Goal: Task Accomplishment & Management: Complete application form

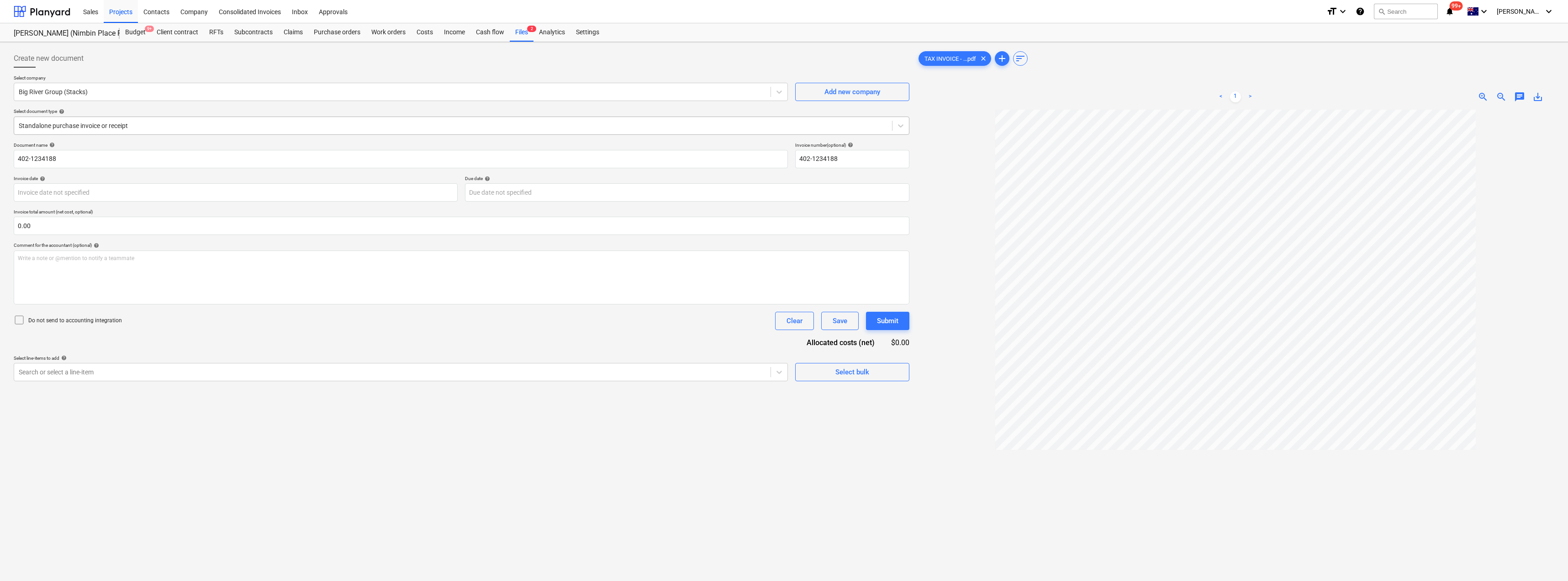
click at [223, 126] on div at bounding box center [453, 125] width 869 height 9
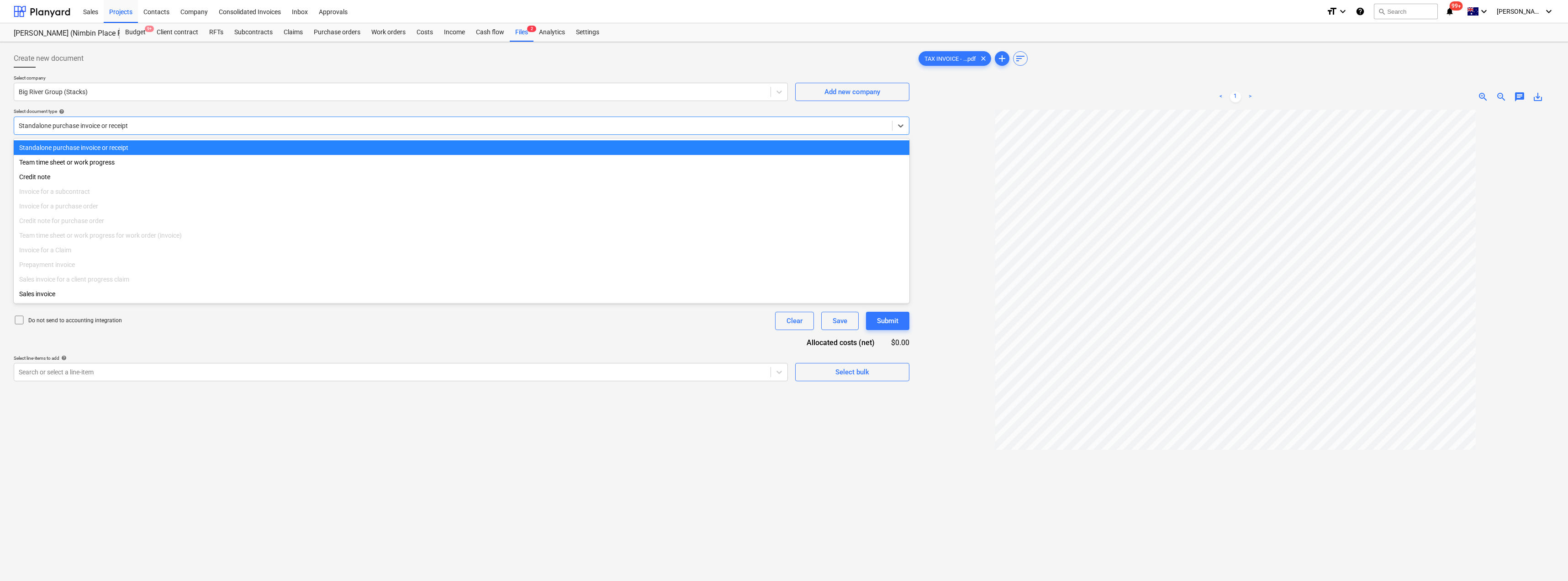
click at [223, 126] on div at bounding box center [453, 125] width 869 height 9
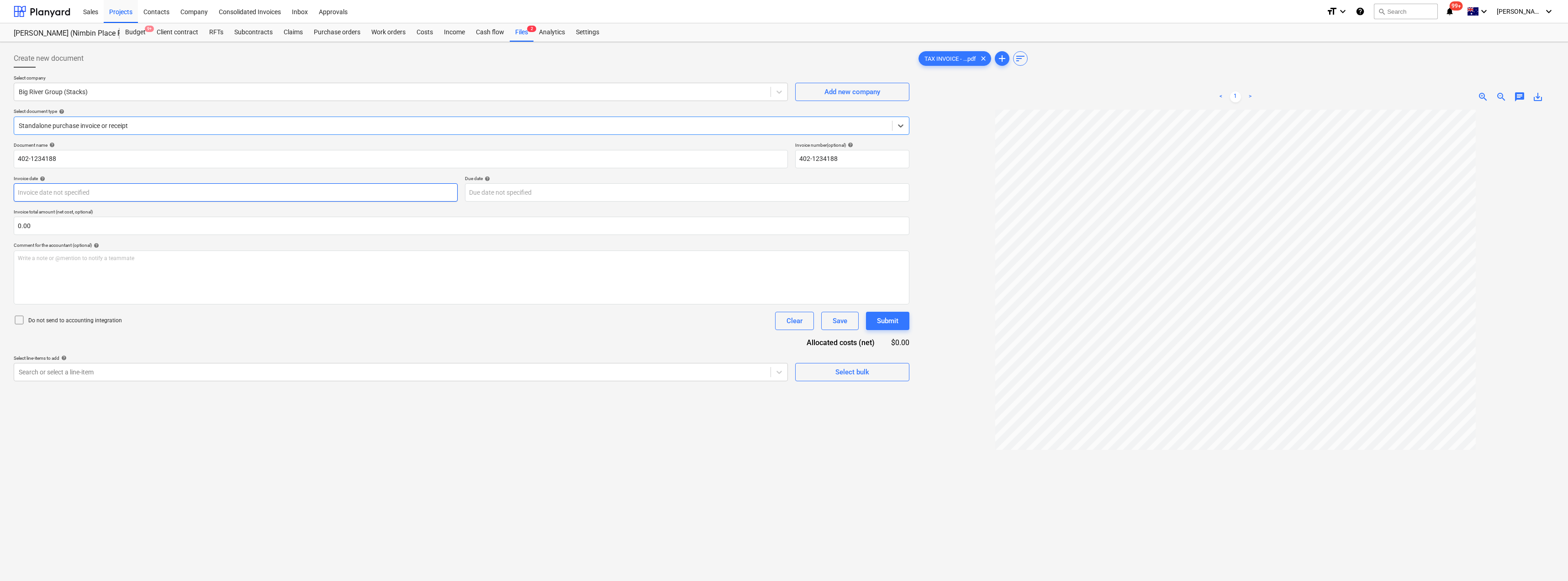
click at [121, 193] on body "Sales Projects Contacts Company Consolidated Invoices Inbox Approvals format_si…" at bounding box center [784, 290] width 1568 height 581
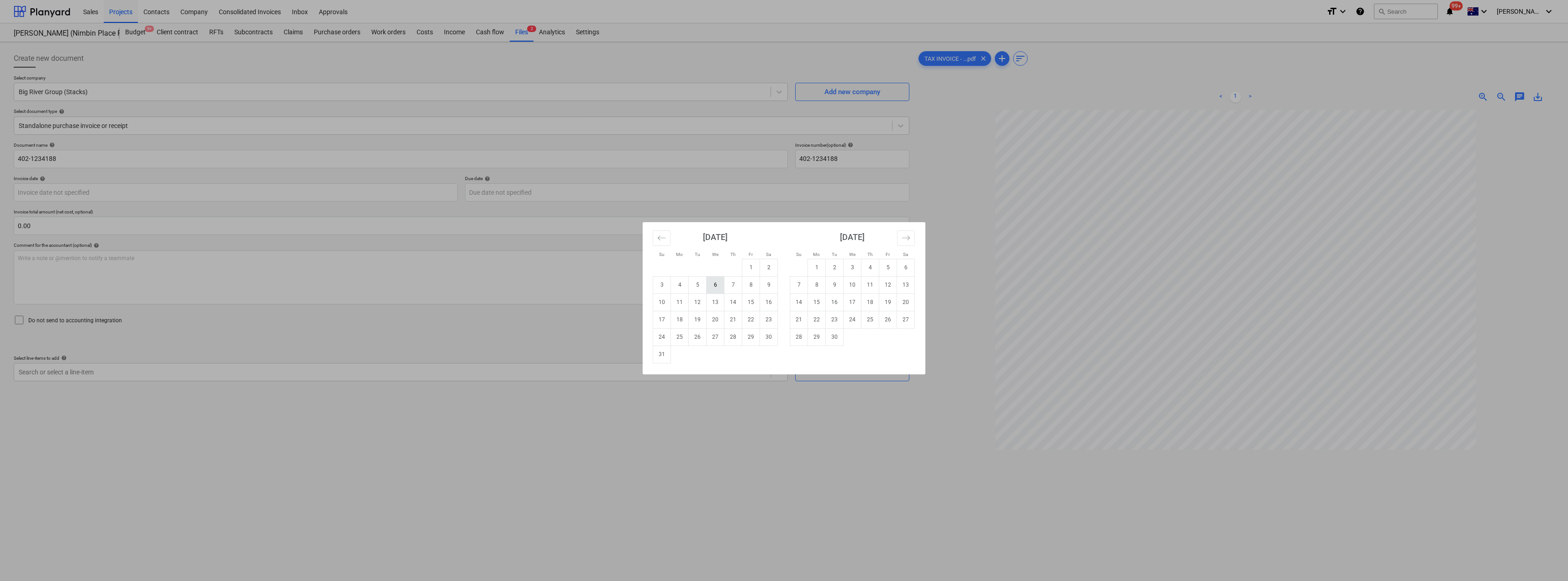
click at [698, 282] on td "6" at bounding box center [715, 284] width 18 height 17
type input "[DATE]"
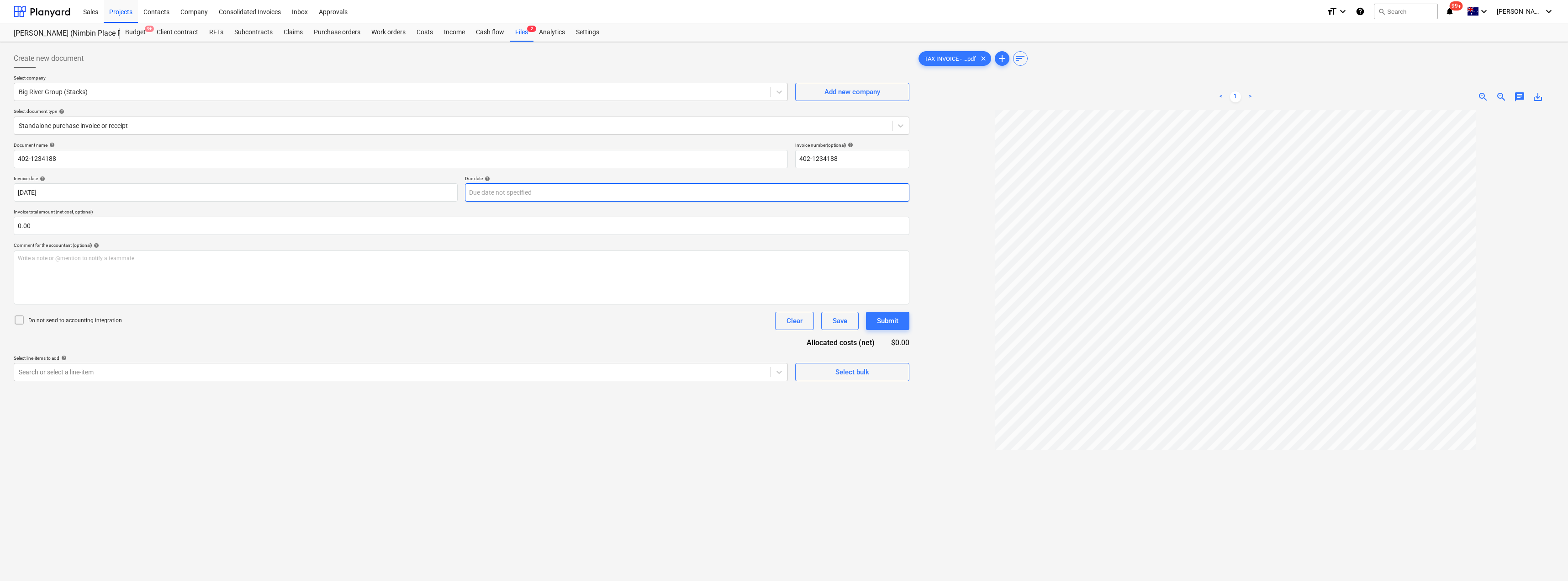
click at [575, 196] on body "Sales Projects Contacts Company Consolidated Invoices Inbox Approvals format_si…" at bounding box center [784, 290] width 1568 height 581
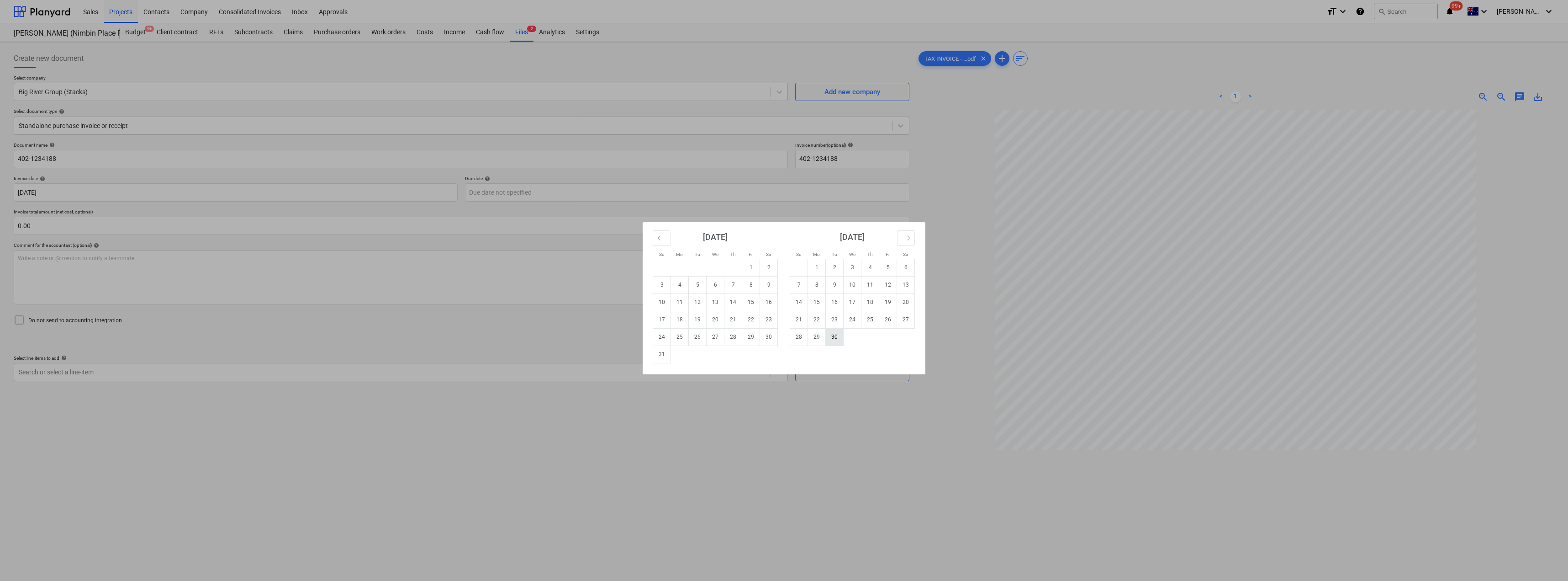
click at [698, 316] on td "30" at bounding box center [834, 337] width 18 height 17
type input "[DATE]"
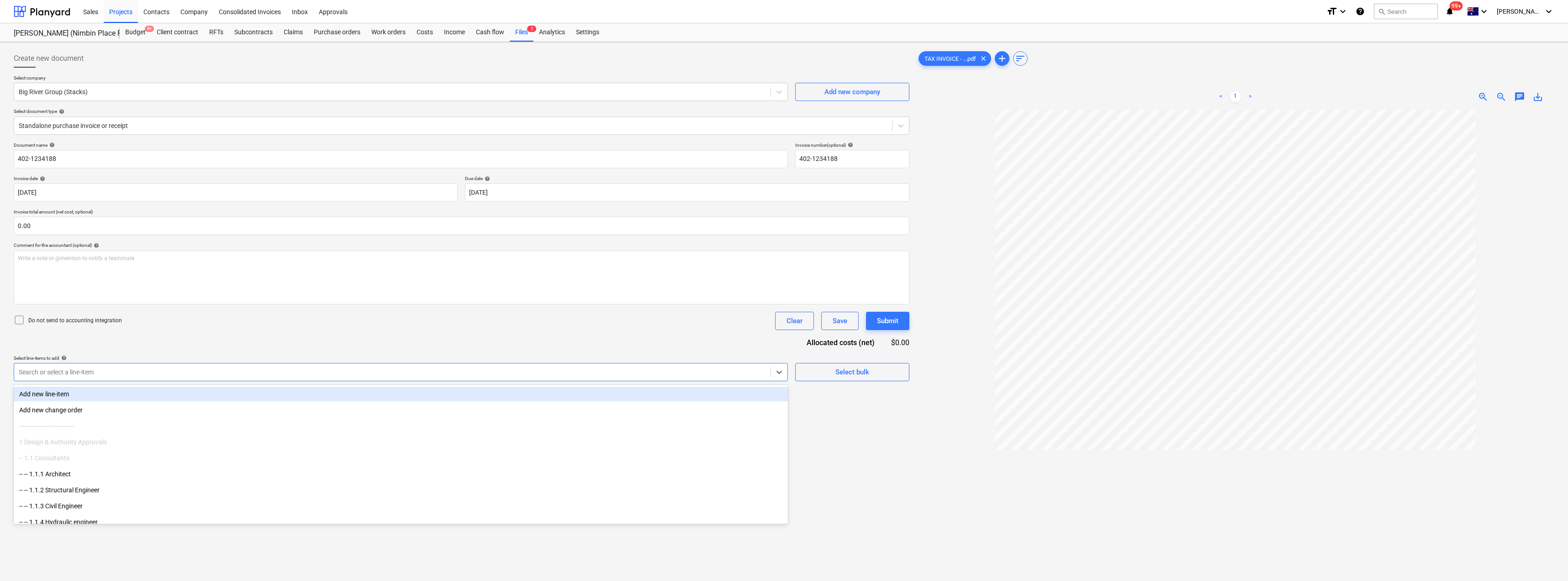
click at [219, 316] on div at bounding box center [393, 371] width 747 height 9
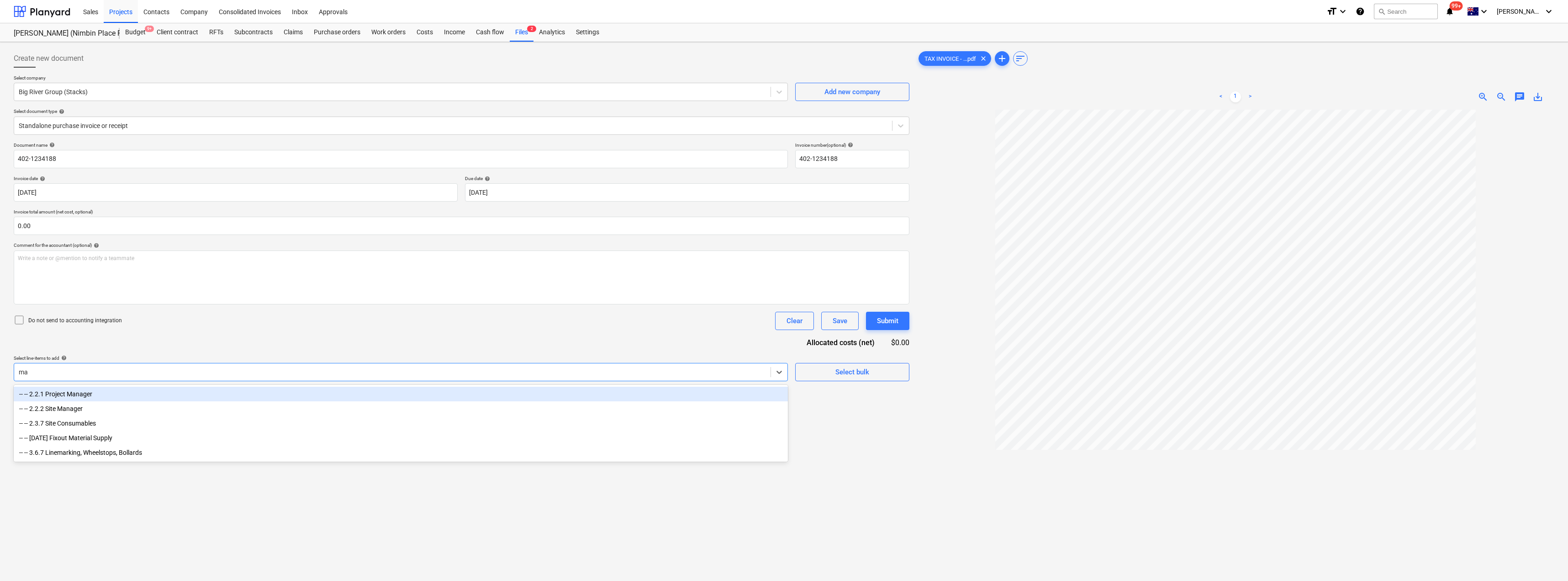
type input "mat"
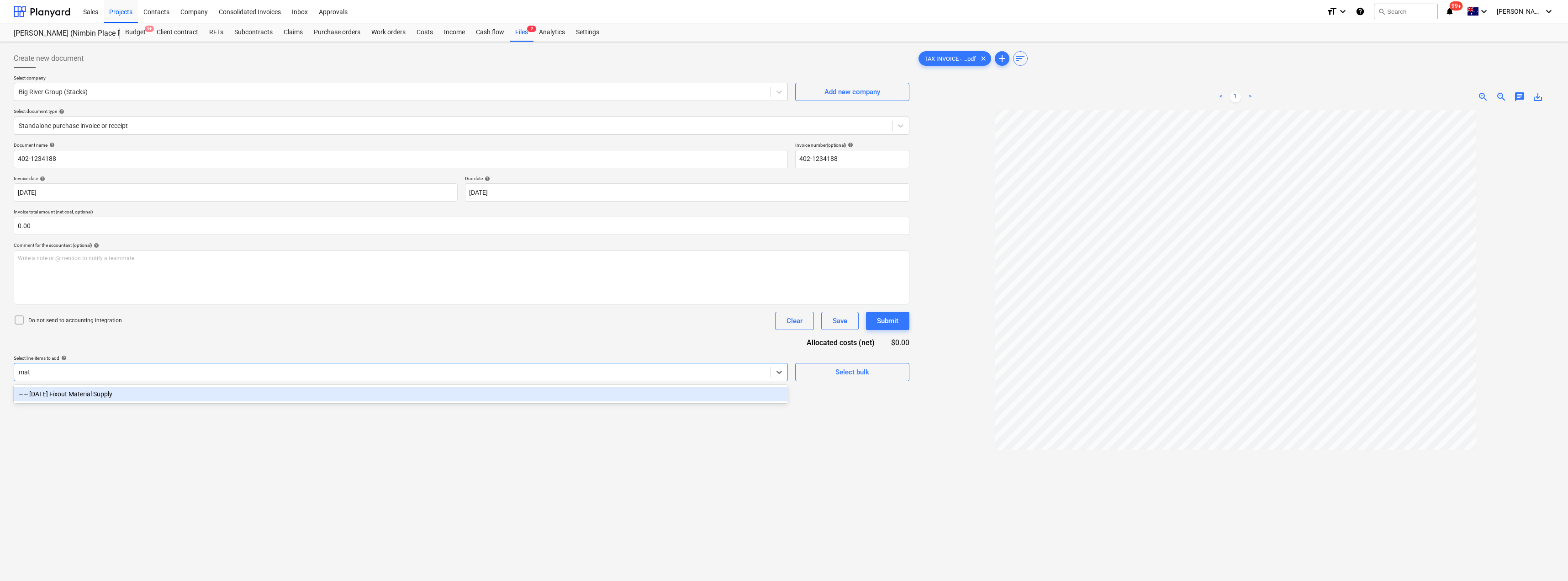
click at [192, 316] on div "-- -- [DATE] Fixout Material Supply" at bounding box center [400, 394] width 774 height 15
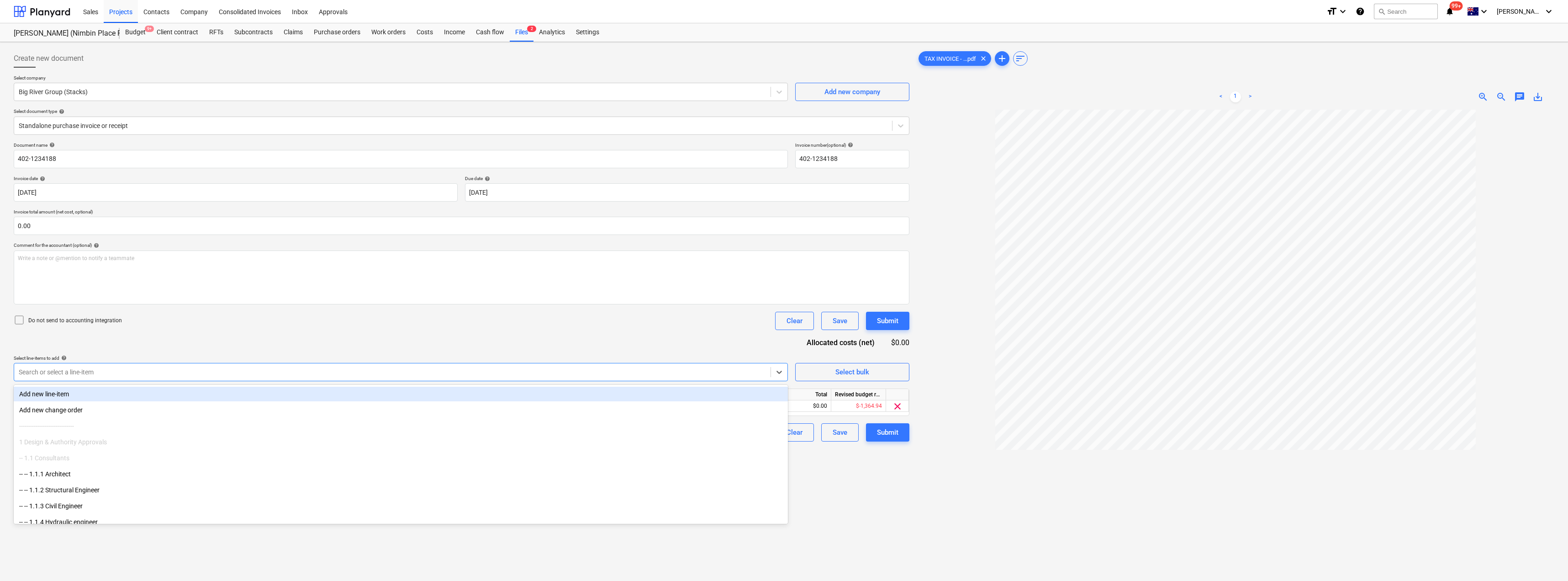
click at [345, 316] on div "Document name help 402-1234188 Invoice number (optional) help 402-1234188 Invoi…" at bounding box center [461, 291] width 895 height 299
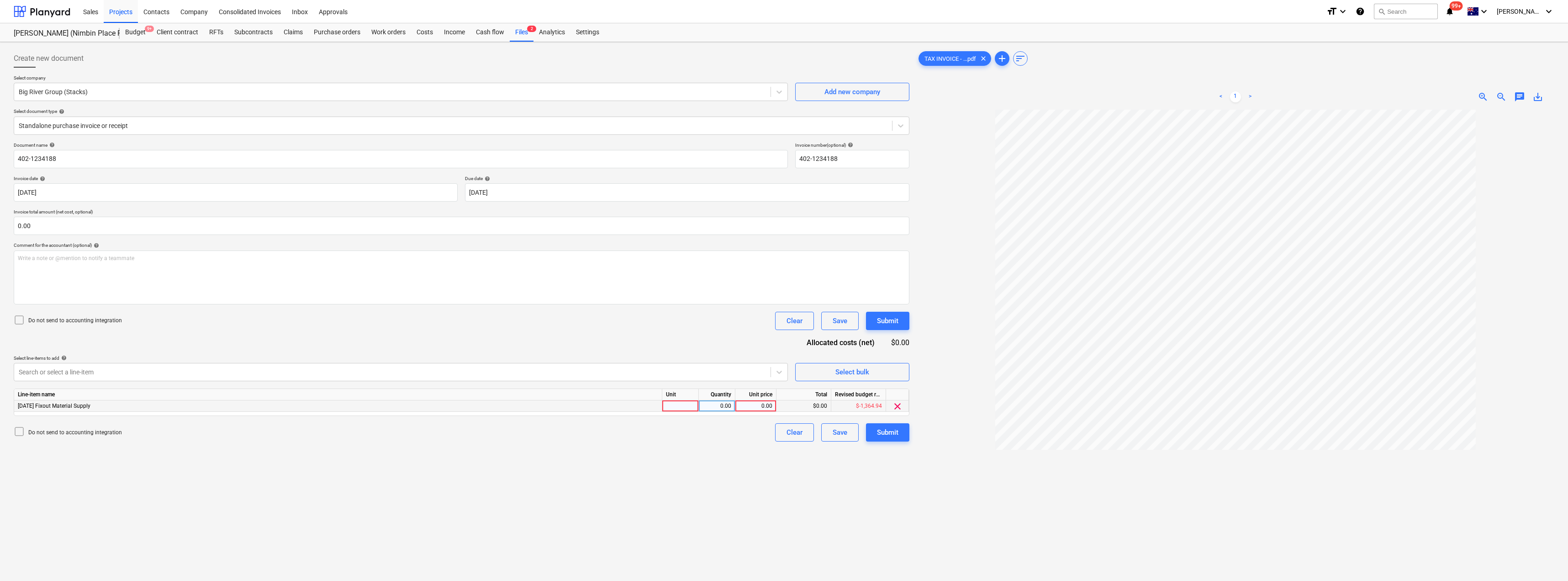
click at [691, 316] on div at bounding box center [680, 406] width 37 height 11
type input "Item"
type input "21.25"
click at [698, 316] on div "Submit" at bounding box center [888, 432] width 21 height 12
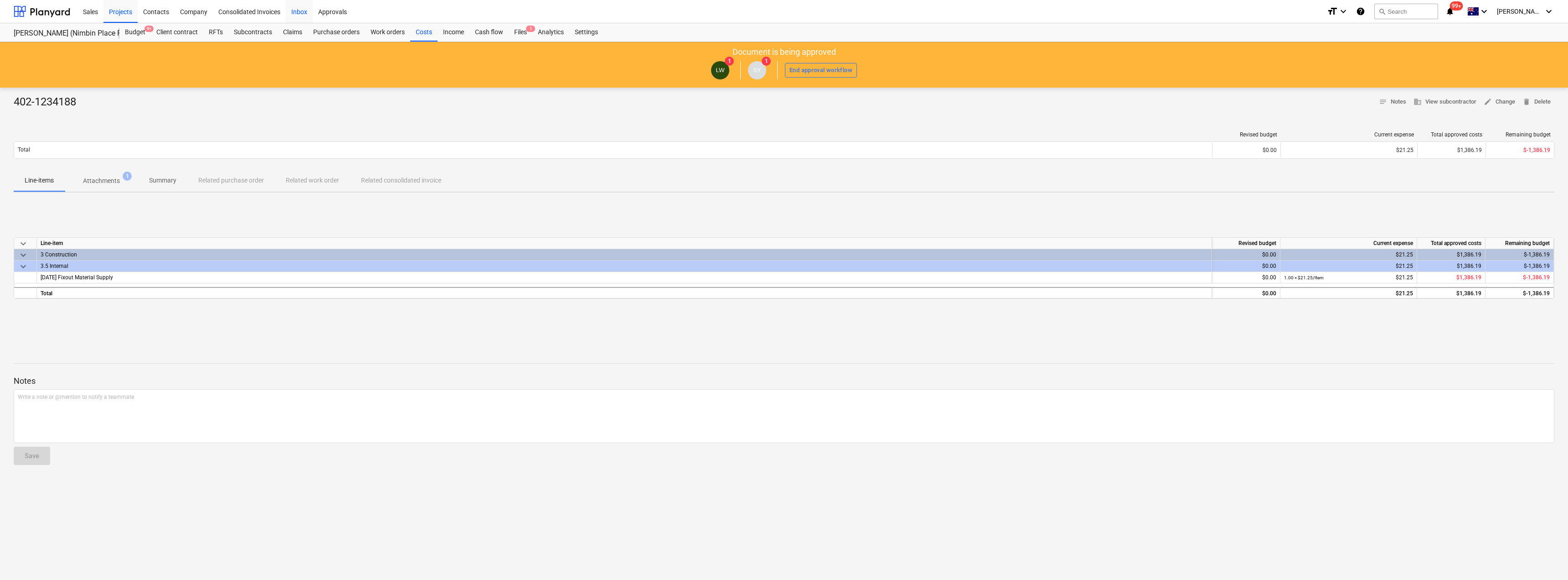
click at [299, 11] on div "Inbox" at bounding box center [298, 10] width 27 height 23
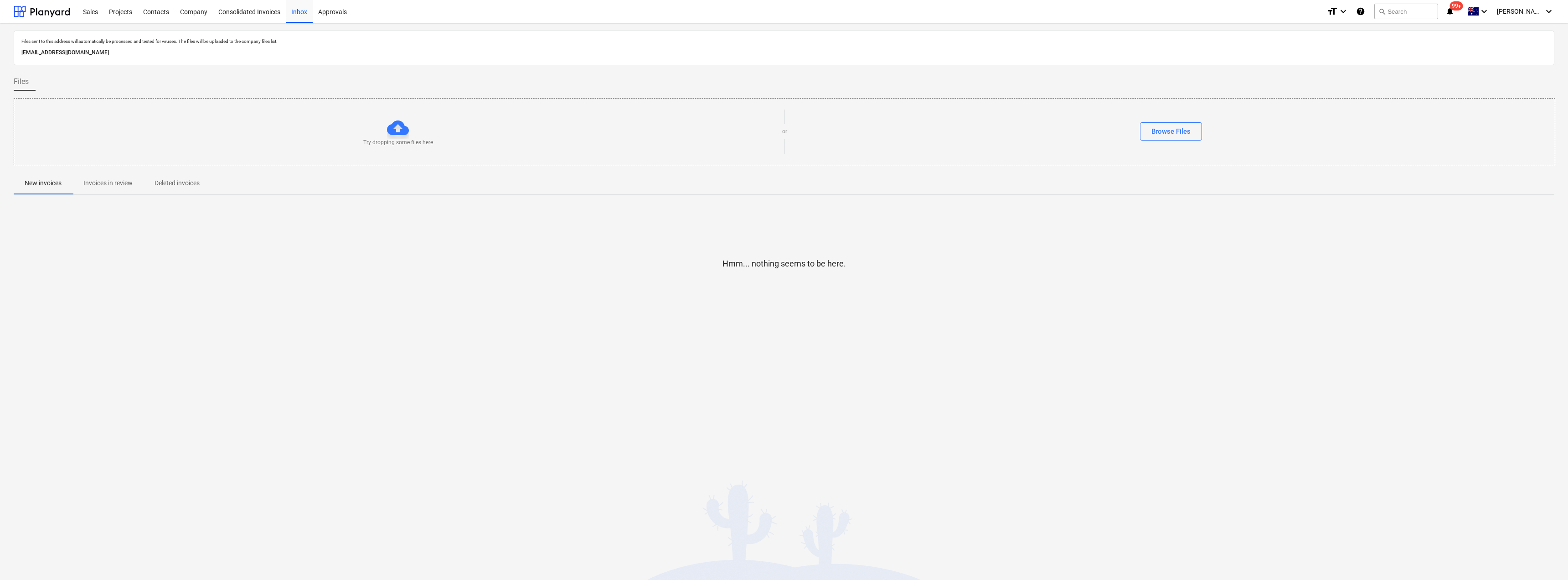
click at [117, 181] on p "Invoices in review" at bounding box center [107, 183] width 49 height 9
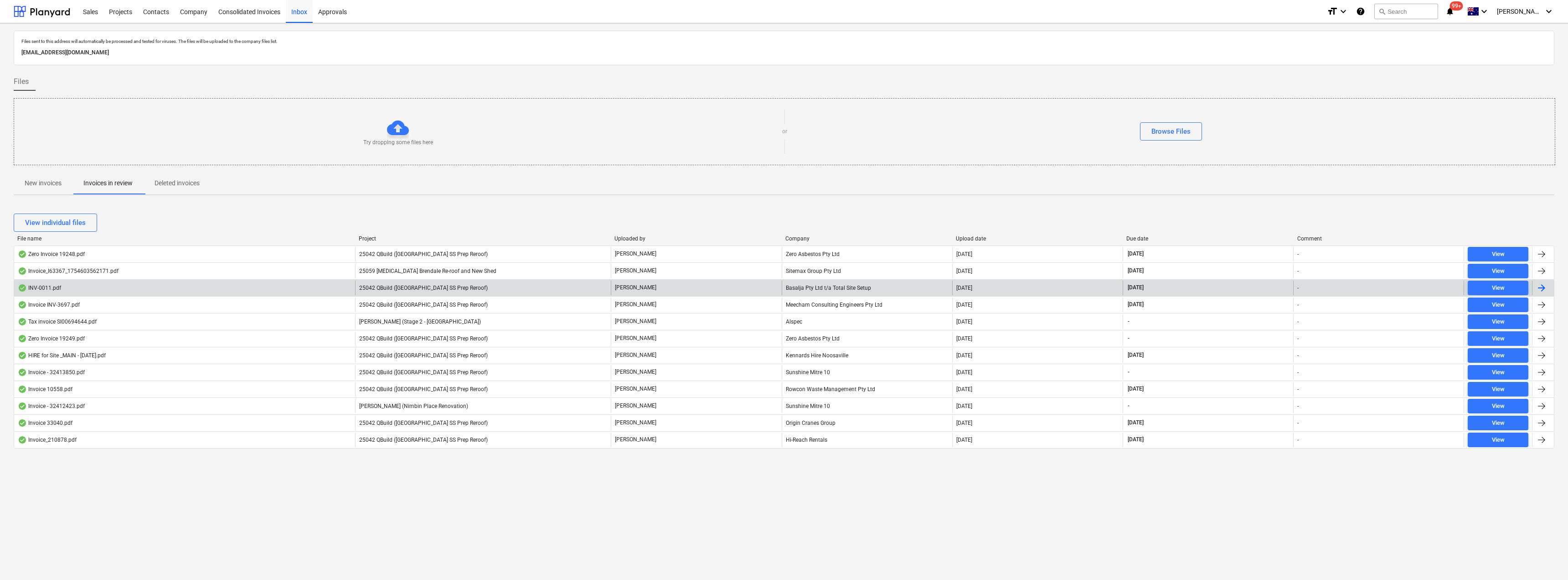
click at [696, 286] on div "Basalja Pty Ltd t/a Total Site Setup" at bounding box center [867, 287] width 171 height 15
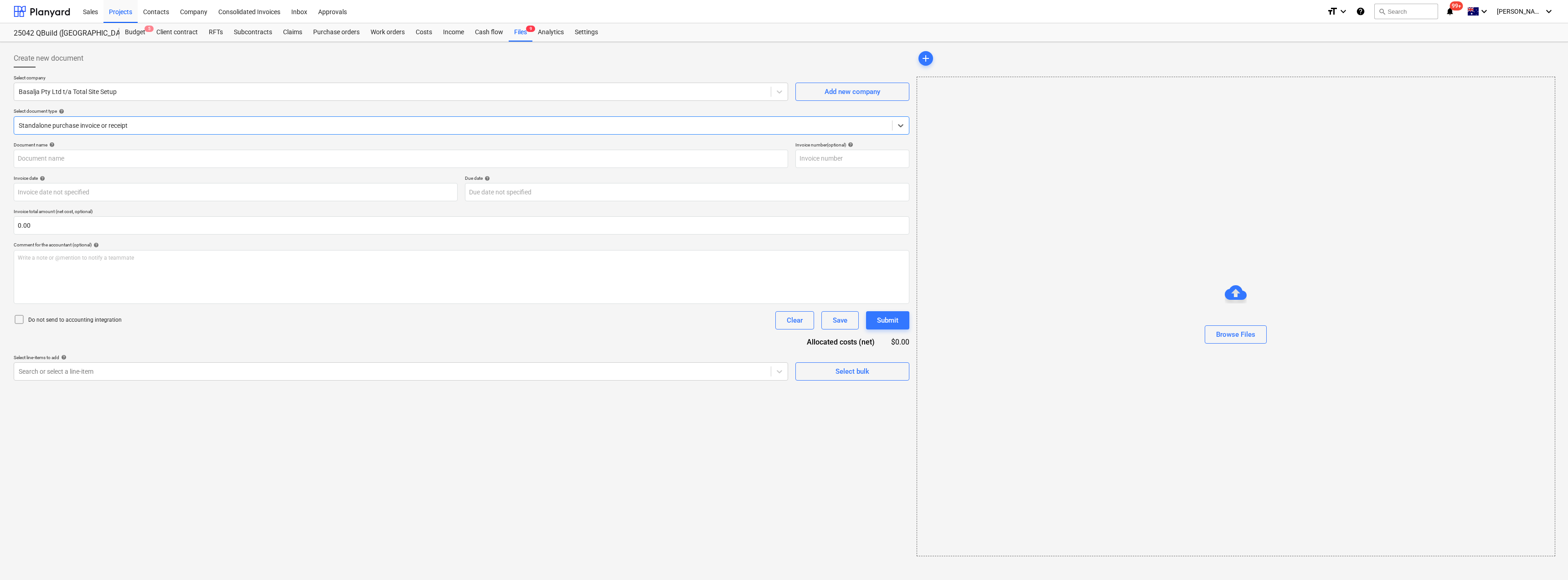
type input "INV-0011"
type input "[DATE]"
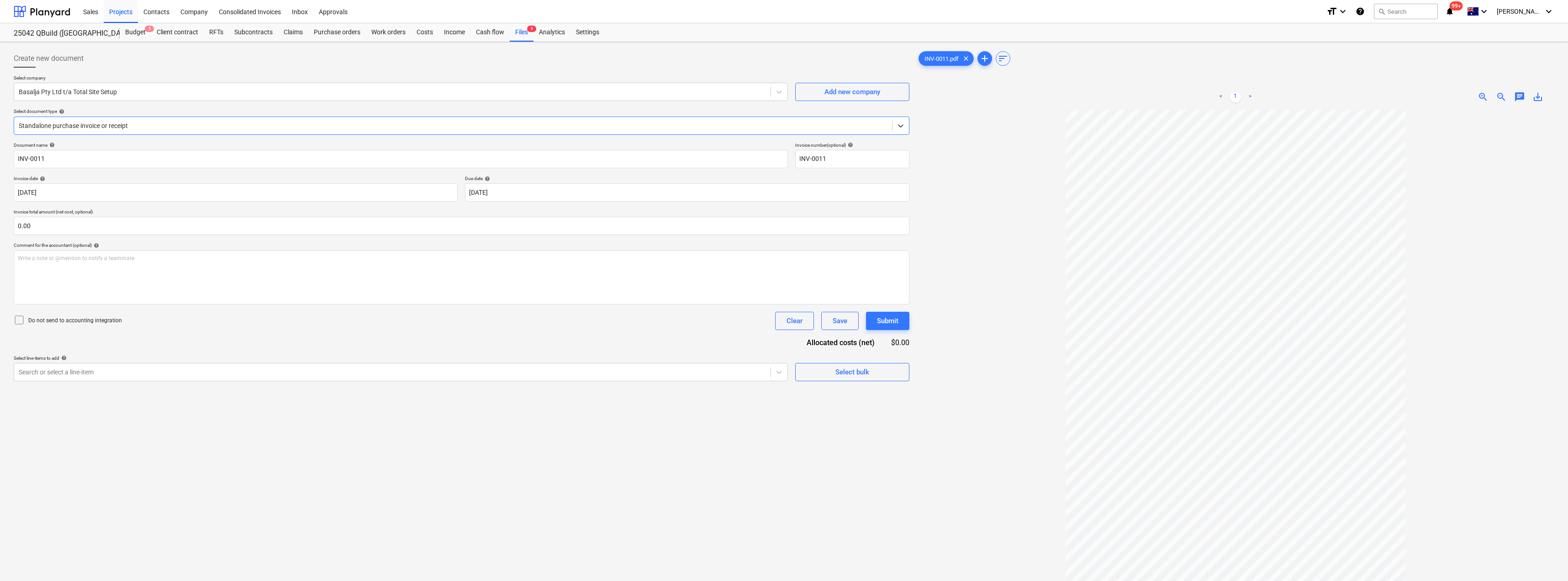
click at [97, 127] on div at bounding box center [453, 125] width 869 height 9
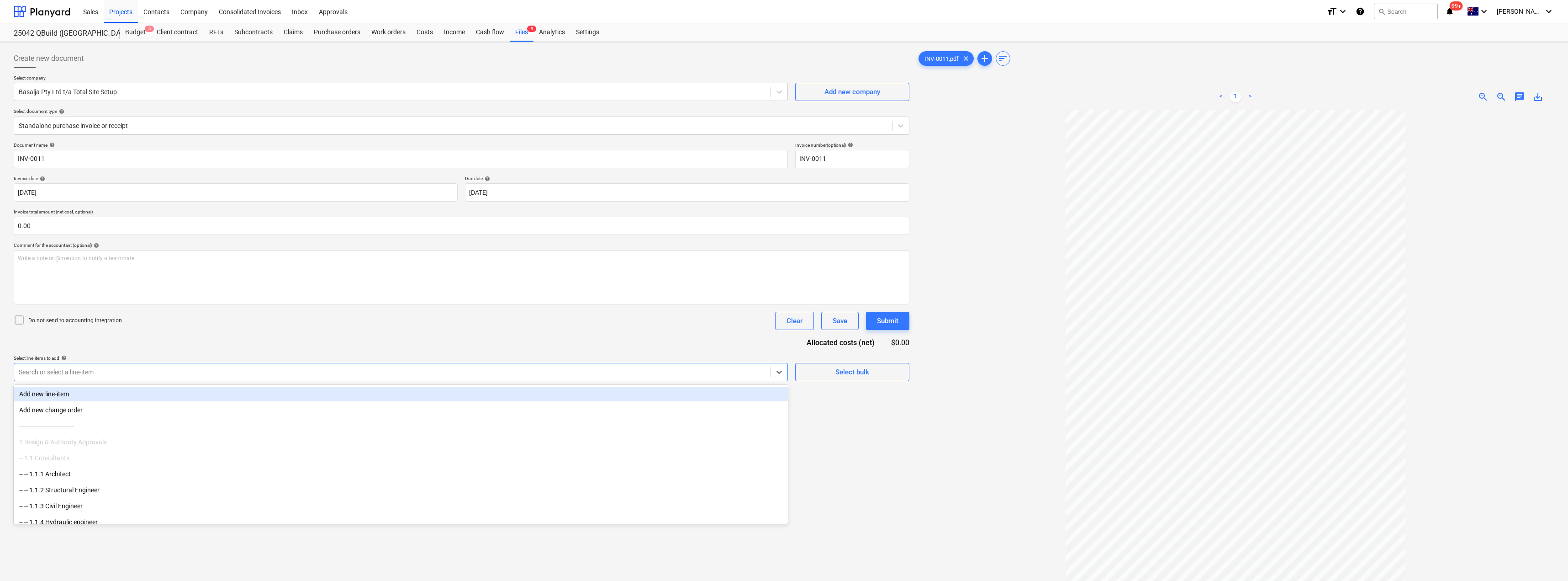
click at [194, 316] on div at bounding box center [393, 371] width 747 height 9
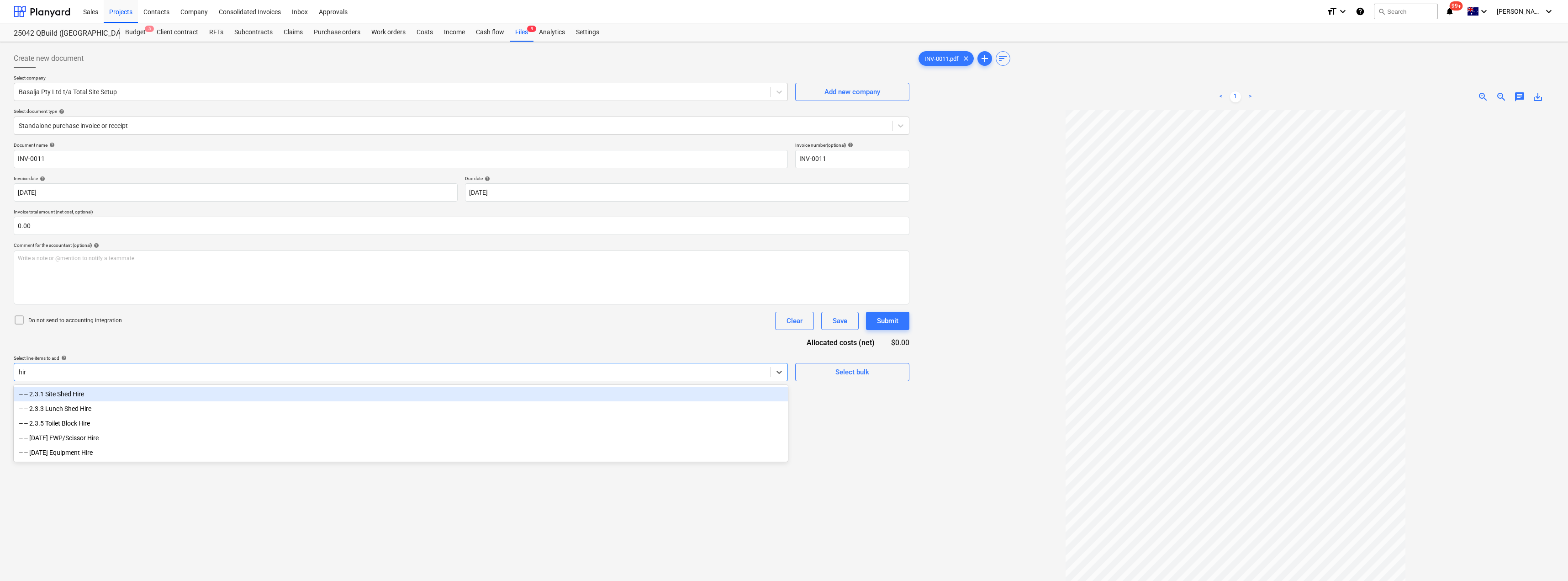
type input "hire"
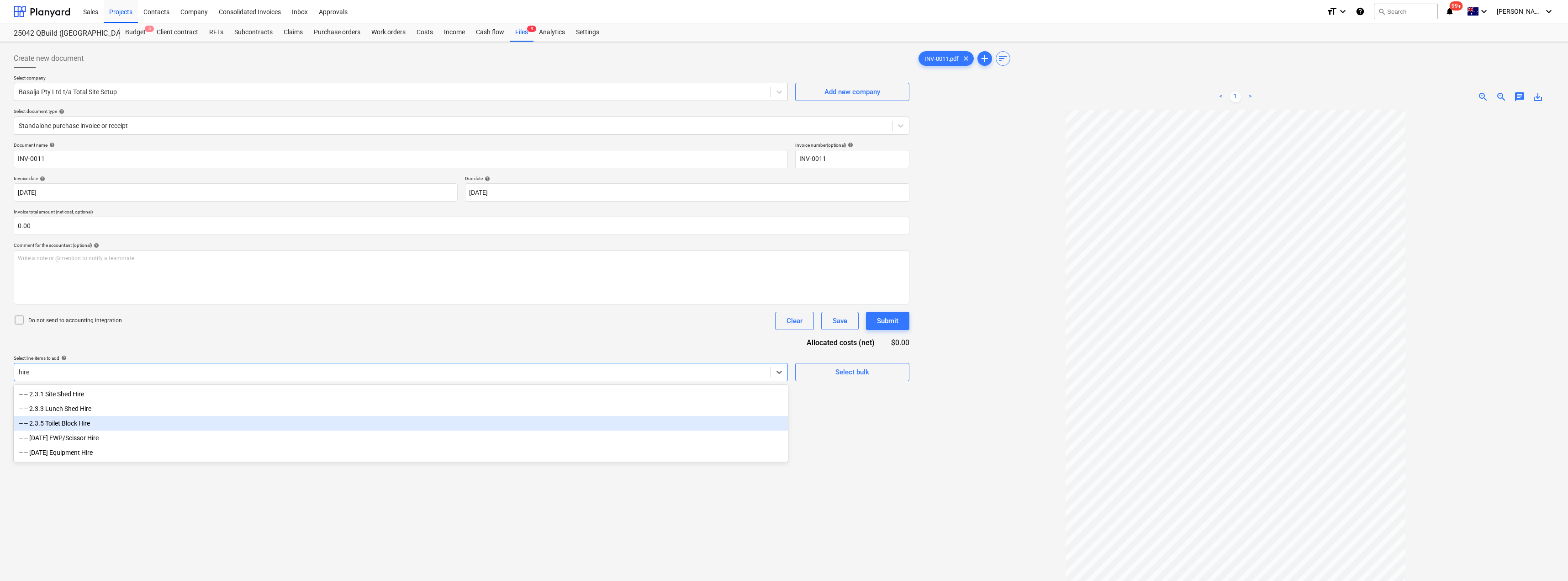
click at [82, 316] on div "-- -- 2.3.5 Toilet Block Hire" at bounding box center [400, 423] width 774 height 15
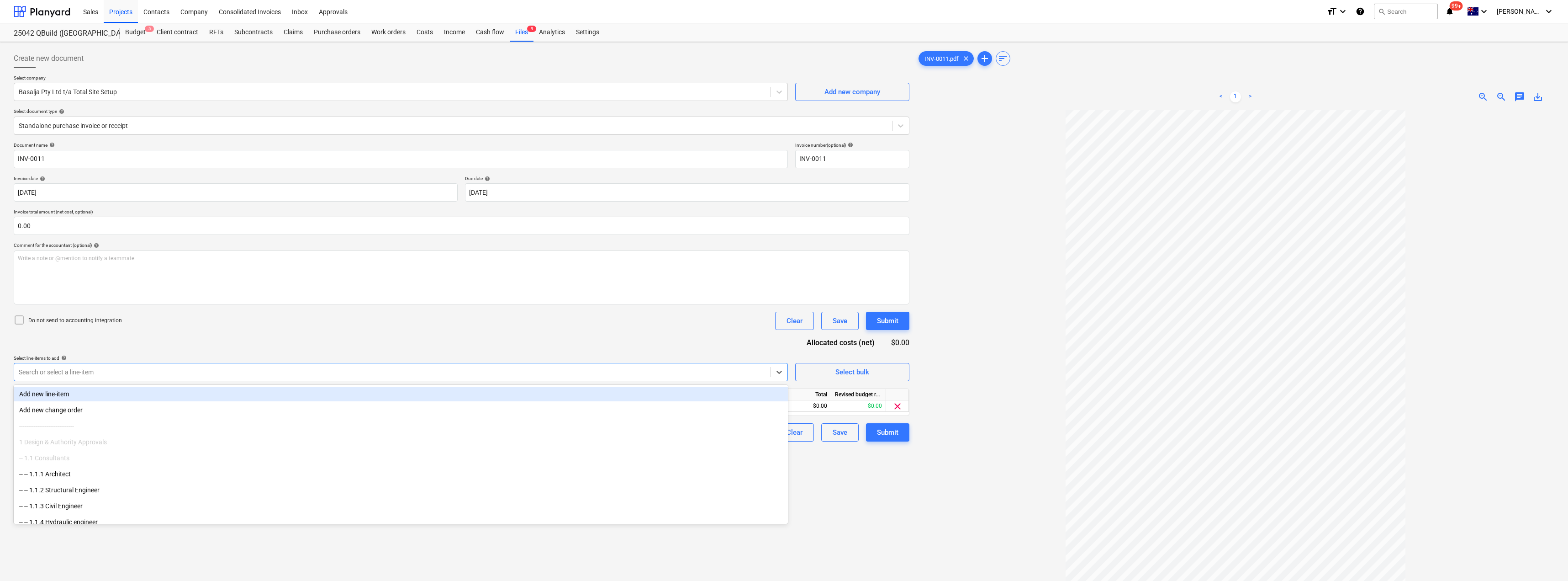
click at [160, 316] on div "Document name help INV-0011 Invoice number (optional) help INV-0011 Invoice dat…" at bounding box center [461, 291] width 895 height 299
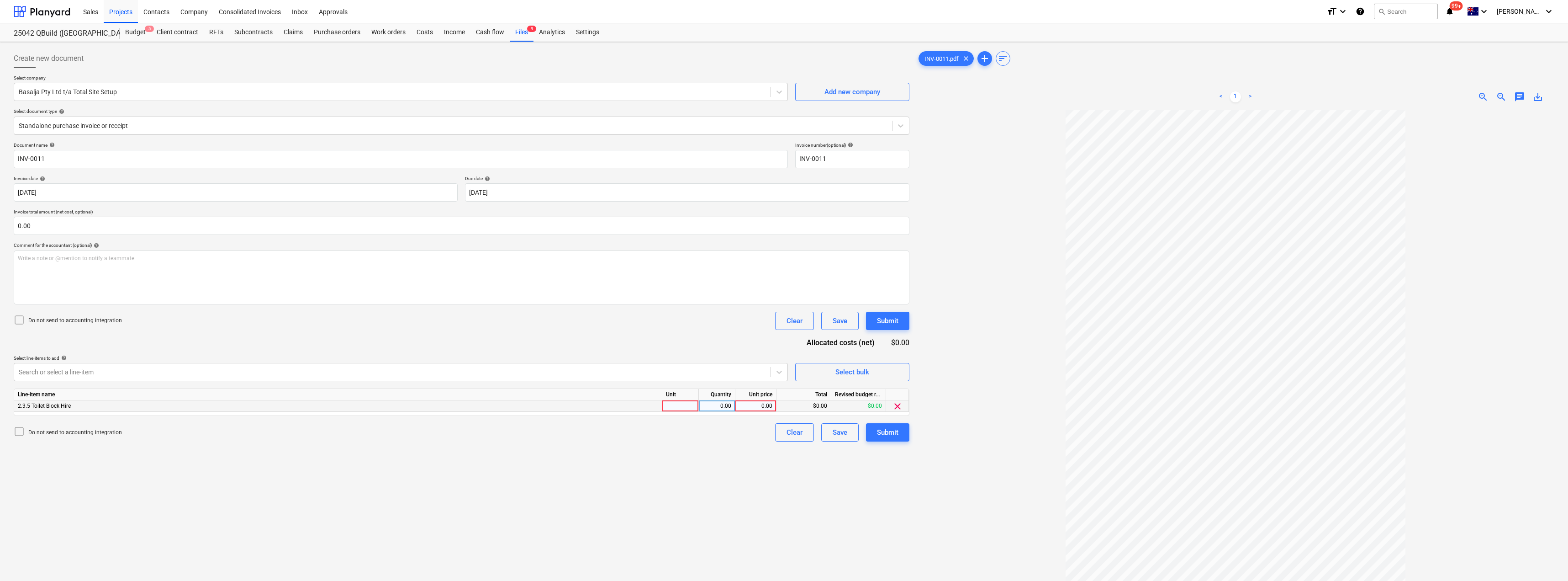
click at [693, 316] on div at bounding box center [680, 406] width 37 height 11
type input "Item"
type input "169.80"
click at [698, 316] on div "Submit" at bounding box center [888, 432] width 21 height 12
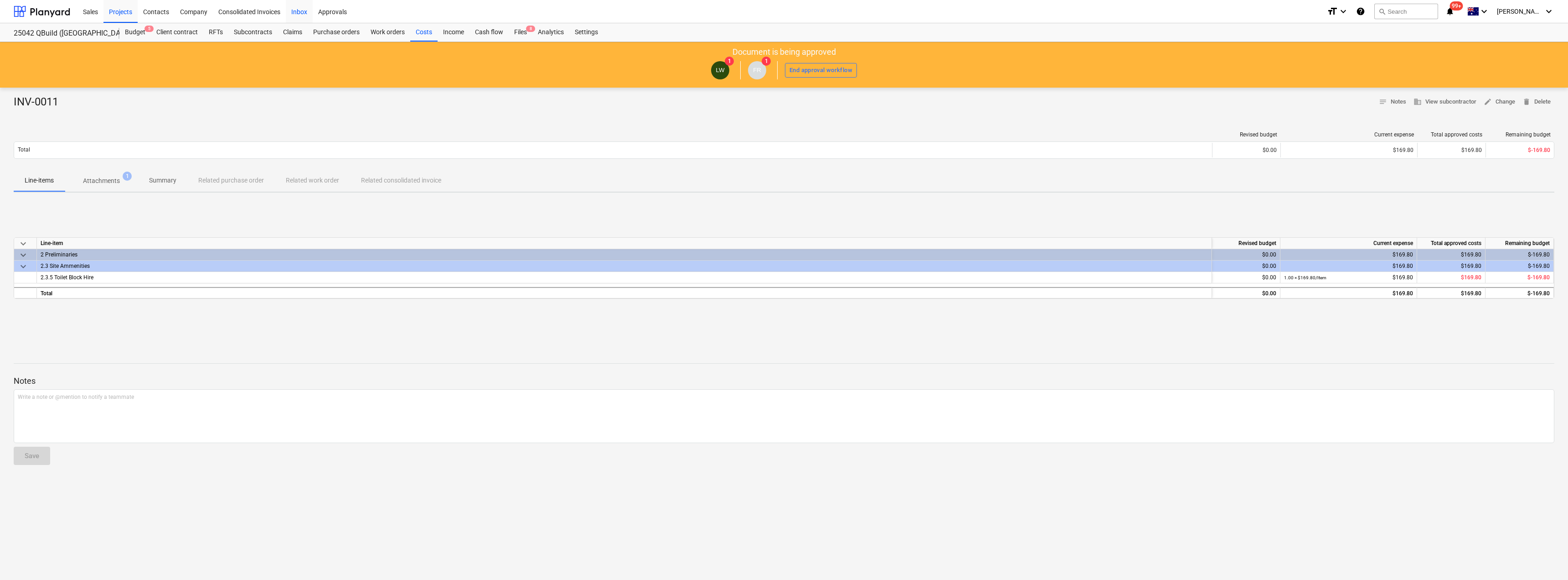
click at [302, 12] on div "Inbox" at bounding box center [298, 10] width 27 height 23
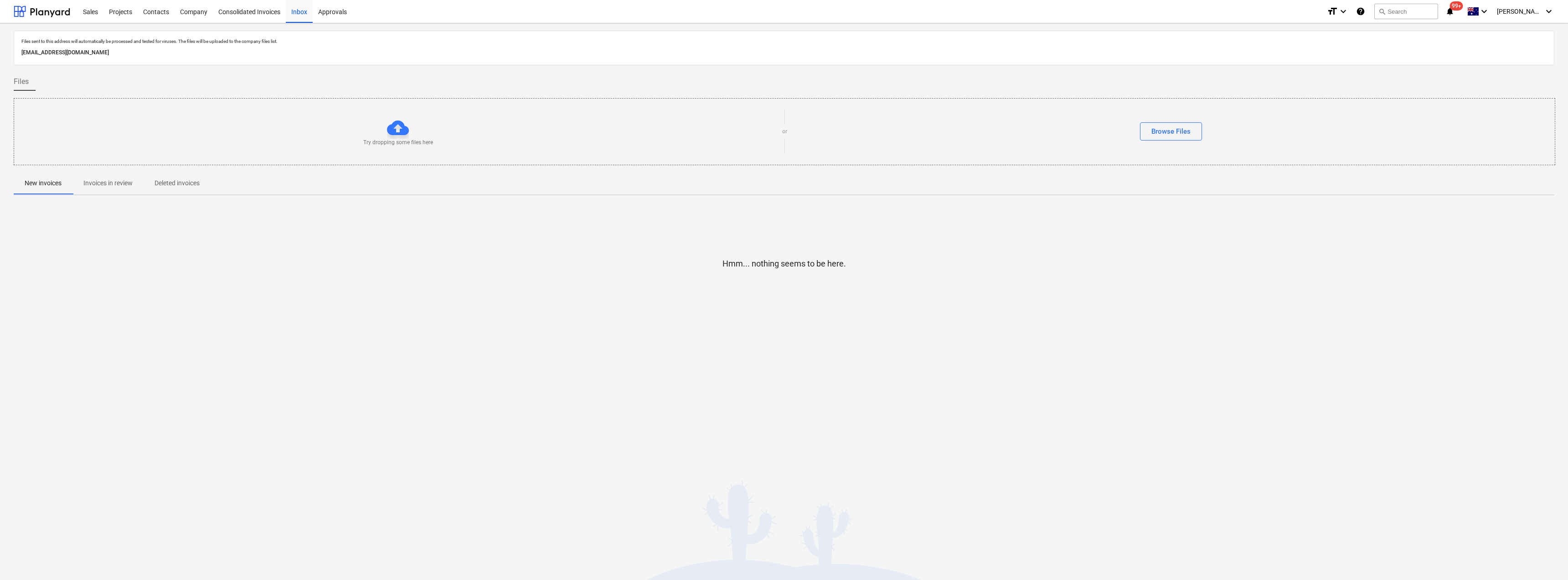
click at [118, 184] on p "Invoices in review" at bounding box center [107, 183] width 49 height 9
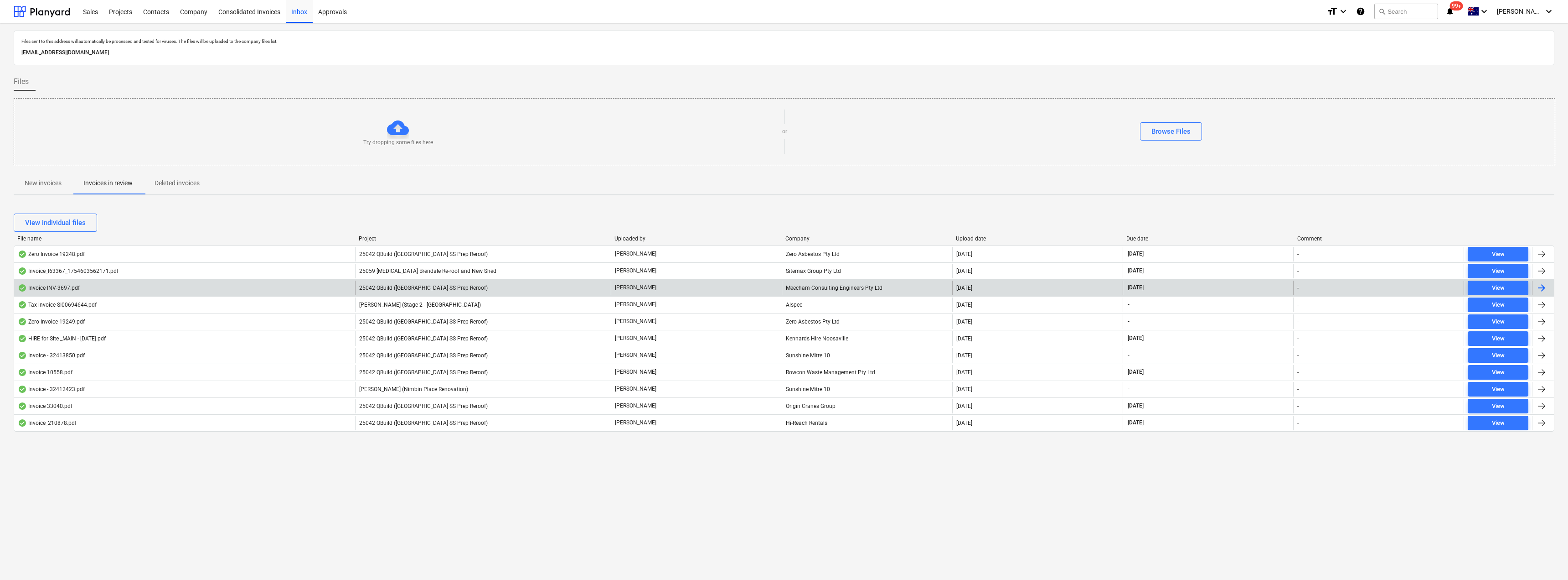
click at [696, 284] on div "Meecham Consulting Engineers Pty Ltd" at bounding box center [867, 287] width 171 height 15
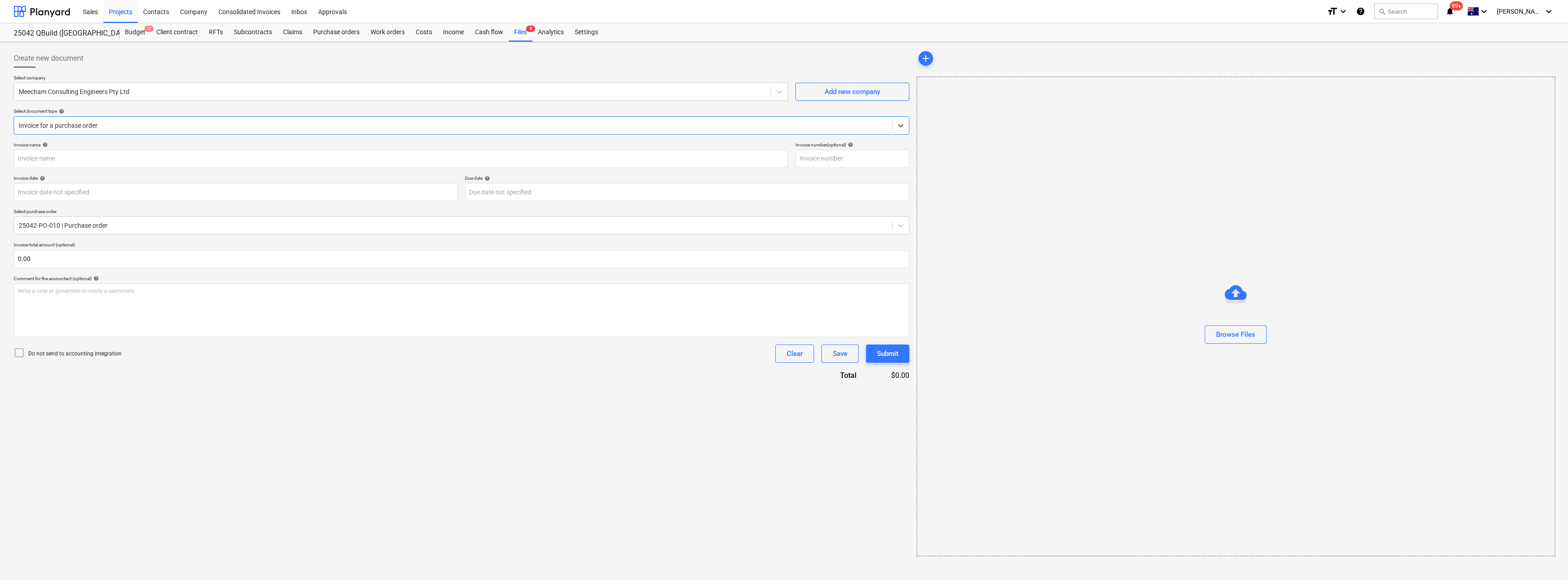
type input "INV-3697"
type input "[DATE]"
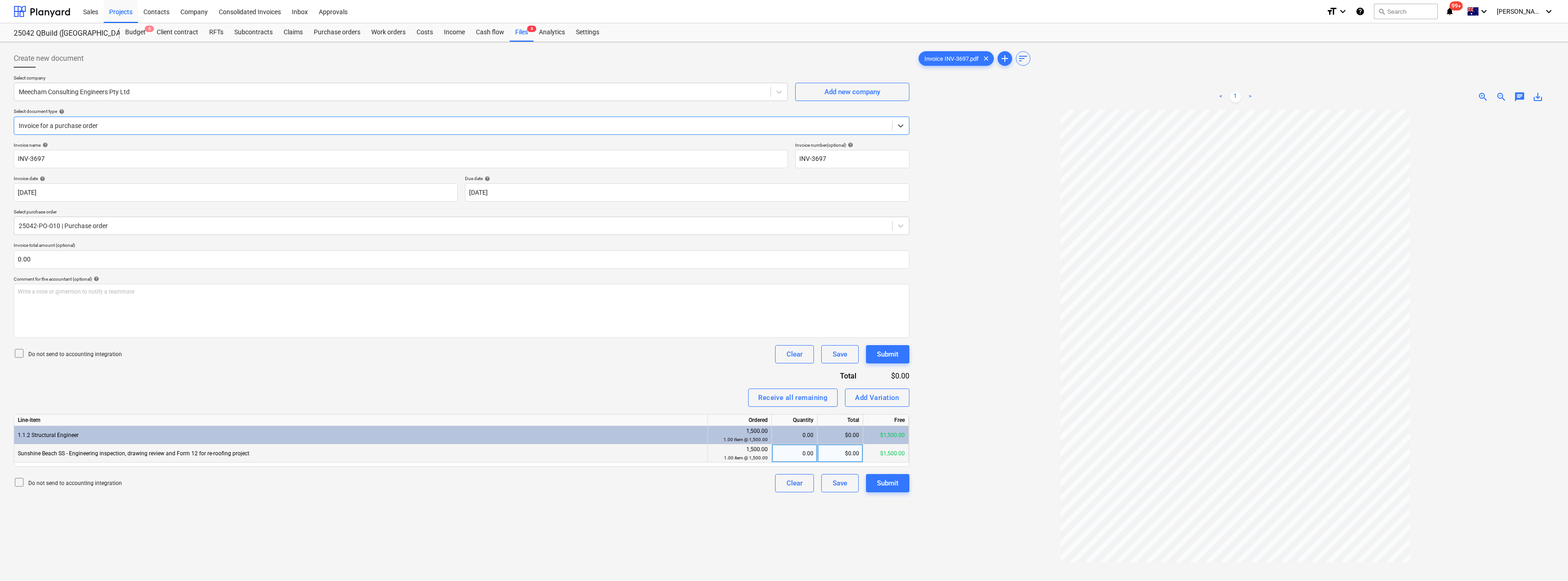
click at [698, 316] on div "0.00" at bounding box center [795, 453] width 38 height 18
type input "1"
click at [698, 316] on div "Invoice name help INV-3697 Invoice number (optional) help INV-3697 Invoice date…" at bounding box center [461, 316] width 895 height 350
click at [698, 316] on div "Submit" at bounding box center [888, 483] width 21 height 12
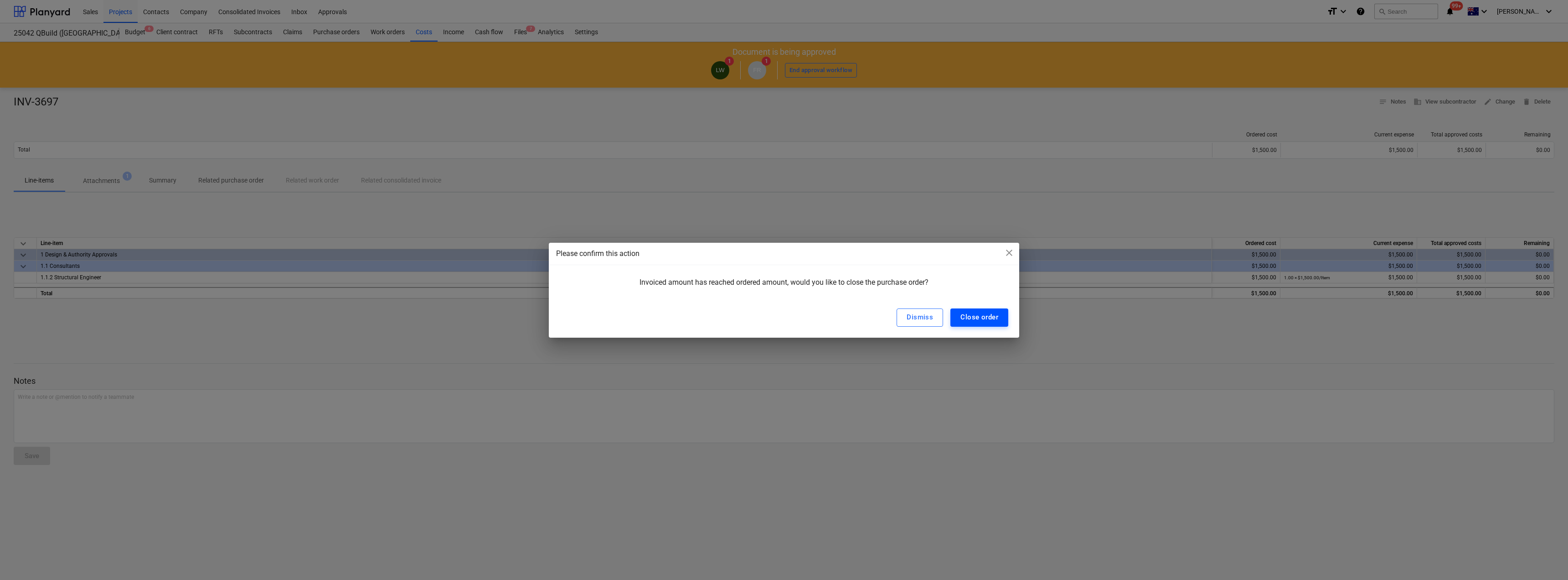
click at [696, 316] on div "Close order" at bounding box center [979, 317] width 38 height 12
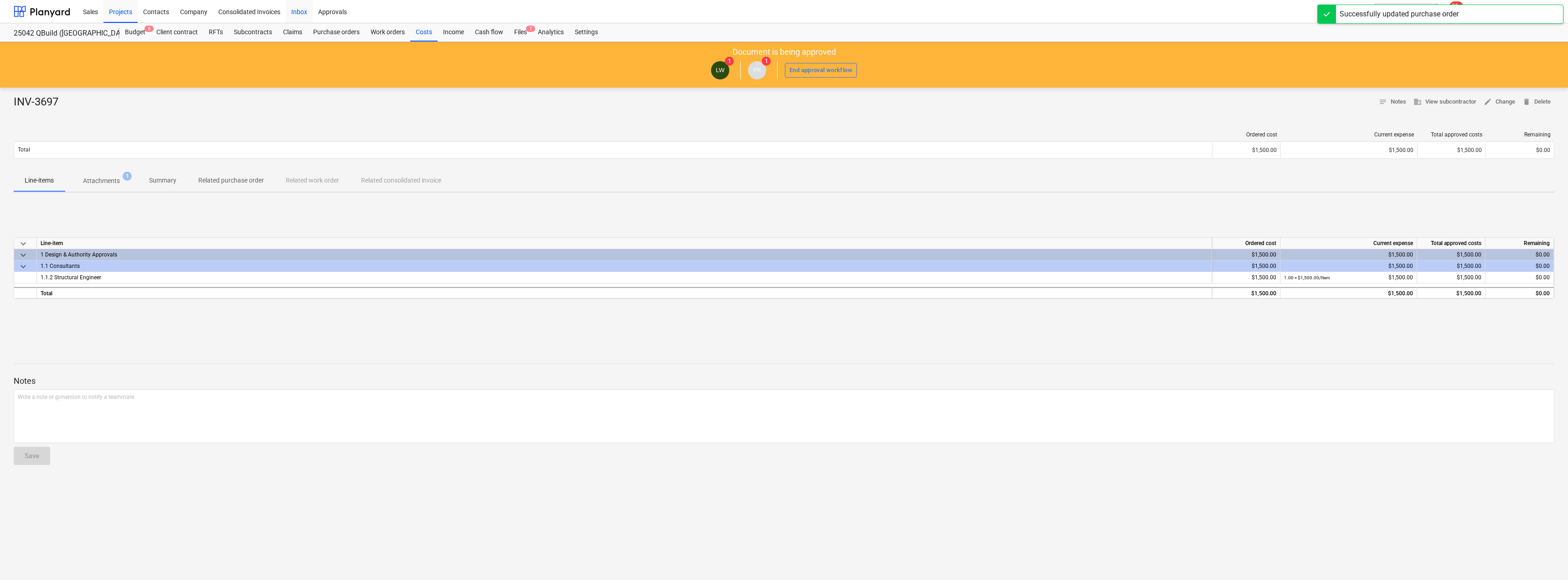
click at [304, 10] on div "Inbox" at bounding box center [298, 10] width 27 height 23
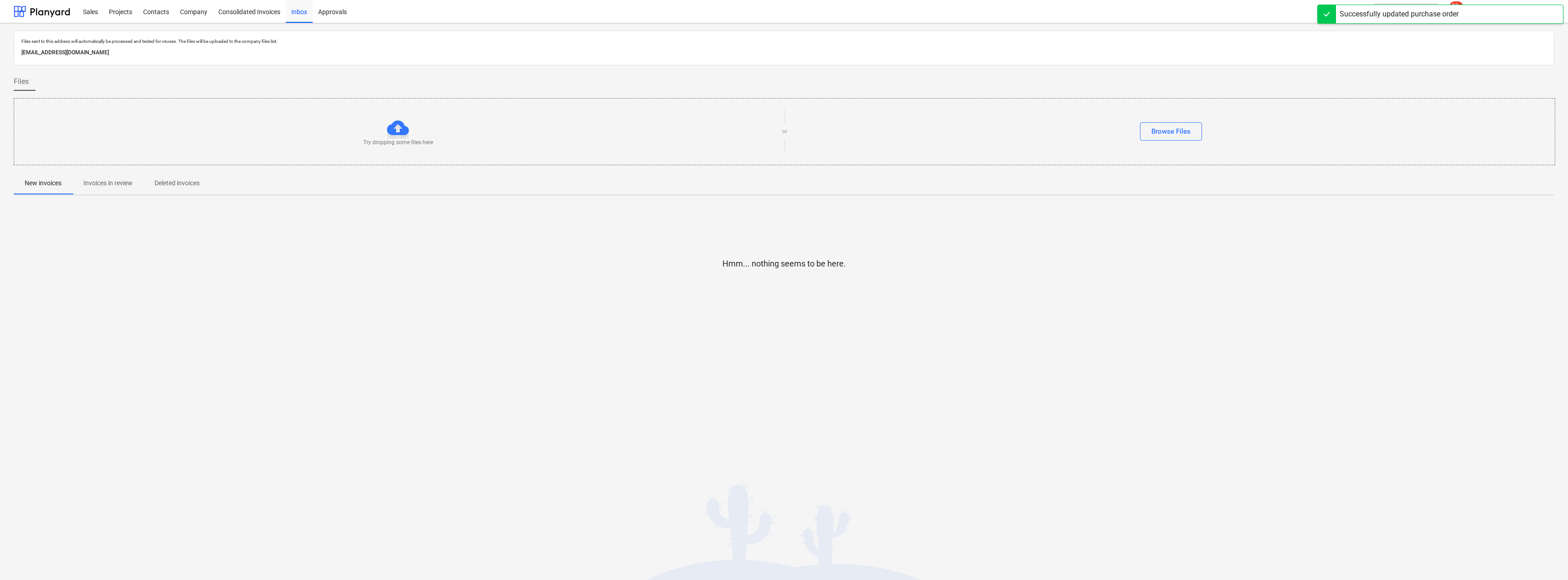
click at [102, 186] on p "Invoices in review" at bounding box center [107, 183] width 49 height 9
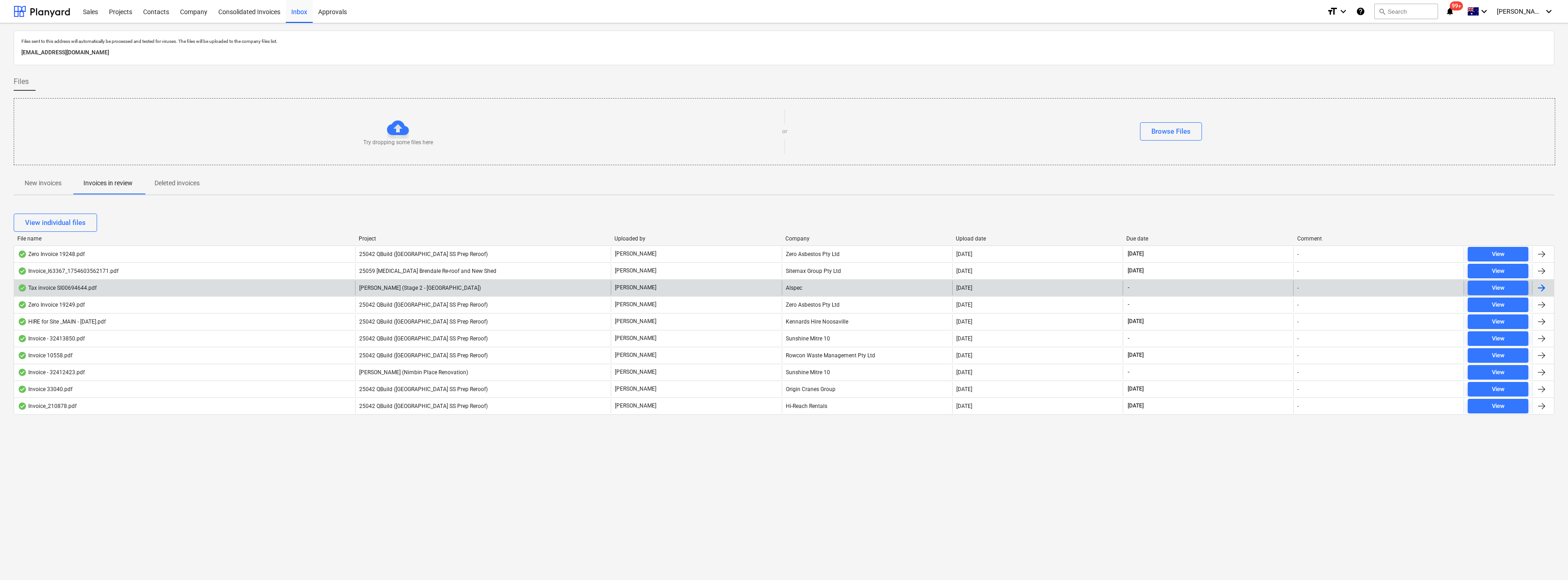
click at [696, 286] on div "Alspec" at bounding box center [867, 287] width 171 height 15
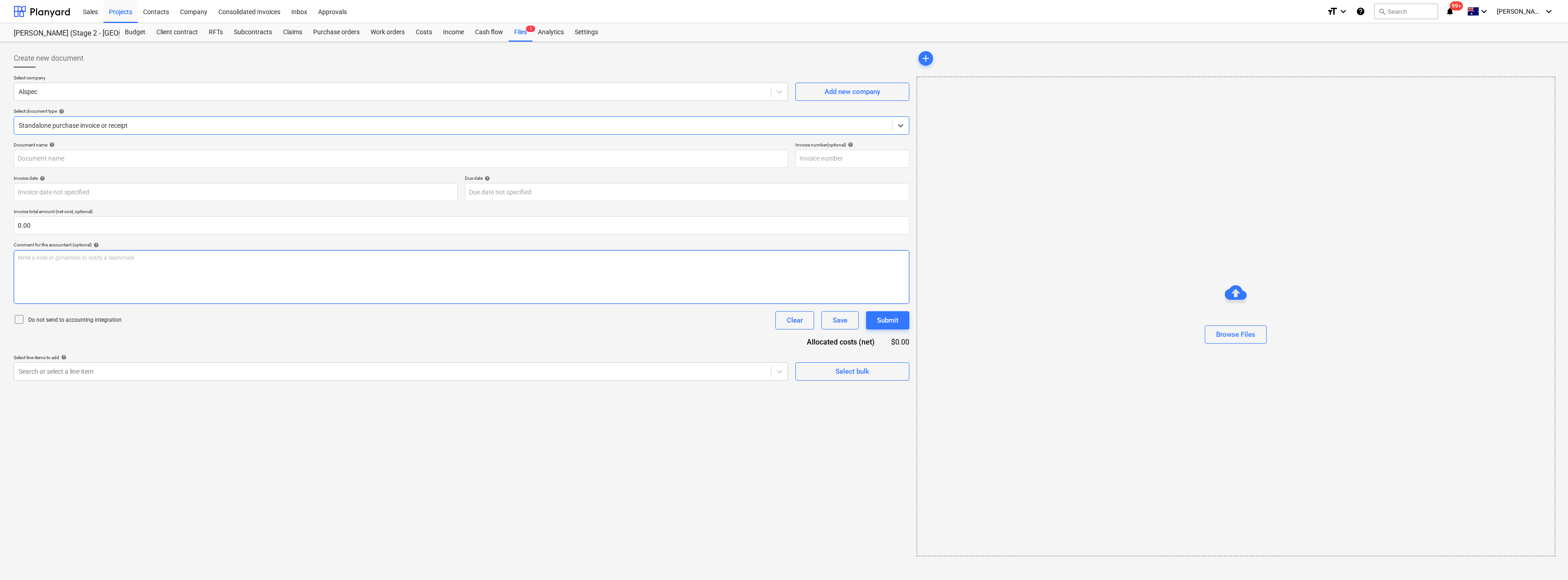
type input "S100694644"
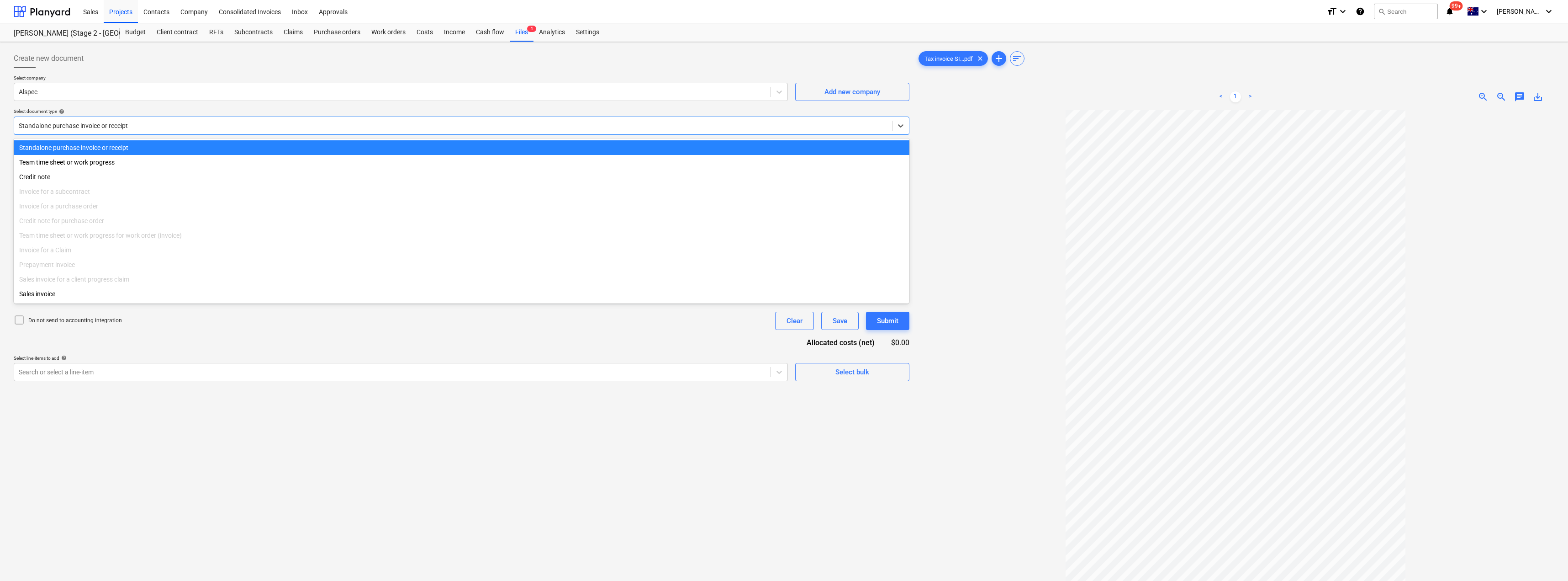
click at [118, 124] on div at bounding box center [453, 125] width 869 height 9
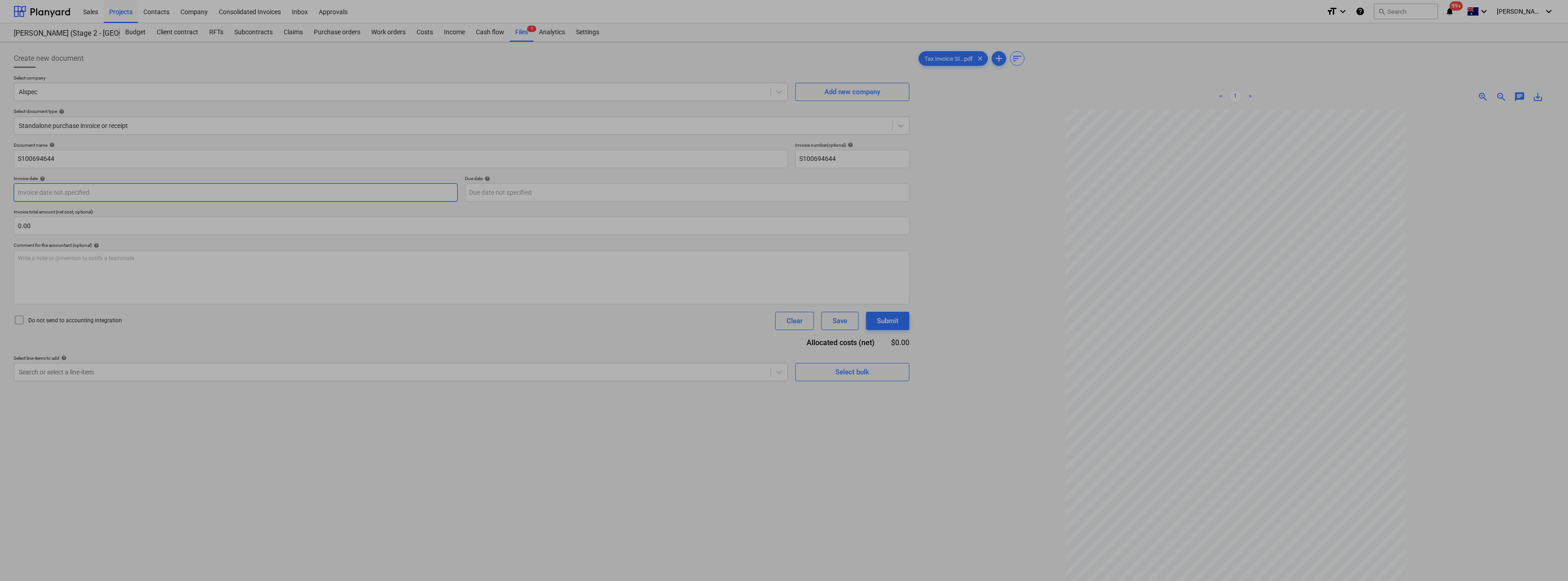
click at [105, 190] on body "Sales Projects Contacts Company Consolidated Invoices Inbox Approvals format_si…" at bounding box center [784, 290] width 1568 height 581
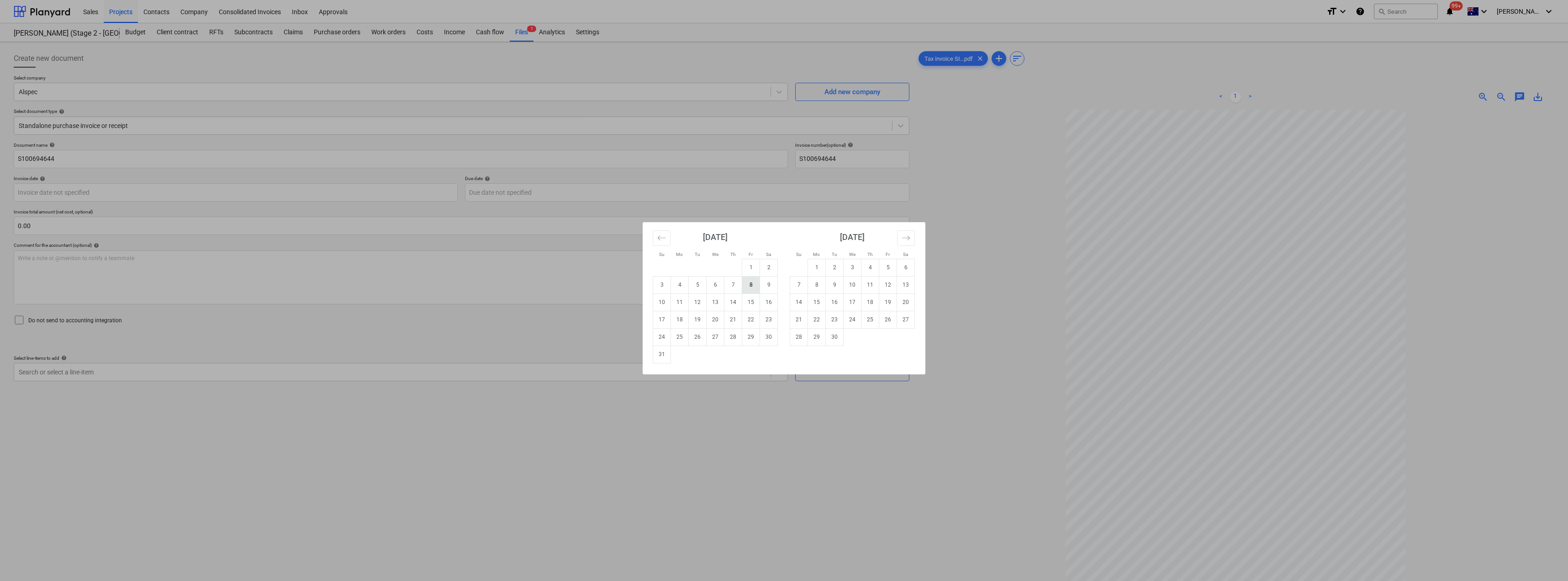
click at [698, 284] on td "8" at bounding box center [751, 284] width 18 height 17
type input "[DATE]"
click at [559, 198] on body "Sales Projects Contacts Company Consolidated Invoices Inbox Approvals format_si…" at bounding box center [784, 290] width 1568 height 581
click at [698, 285] on td "8" at bounding box center [816, 284] width 18 height 17
type input "[DATE]"
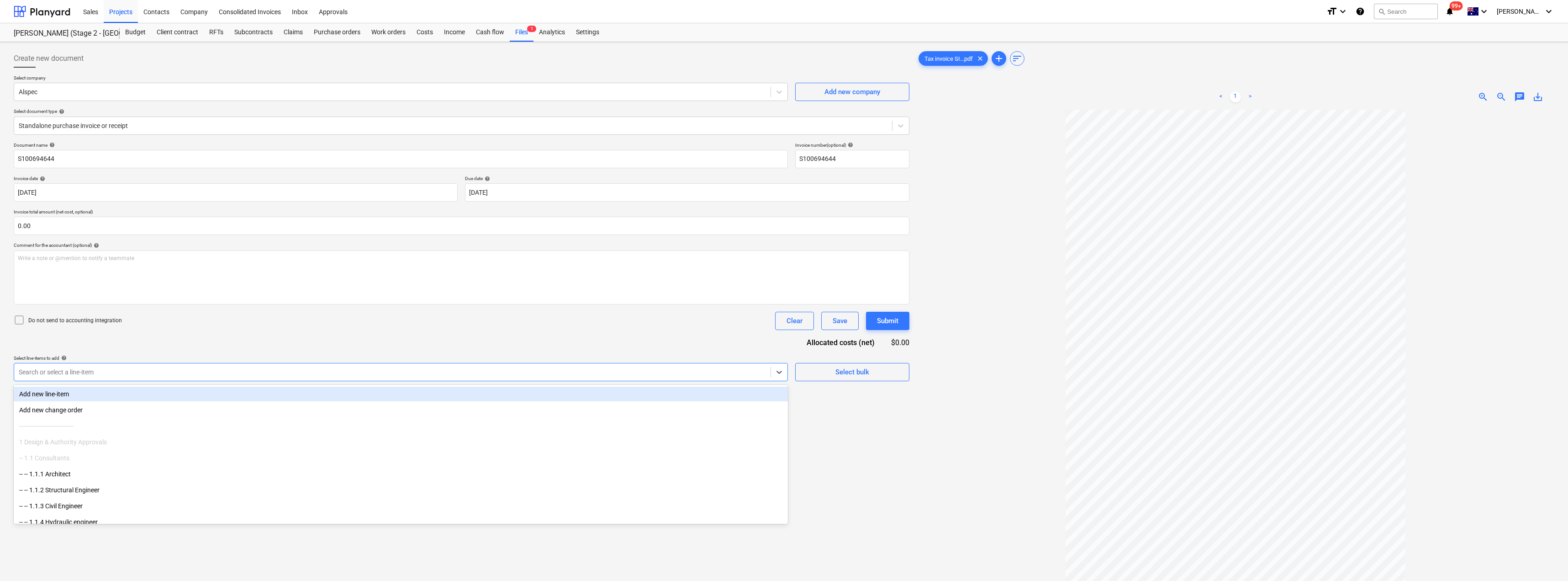
click at [205, 316] on div at bounding box center [393, 371] width 747 height 9
type input "mat"
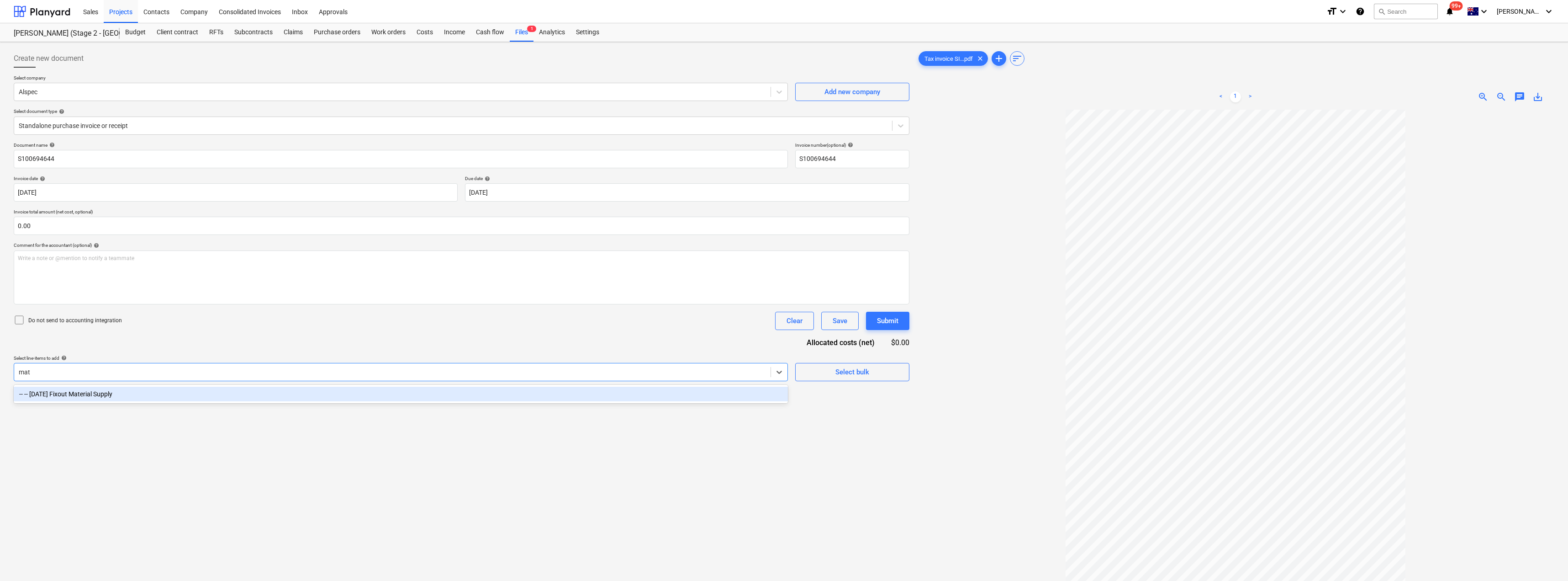
click at [213, 316] on div "-- -- [DATE] Fixout Material Supply" at bounding box center [400, 394] width 774 height 15
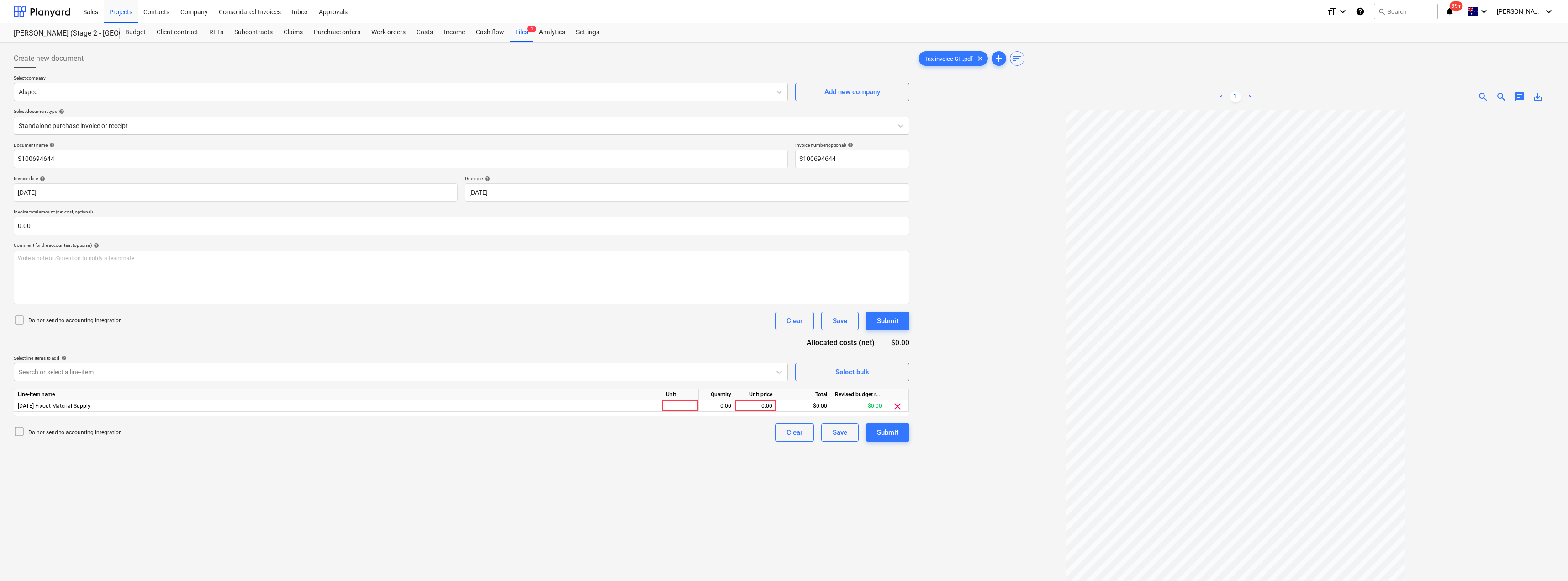
click at [293, 316] on div "Document name help S100694644 Invoice number (optional) help S100694644 Invoice…" at bounding box center [461, 291] width 895 height 299
click at [683, 316] on div at bounding box center [680, 406] width 37 height 11
type input "Item"
type input "103.24"
click at [698, 316] on div "Submit" at bounding box center [888, 432] width 21 height 12
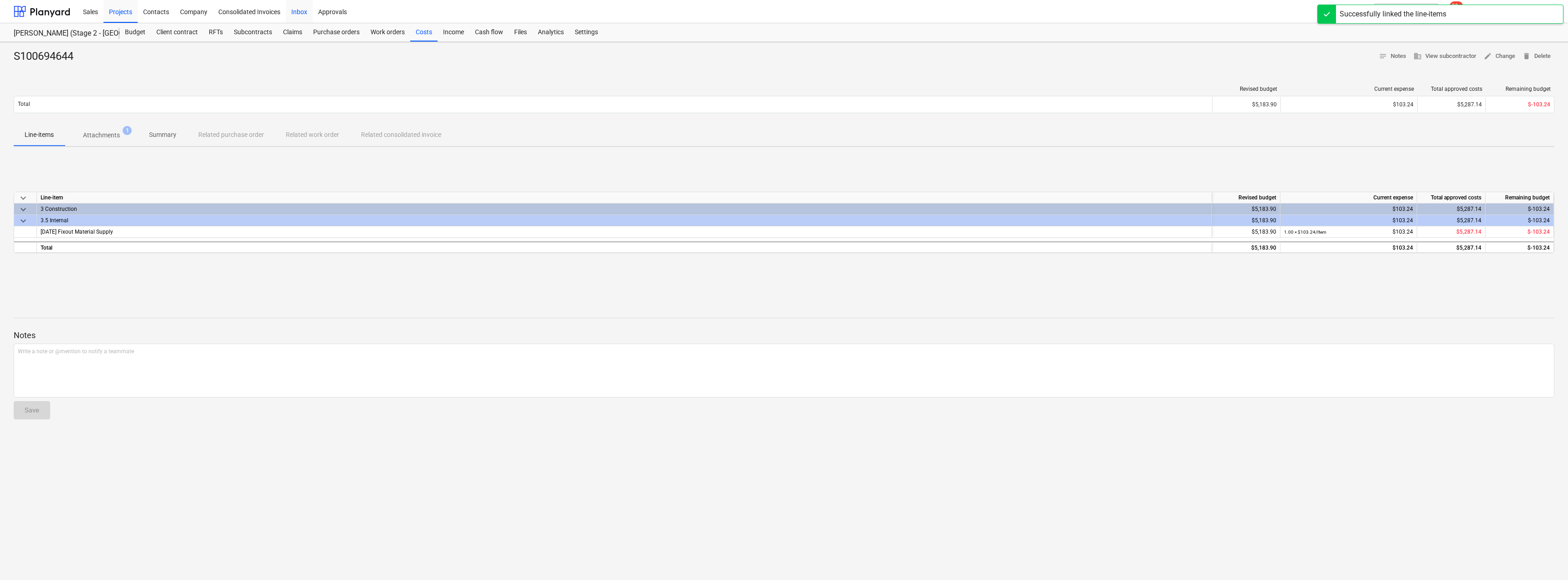
click at [305, 10] on div "Inbox" at bounding box center [298, 10] width 27 height 23
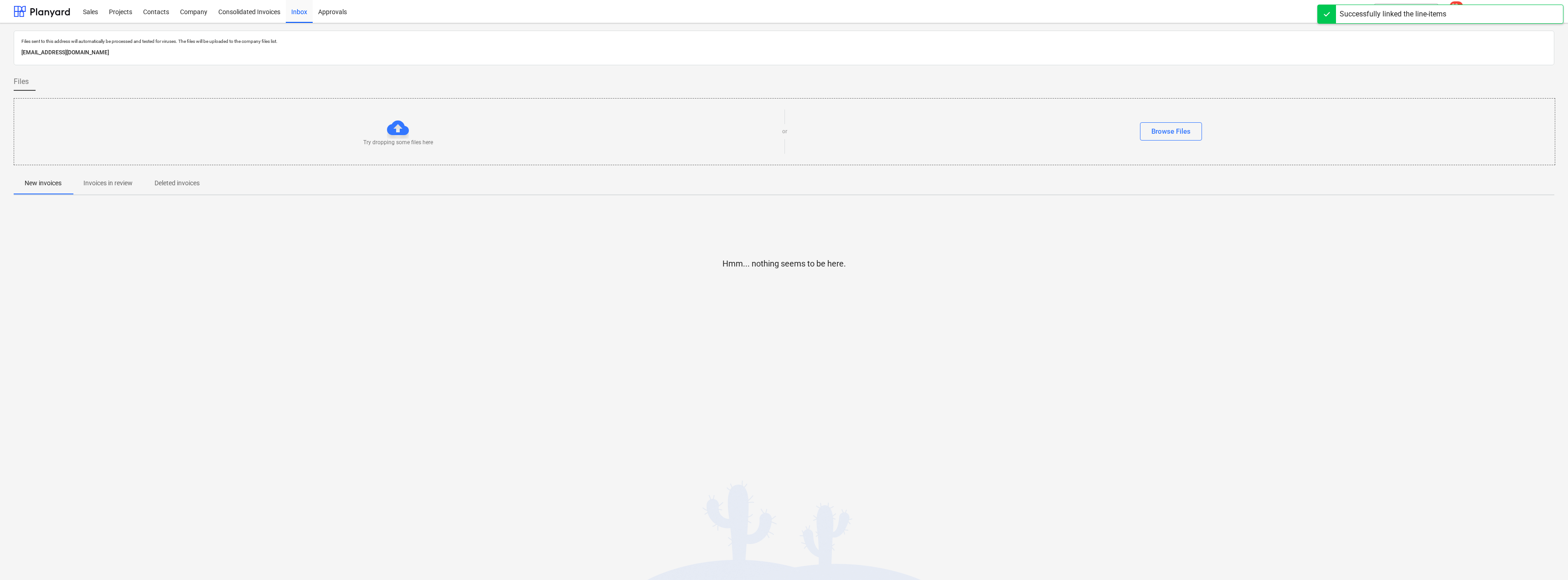
click at [119, 187] on p "Invoices in review" at bounding box center [107, 183] width 49 height 9
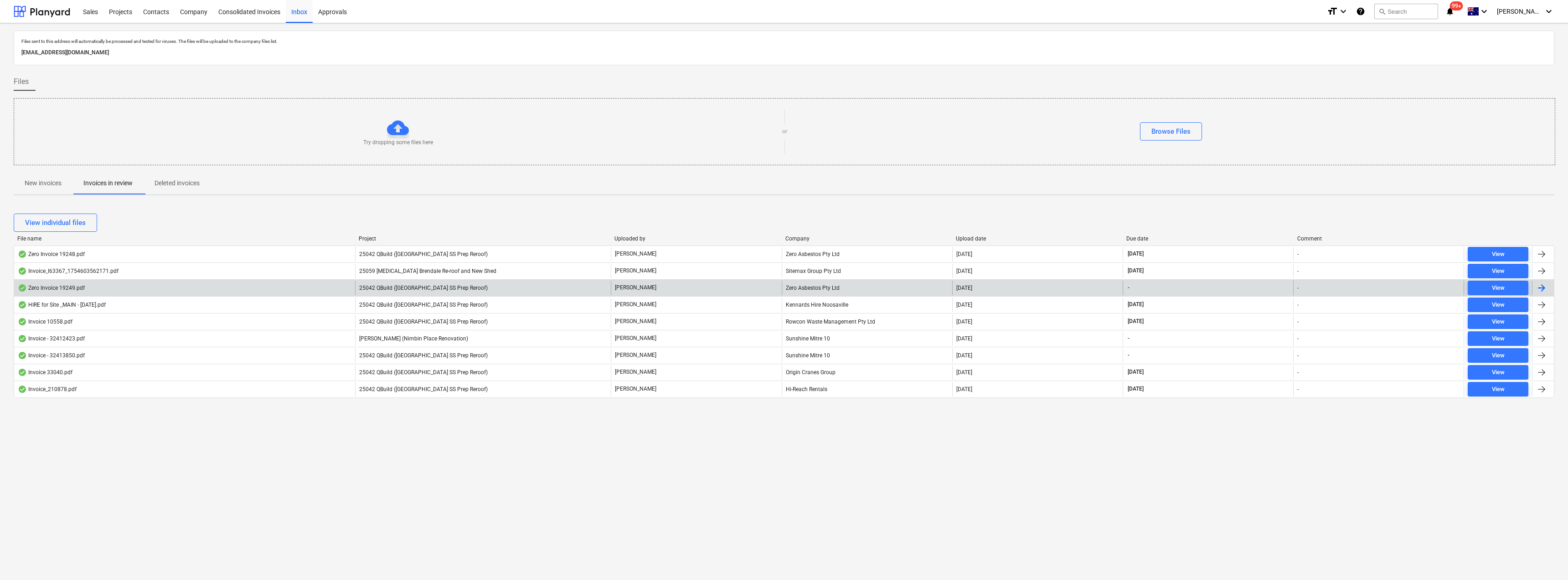
click at [696, 287] on div "Zero Asbestos Pty Ltd" at bounding box center [867, 287] width 171 height 15
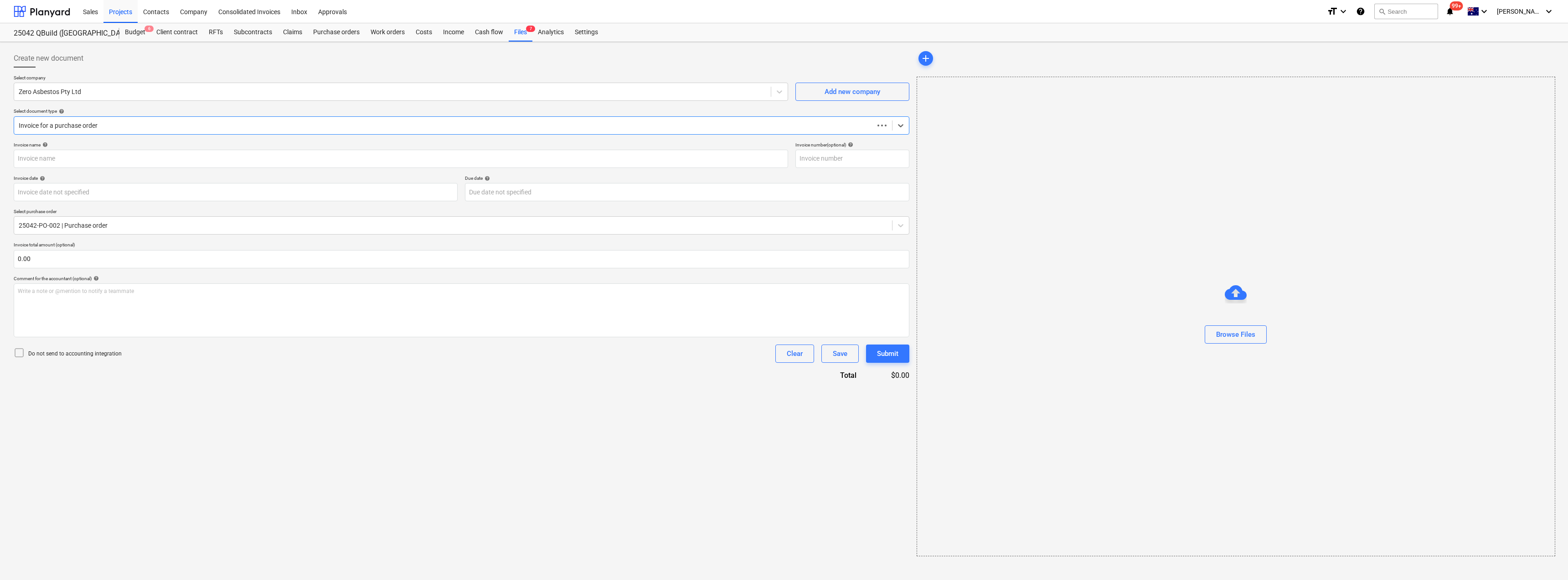
type input "19249"
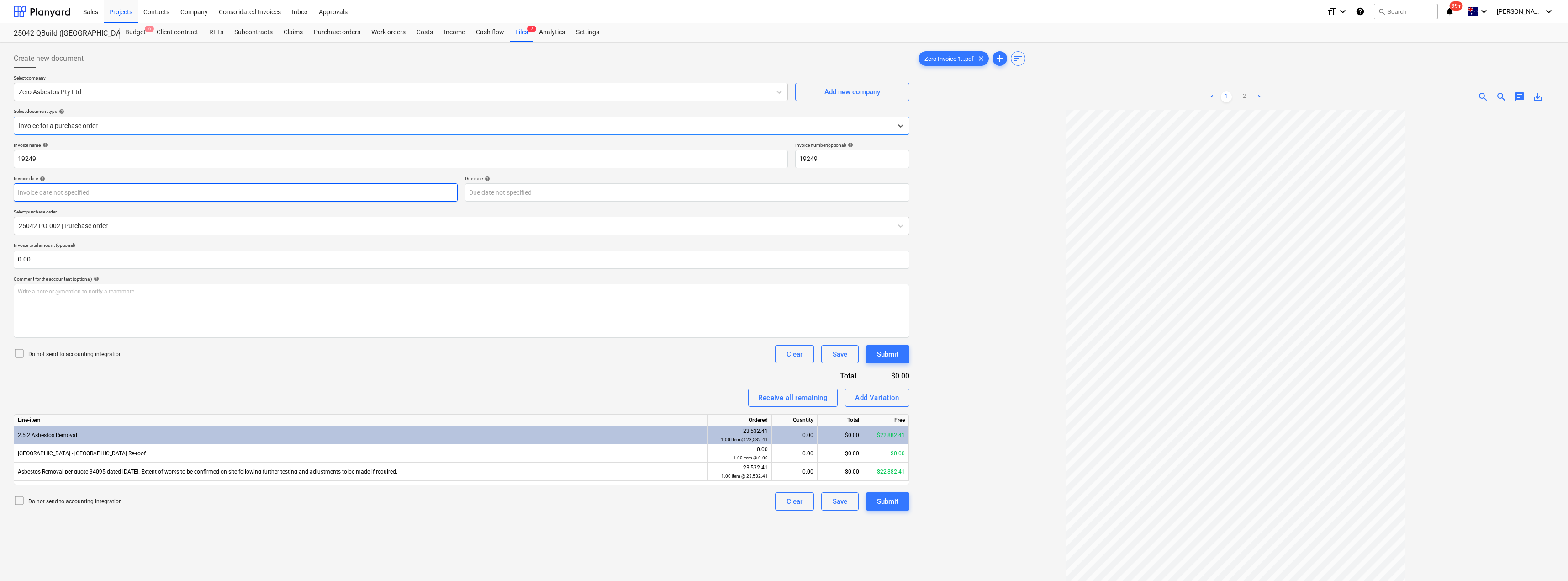
click at [70, 189] on body "Sales Projects Contacts Company Consolidated Invoices Inbox Approvals format_si…" at bounding box center [784, 290] width 1568 height 581
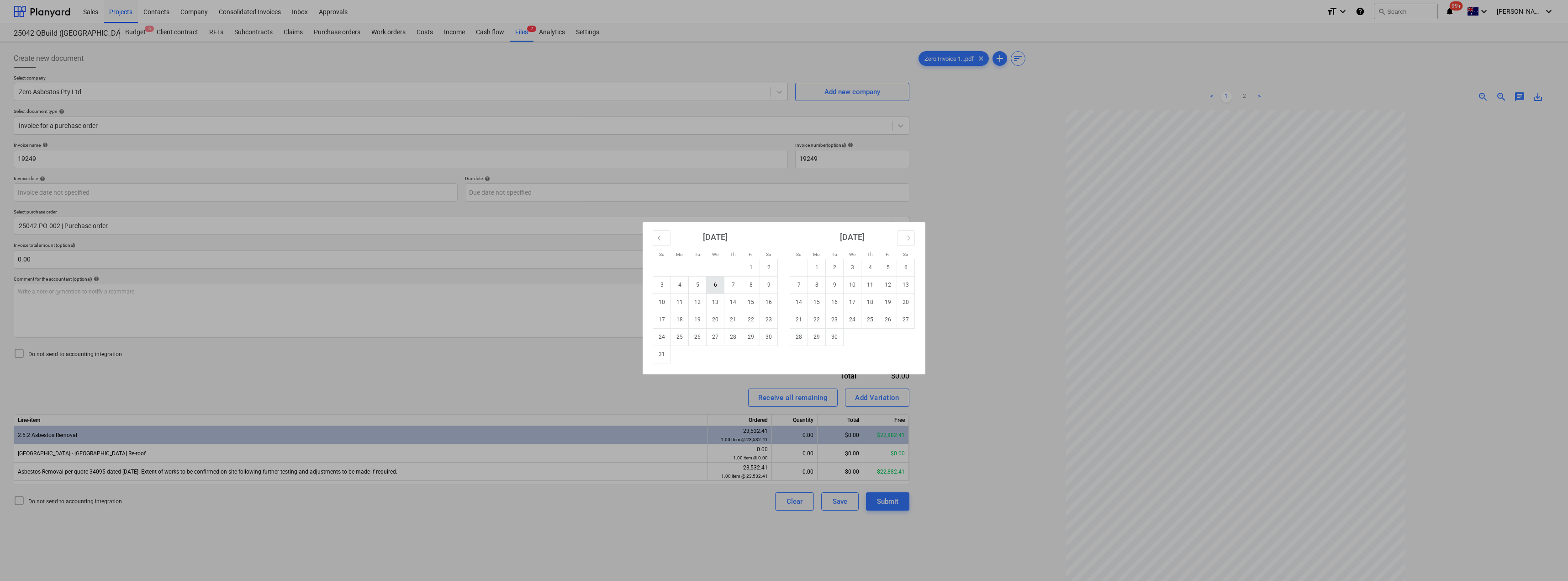
click at [698, 285] on td "6" at bounding box center [715, 284] width 18 height 17
type input "[DATE]"
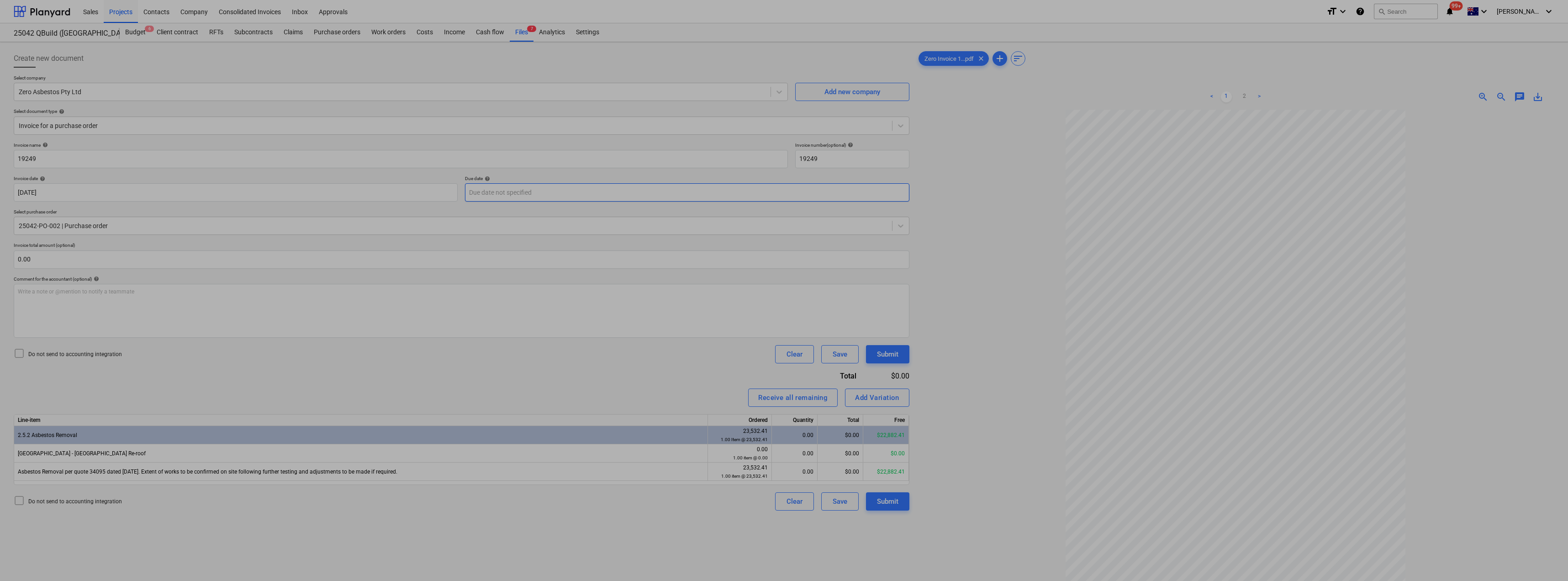
click at [560, 193] on body "Sales Projects Contacts Company Consolidated Invoices Inbox Approvals format_si…" at bounding box center [784, 290] width 1568 height 581
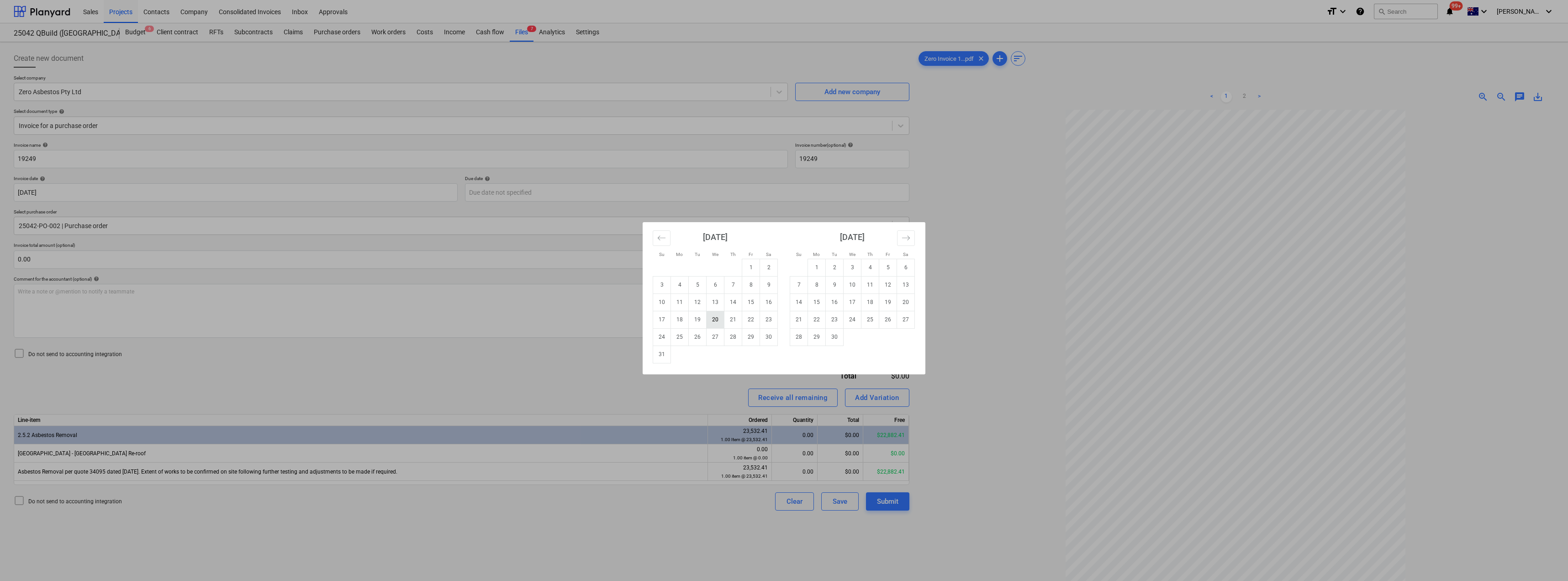
click at [698, 316] on td "20" at bounding box center [715, 319] width 18 height 17
type input "[DATE]"
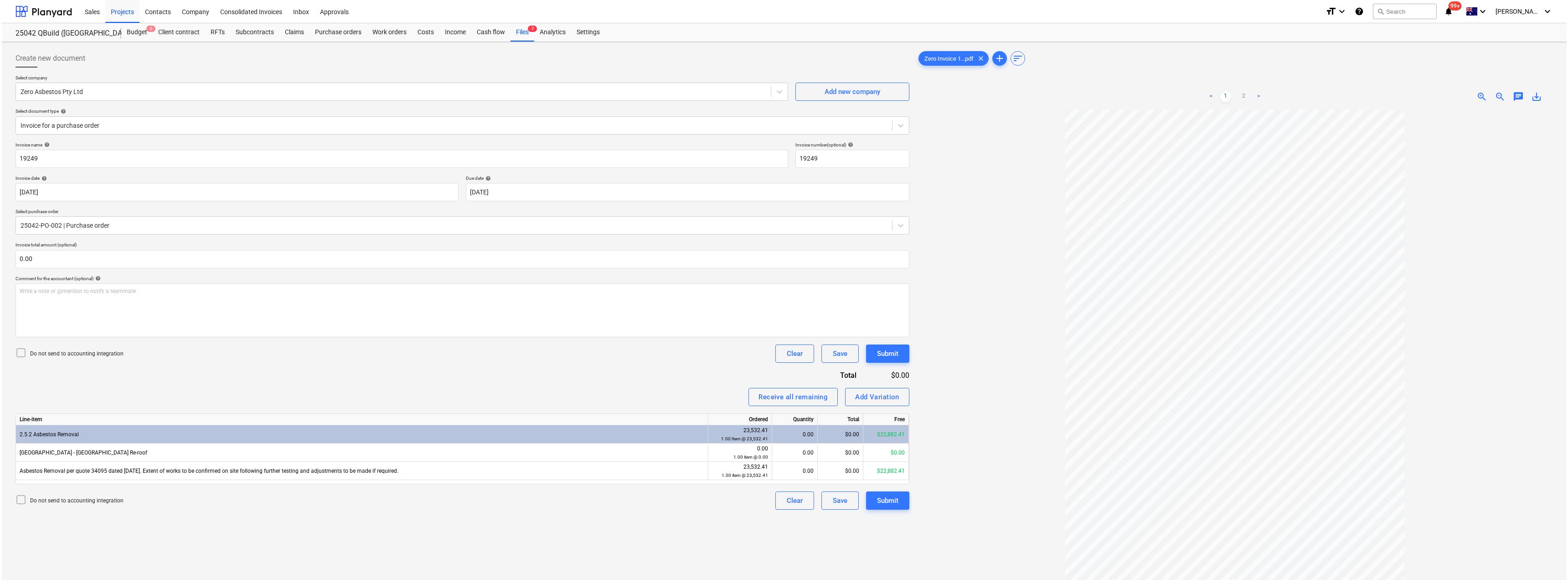
scroll to position [45, 0]
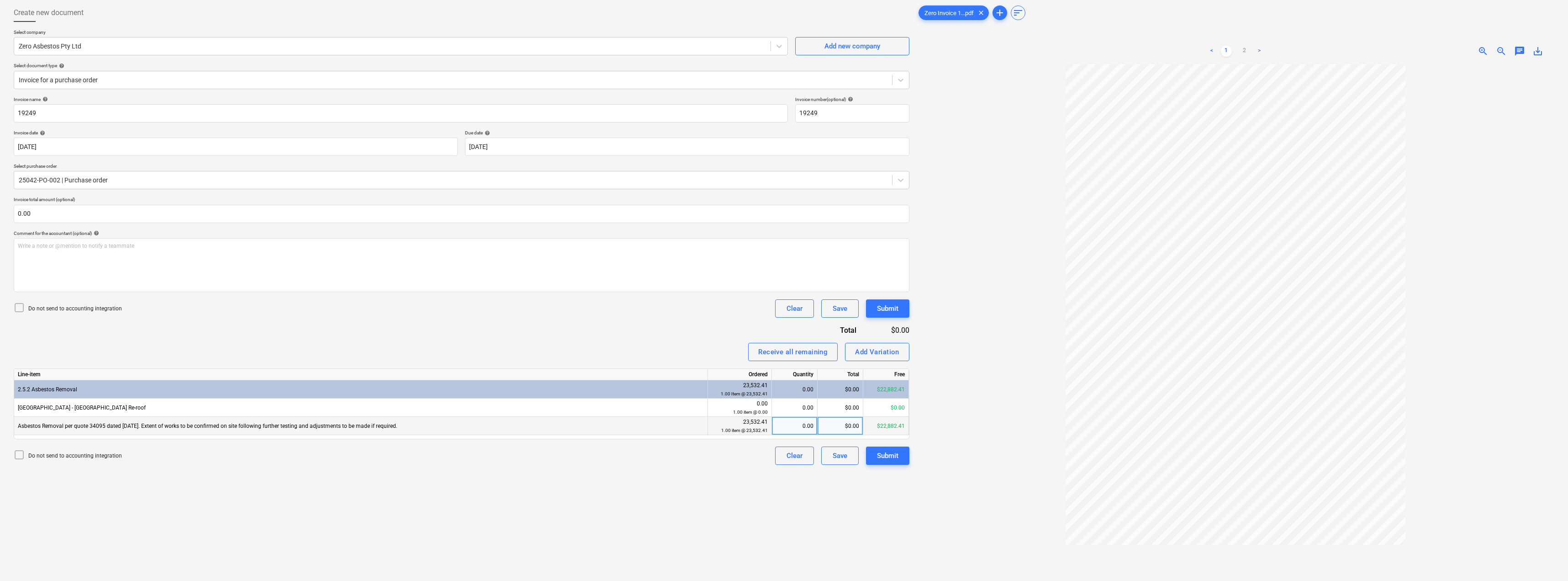
click at [698, 316] on div "$0.00" at bounding box center [839, 425] width 46 height 18
type input "21745"
click at [669, 316] on div "Invoice name help 19249 Invoice number (optional) help 19249 Invoice date help …" at bounding box center [461, 280] width 895 height 368
click at [698, 316] on div "Submit" at bounding box center [888, 456] width 21 height 12
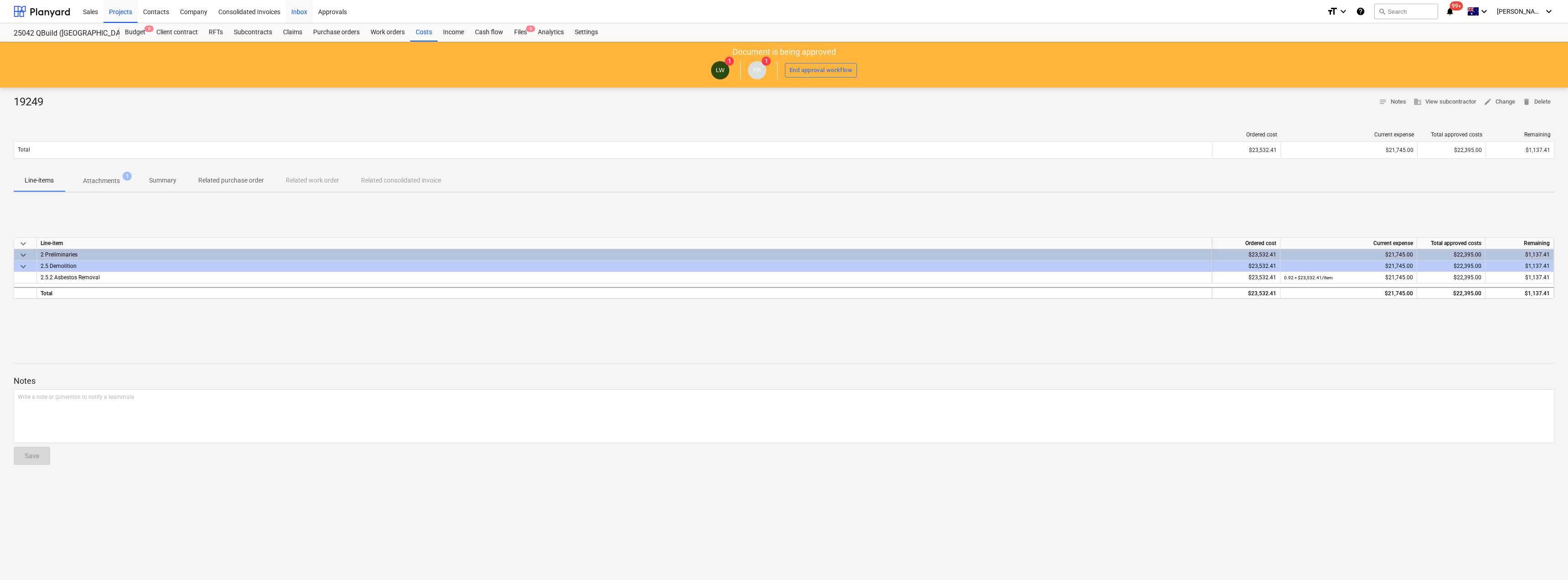
click at [301, 10] on div "Inbox" at bounding box center [298, 10] width 27 height 23
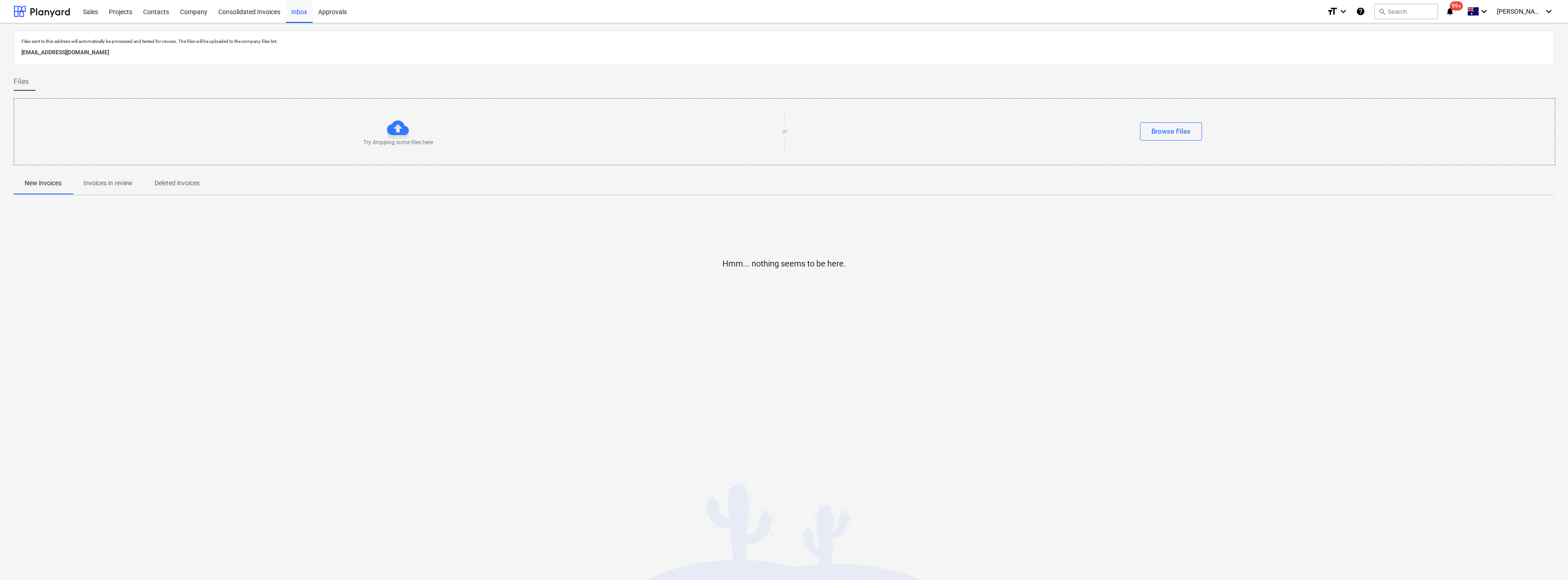
click at [117, 184] on p "Invoices in review" at bounding box center [107, 183] width 49 height 9
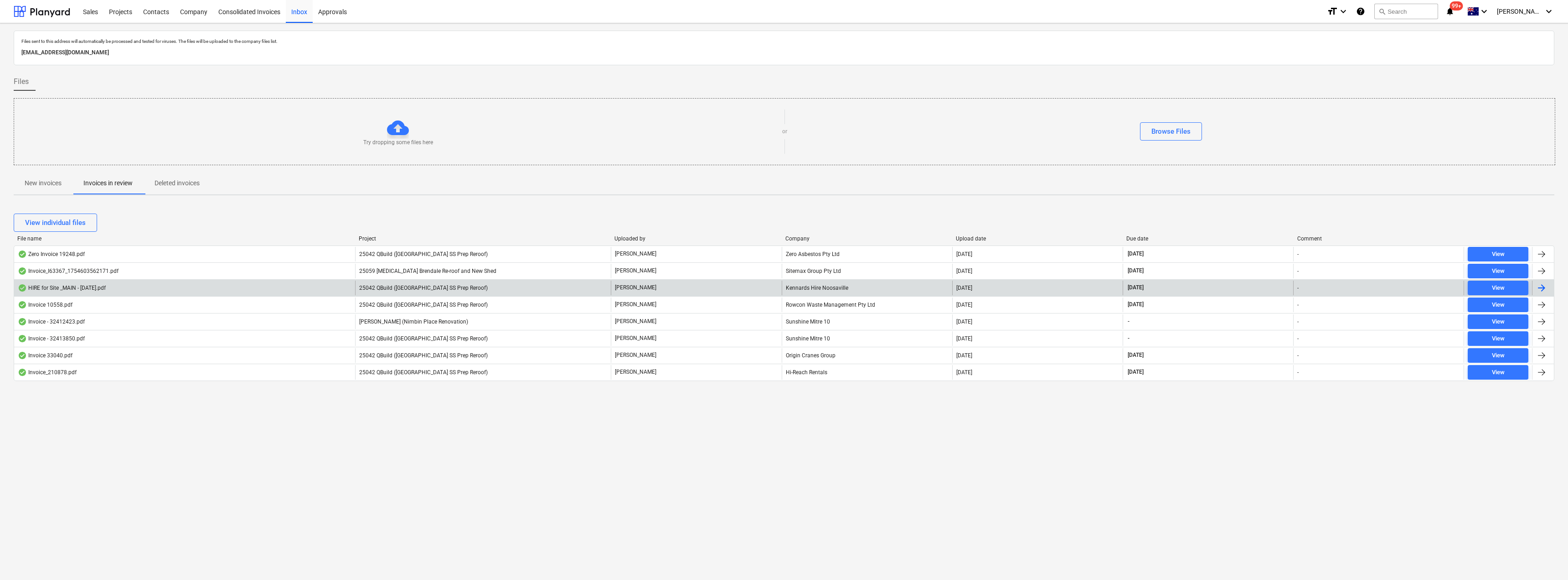
click at [696, 290] on div "Kennards Hire Noosaville" at bounding box center [867, 287] width 171 height 15
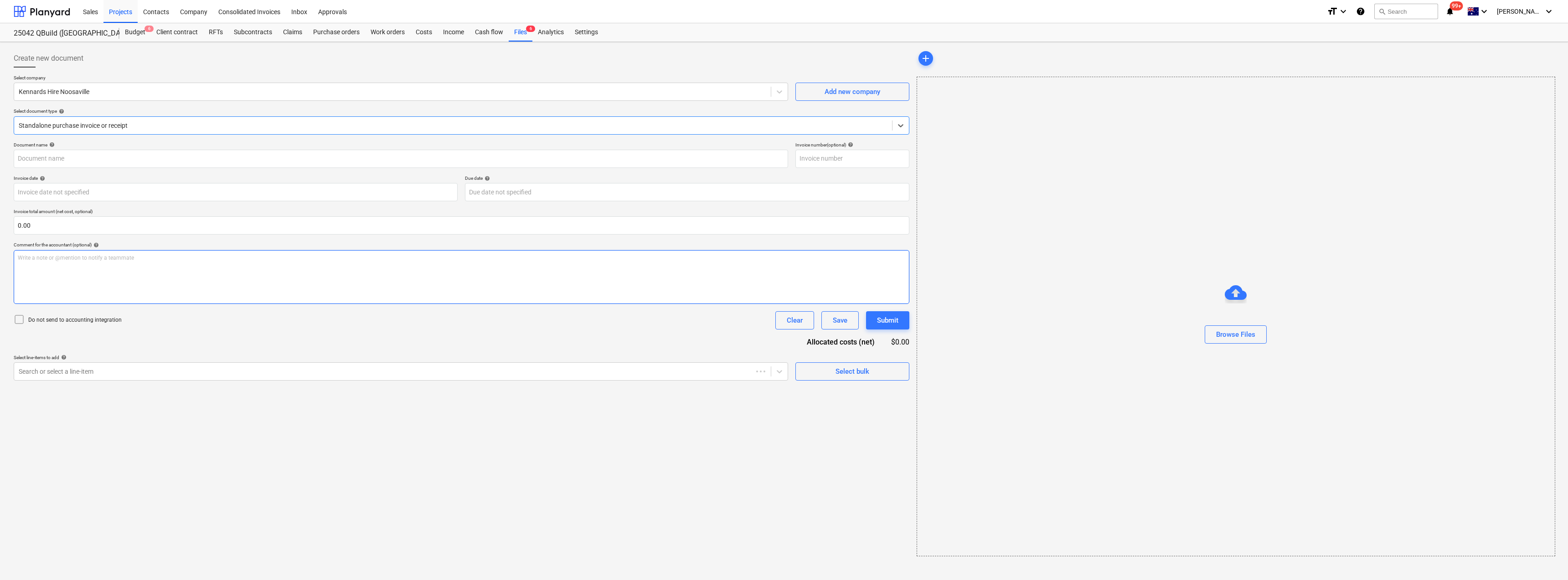
type input "100365402"
type input "[DATE]"
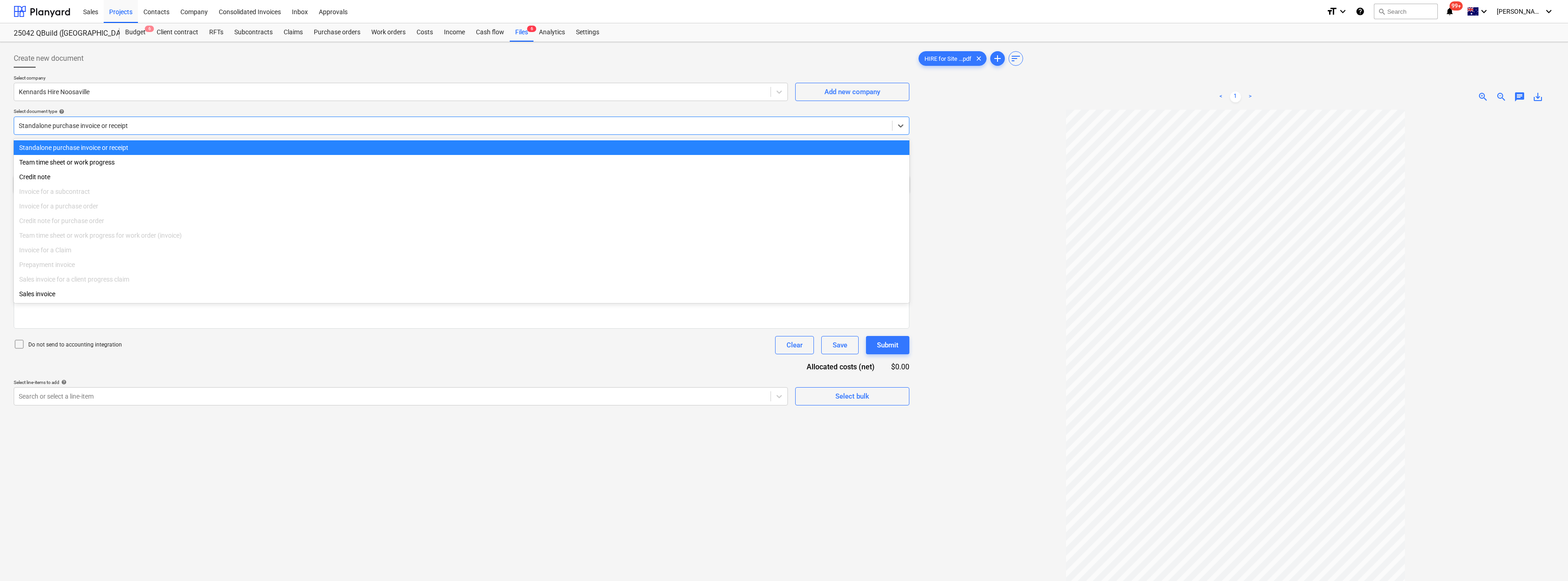
click at [101, 128] on div at bounding box center [453, 125] width 869 height 9
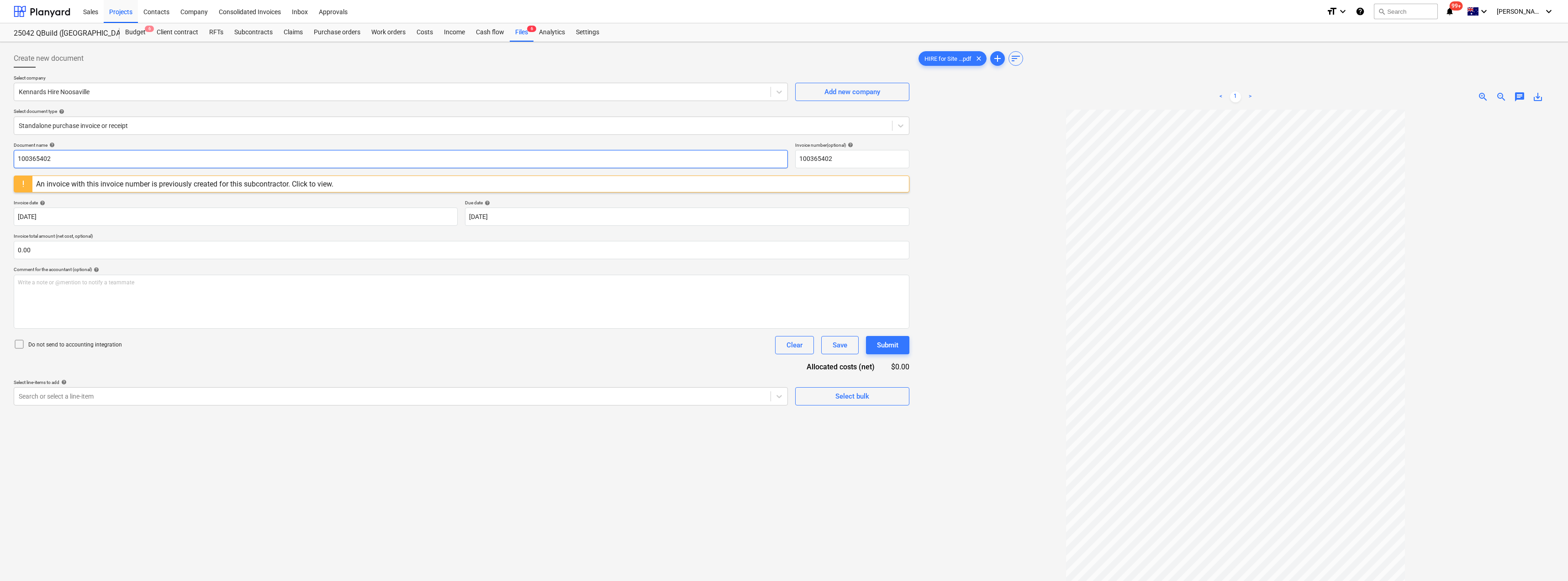
drag, startPoint x: 88, startPoint y: 161, endPoint x: 1, endPoint y: 156, distance: 87.1
click at [0, 156] on div "Create new document Select company Kennards Hire Noosaville Add new company Sel…" at bounding box center [784, 357] width 1568 height 630
drag, startPoint x: 39, startPoint y: 148, endPoint x: 0, endPoint y: 147, distance: 39.0
click at [0, 147] on div "Create new document Select company Kennards Hire Noosaville Add new company Sel…" at bounding box center [784, 357] width 1568 height 630
type input "27739185"
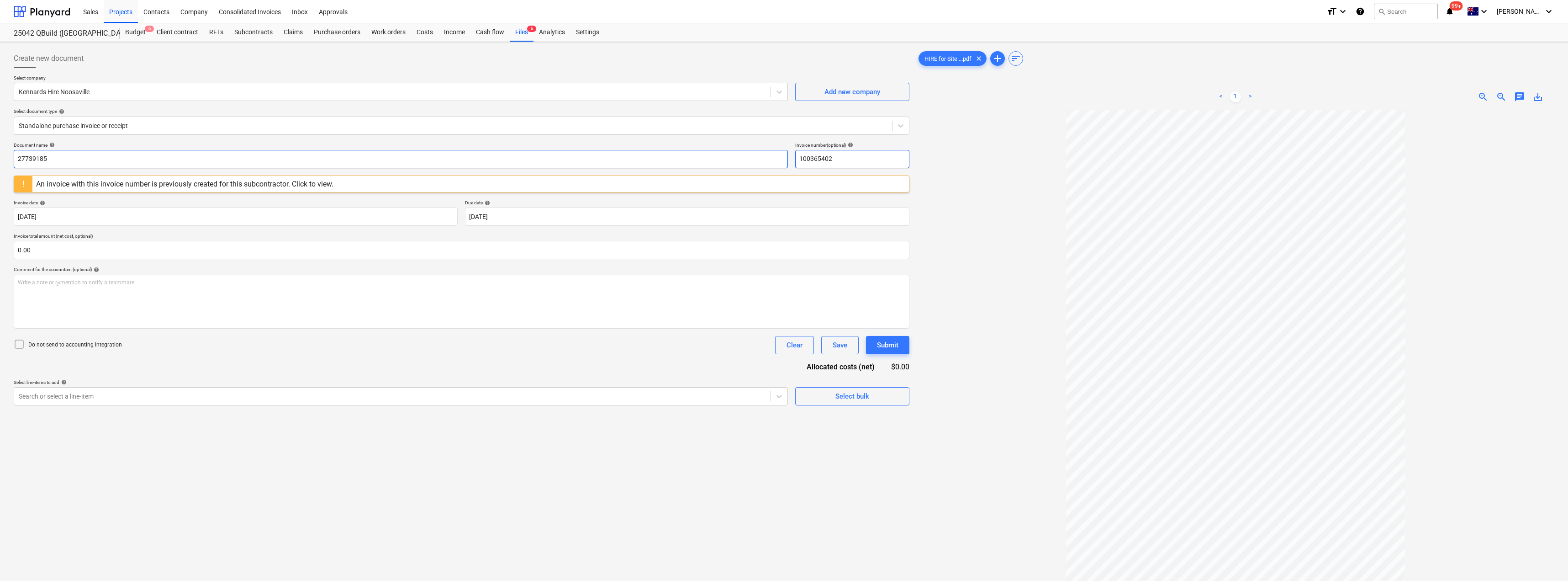
drag, startPoint x: 869, startPoint y: 161, endPoint x: 764, endPoint y: 161, distance: 105.0
click at [698, 161] on div "Document name help 27739185 Invoice number (optional) help 100365402" at bounding box center [461, 155] width 895 height 26
paste input "27739185"
type input "27739185"
click at [698, 171] on div at bounding box center [1235, 388] width 638 height 555
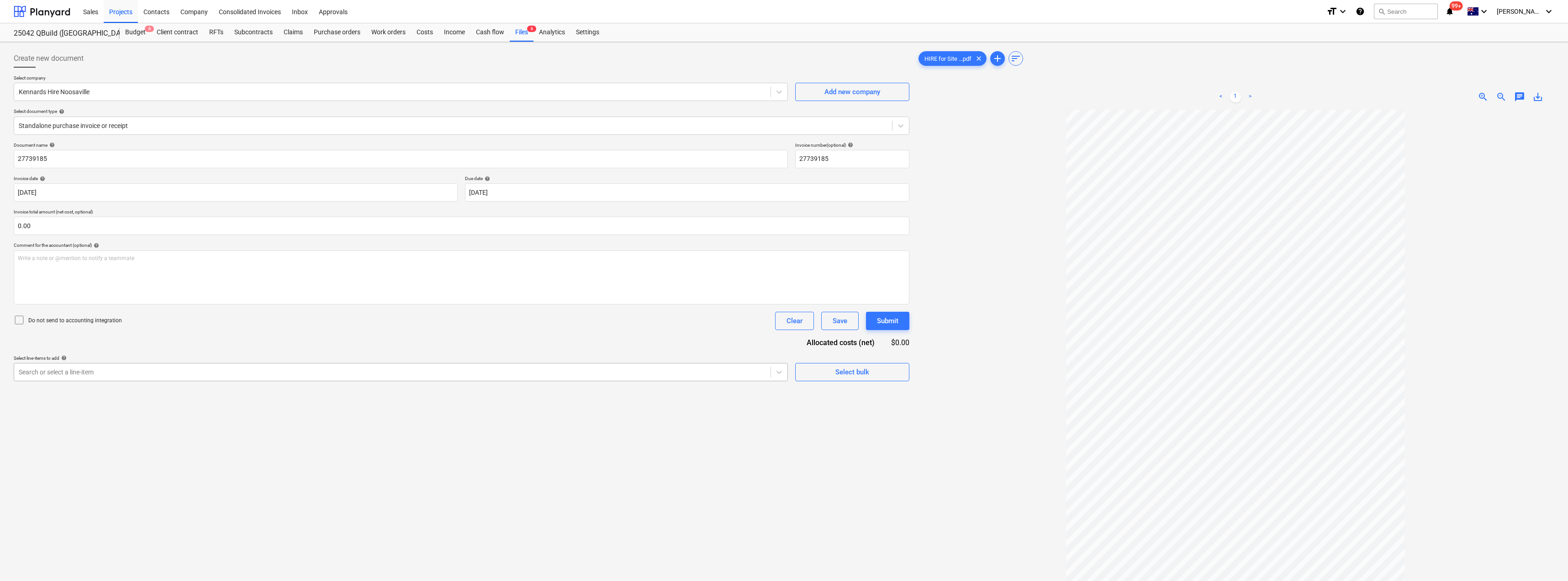
click at [154, 316] on div at bounding box center [393, 371] width 747 height 9
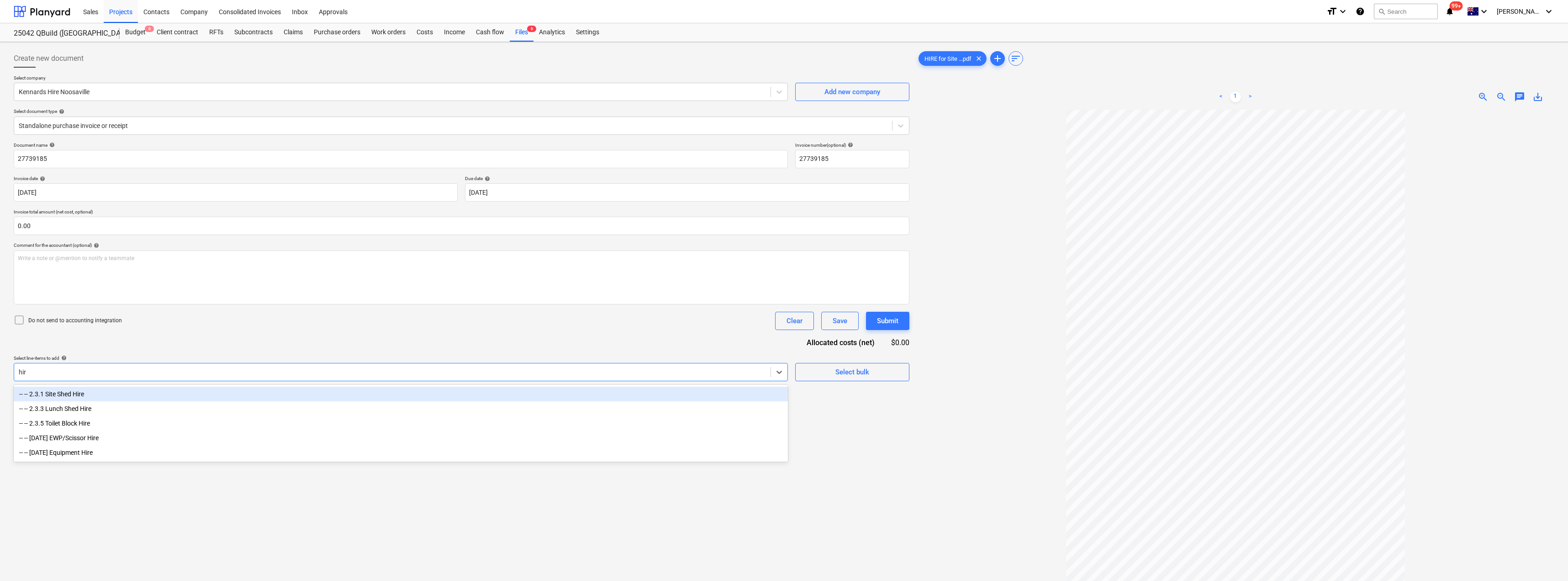
type input "hire"
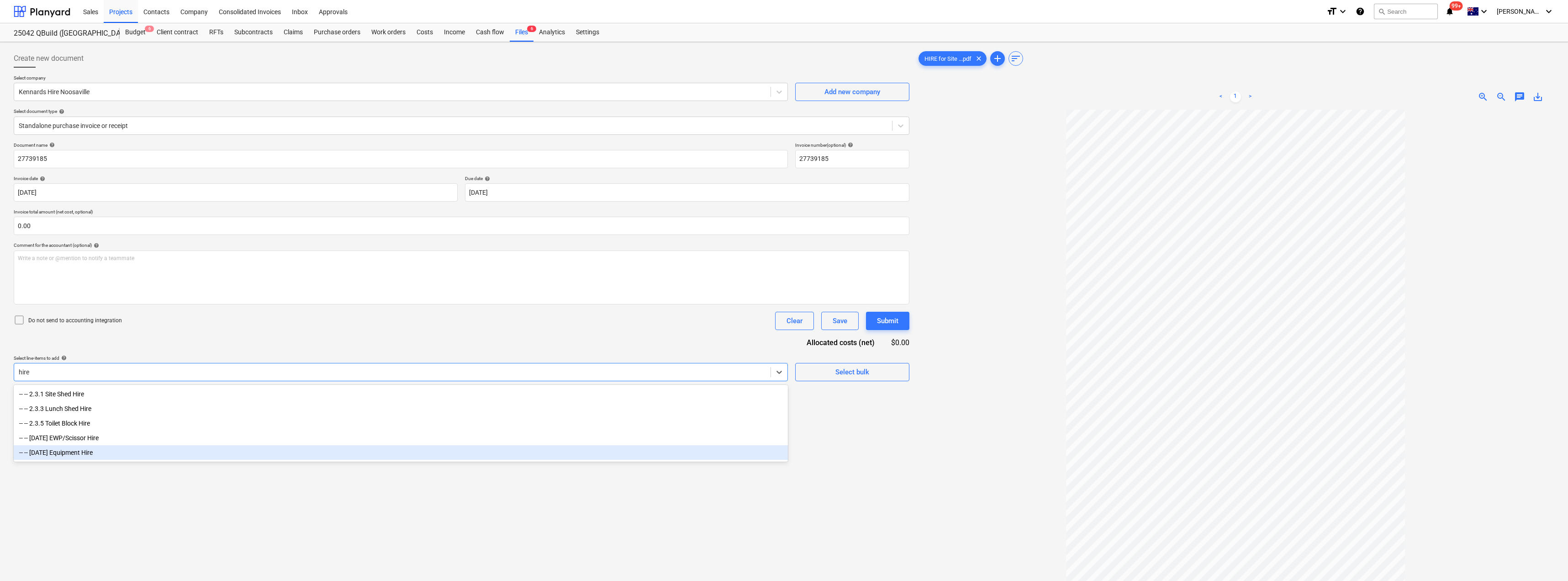
click at [102, 316] on div "-- -- [DATE] Equipment Hire" at bounding box center [400, 452] width 774 height 15
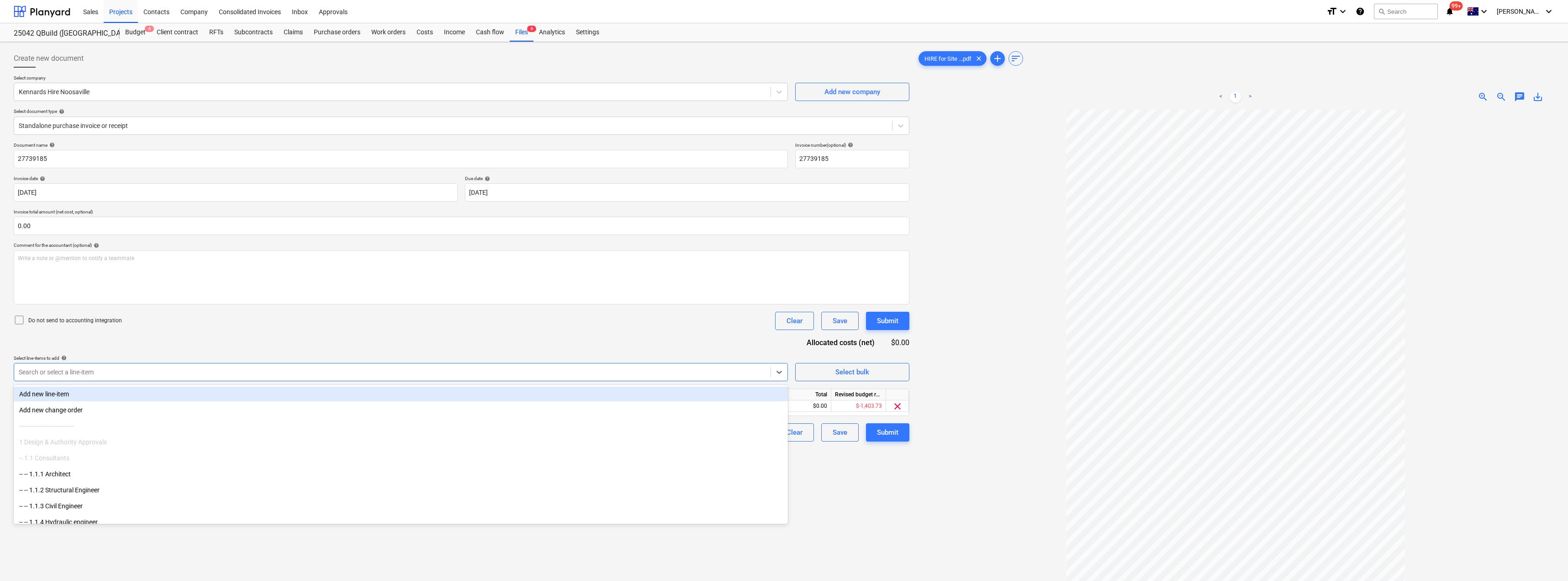
click at [198, 316] on div "Document name help 27739185 Invoice number (optional) help 27739185 Invoice dat…" at bounding box center [461, 291] width 895 height 299
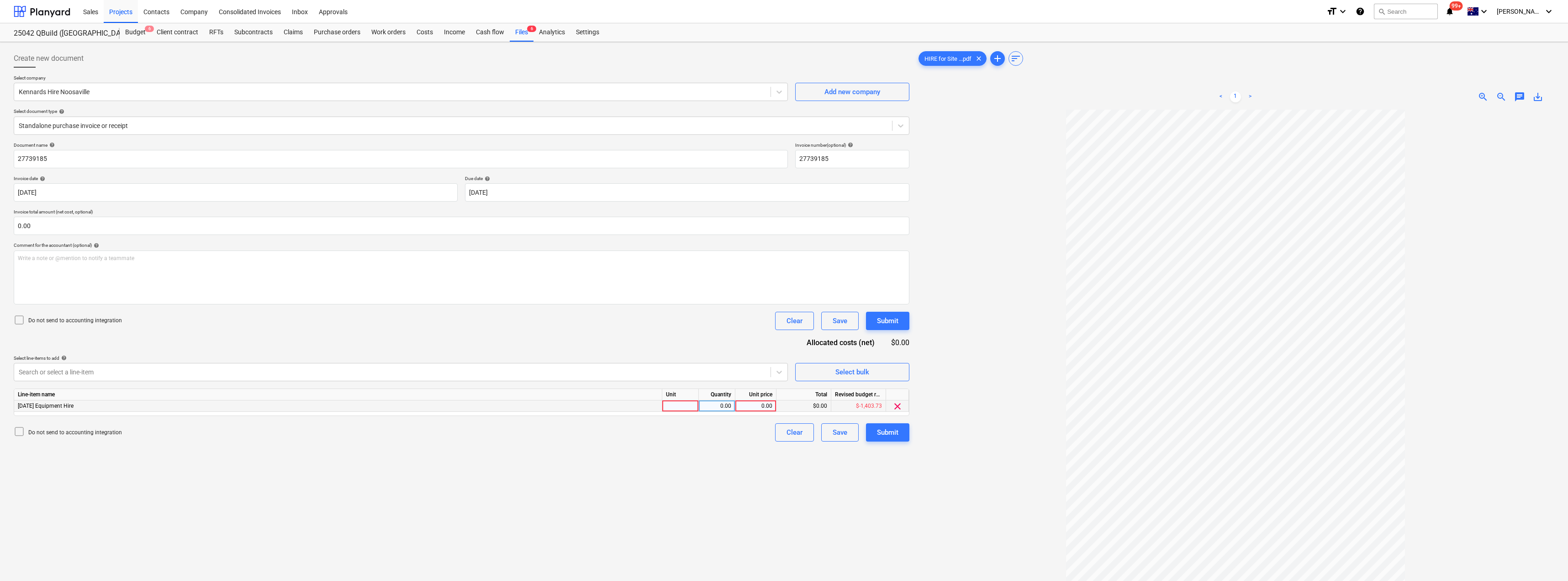
click at [688, 316] on div at bounding box center [680, 406] width 37 height 11
type input "Item"
type input "18"
type input "183.74"
click at [698, 316] on div "Create new document Select company Kennards Hire Noosaville Add new company Sel…" at bounding box center [461, 357] width 903 height 622
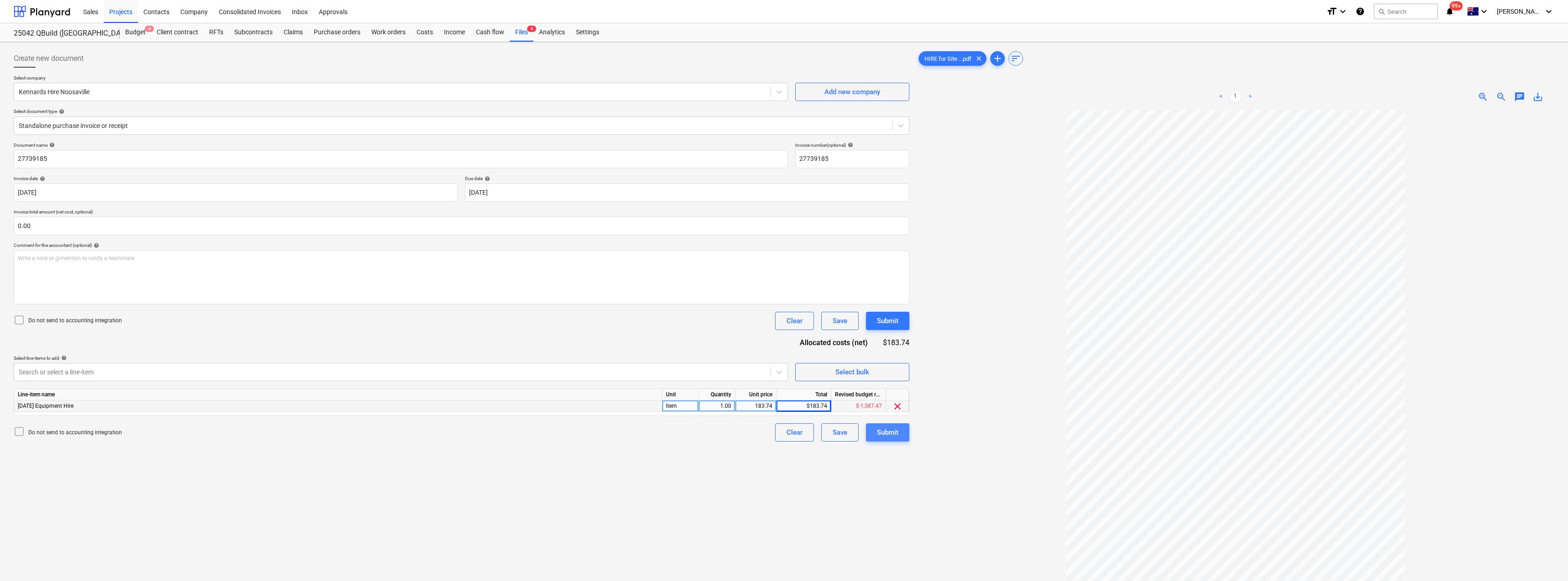
click at [698, 316] on div "Submit" at bounding box center [888, 432] width 21 height 12
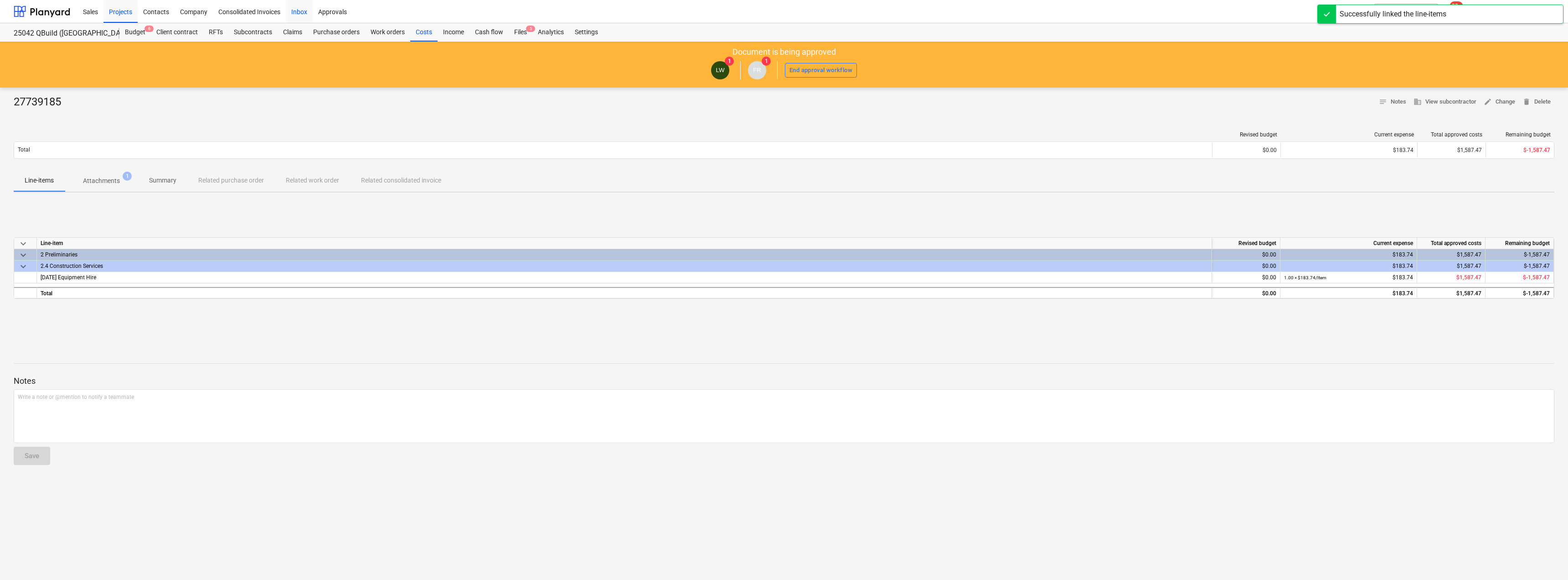
click at [304, 17] on div "Inbox" at bounding box center [298, 10] width 27 height 23
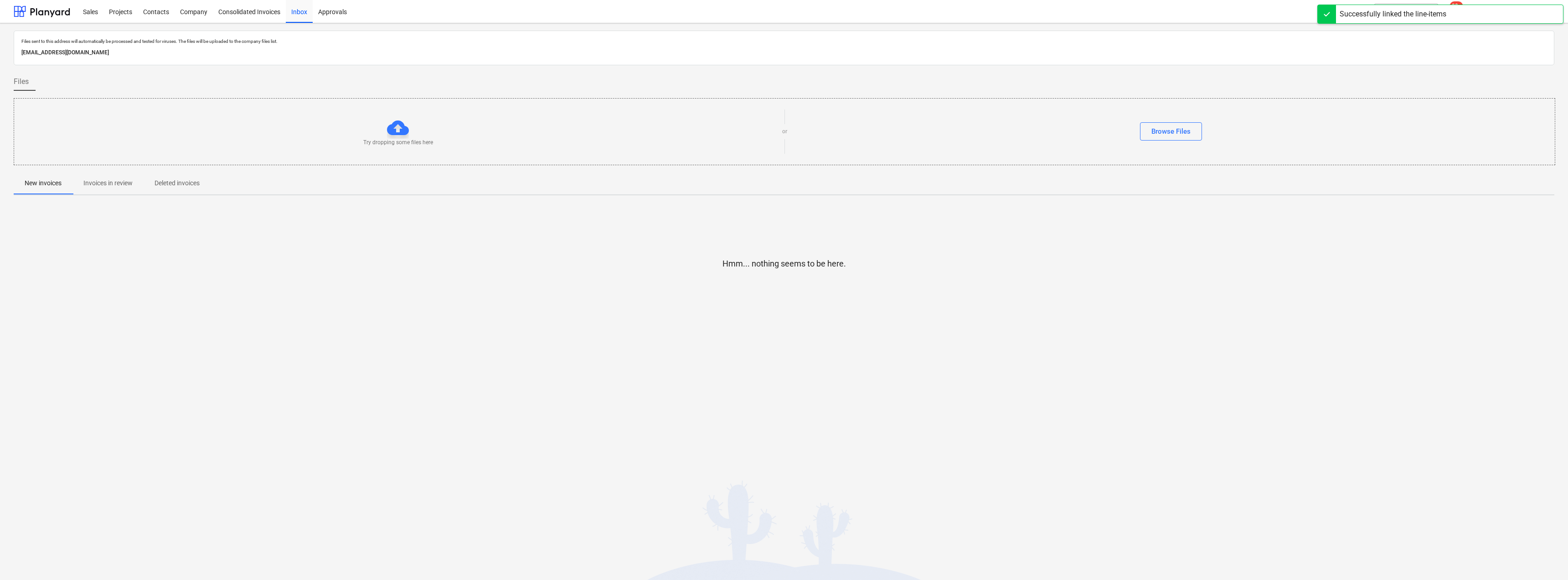
click at [122, 183] on p "Invoices in review" at bounding box center [107, 183] width 49 height 9
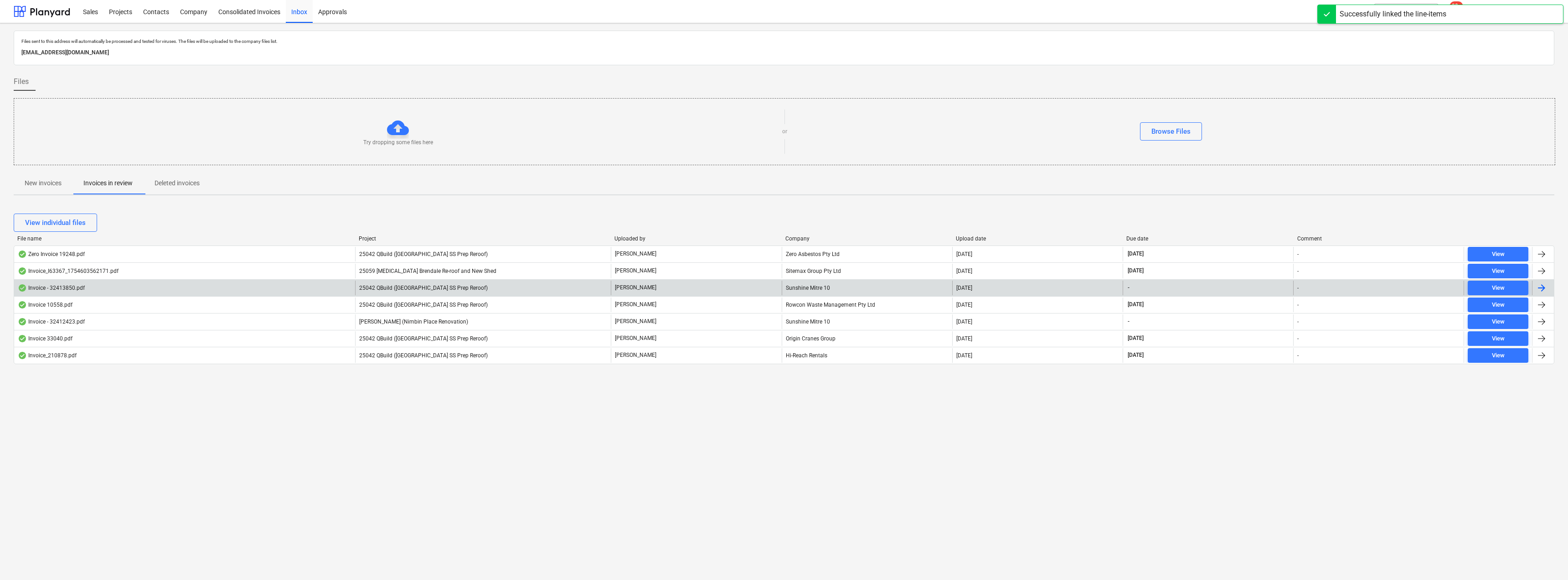
click at [696, 287] on div "Sunshine Mitre 10" at bounding box center [867, 287] width 171 height 15
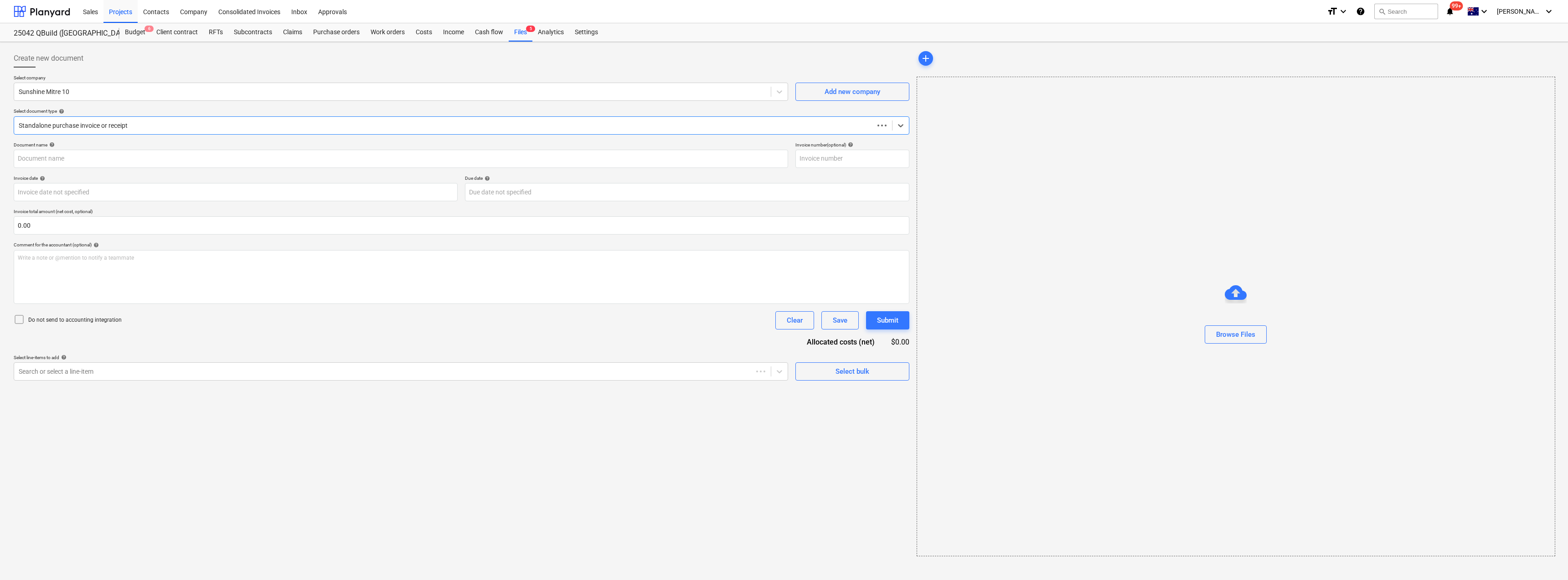
type input "32413850"
type input "[DATE]"
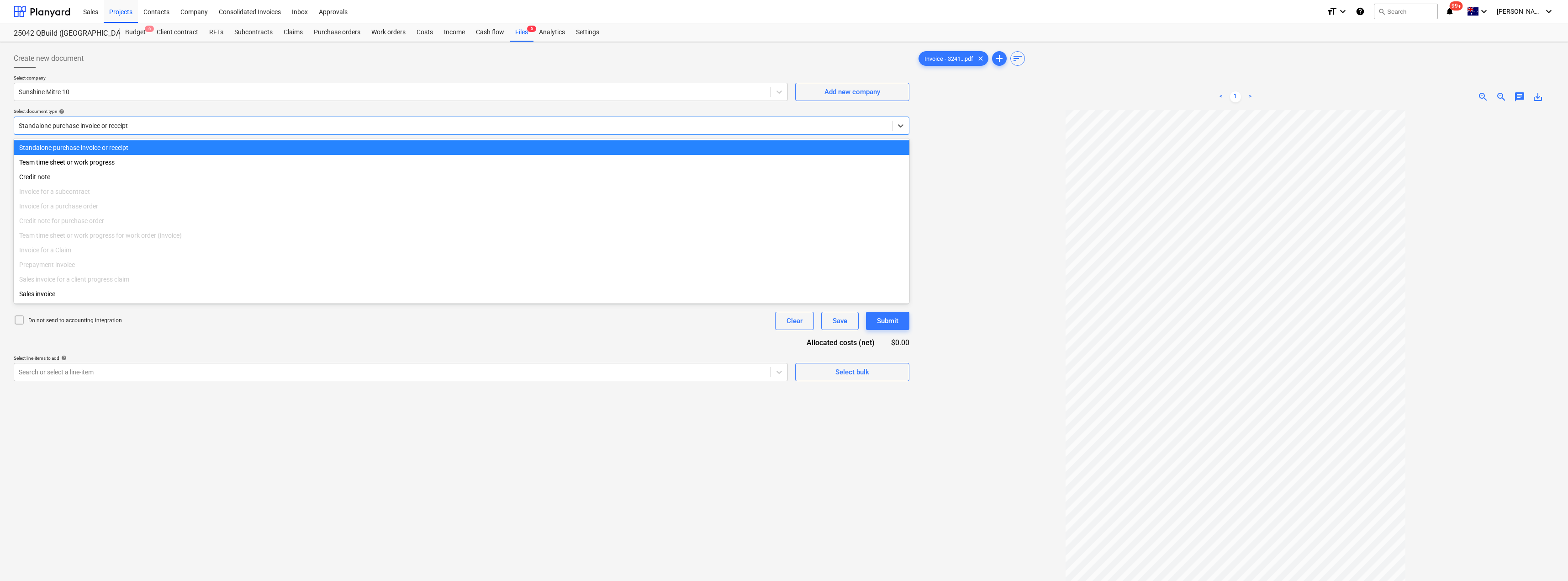
click at [70, 128] on div at bounding box center [453, 125] width 869 height 9
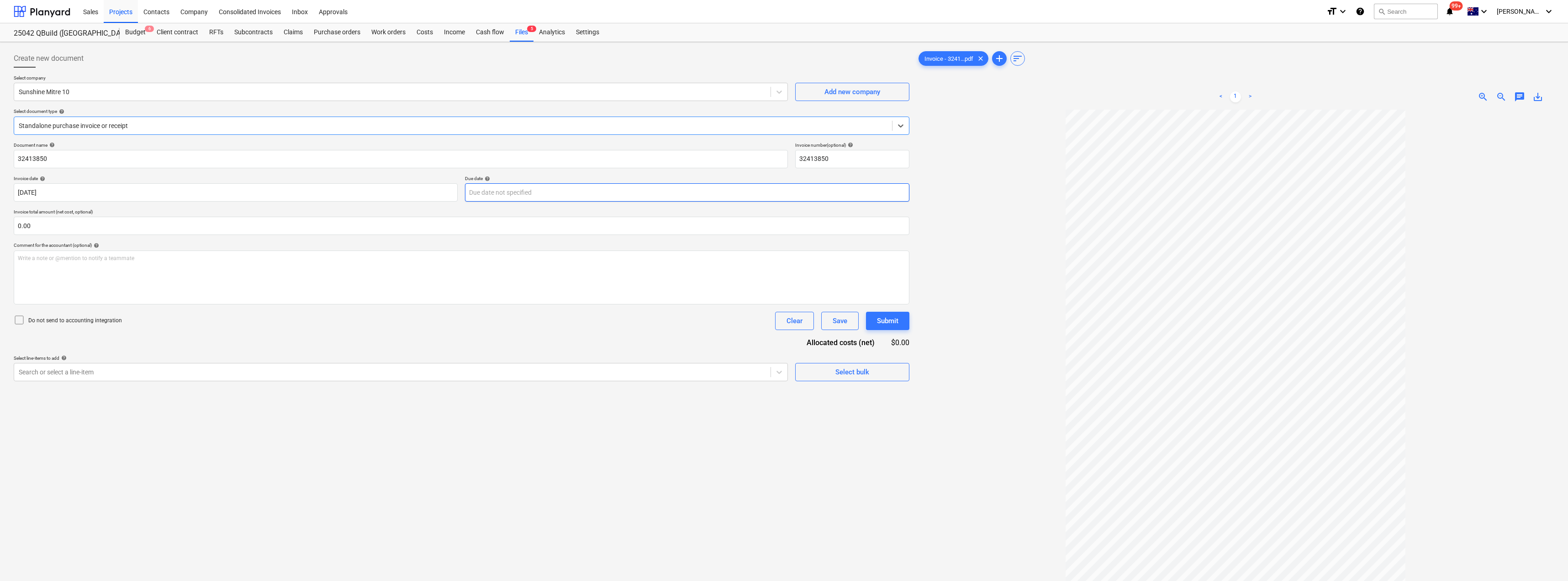
click at [501, 194] on body "Sales Projects Contacts Company Consolidated Invoices Inbox Approvals format_si…" at bounding box center [784, 290] width 1568 height 581
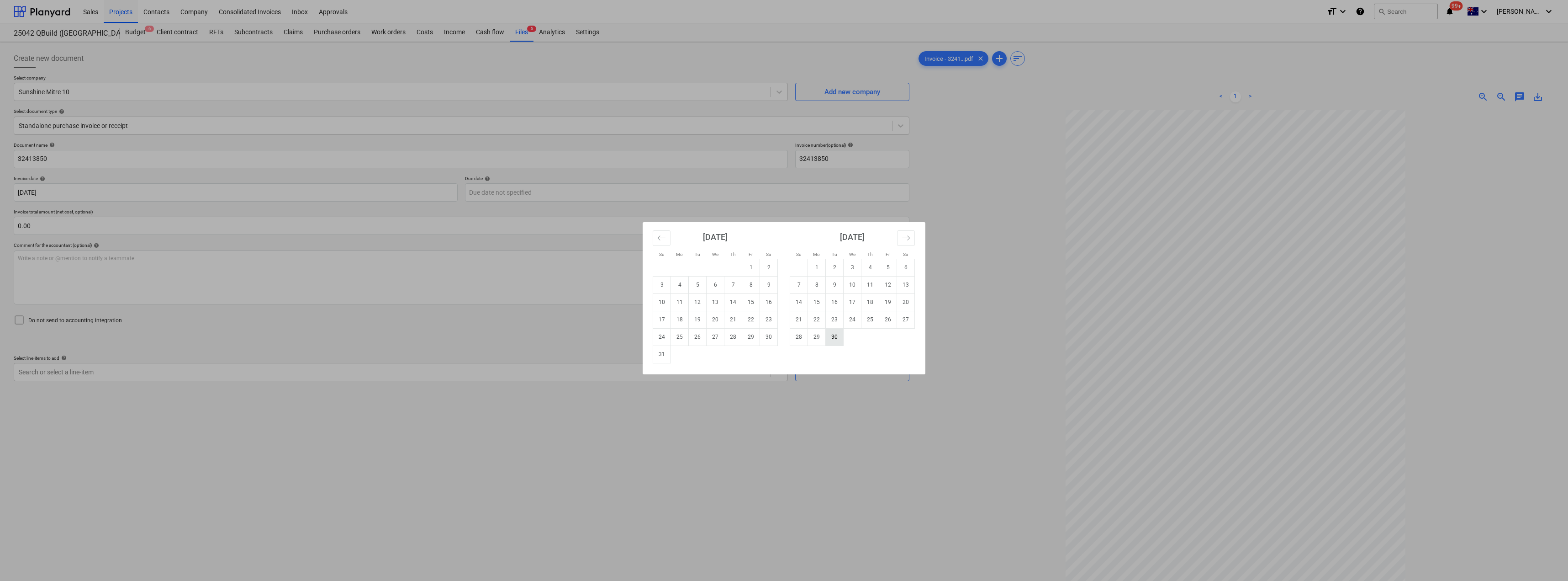
click at [698, 316] on td "30" at bounding box center [834, 337] width 18 height 17
type input "[DATE]"
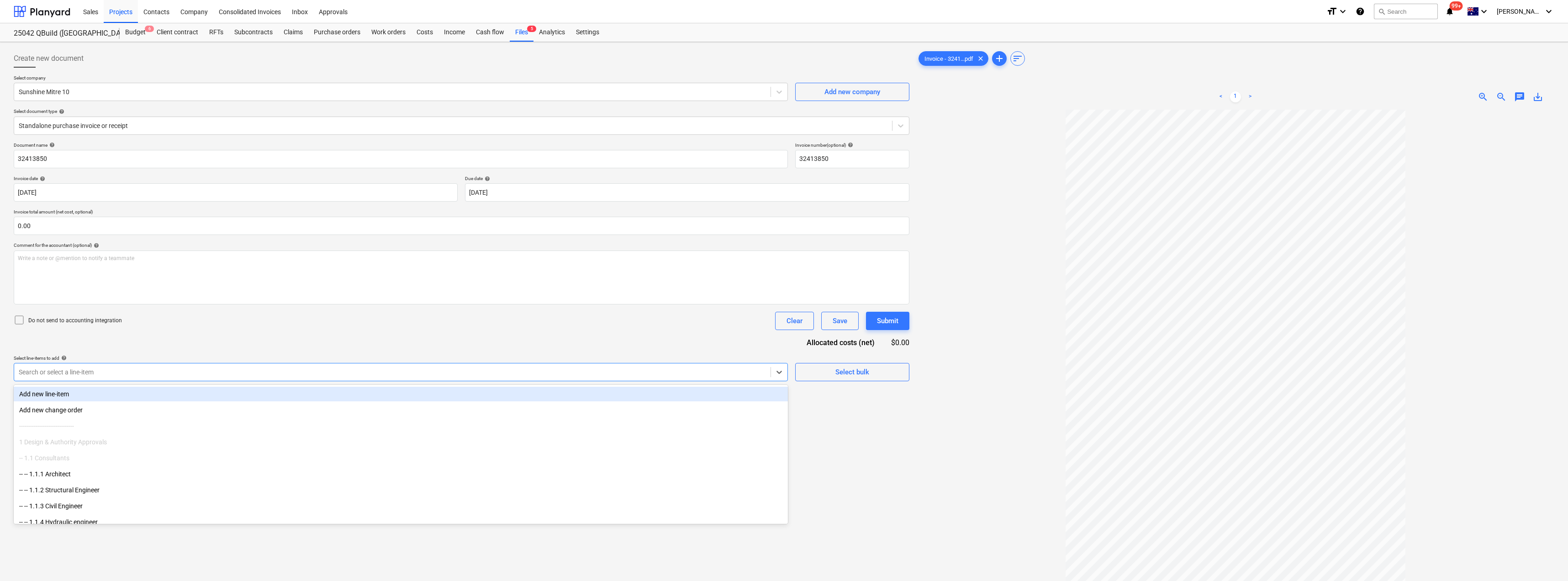
click at [192, 316] on div at bounding box center [393, 371] width 747 height 9
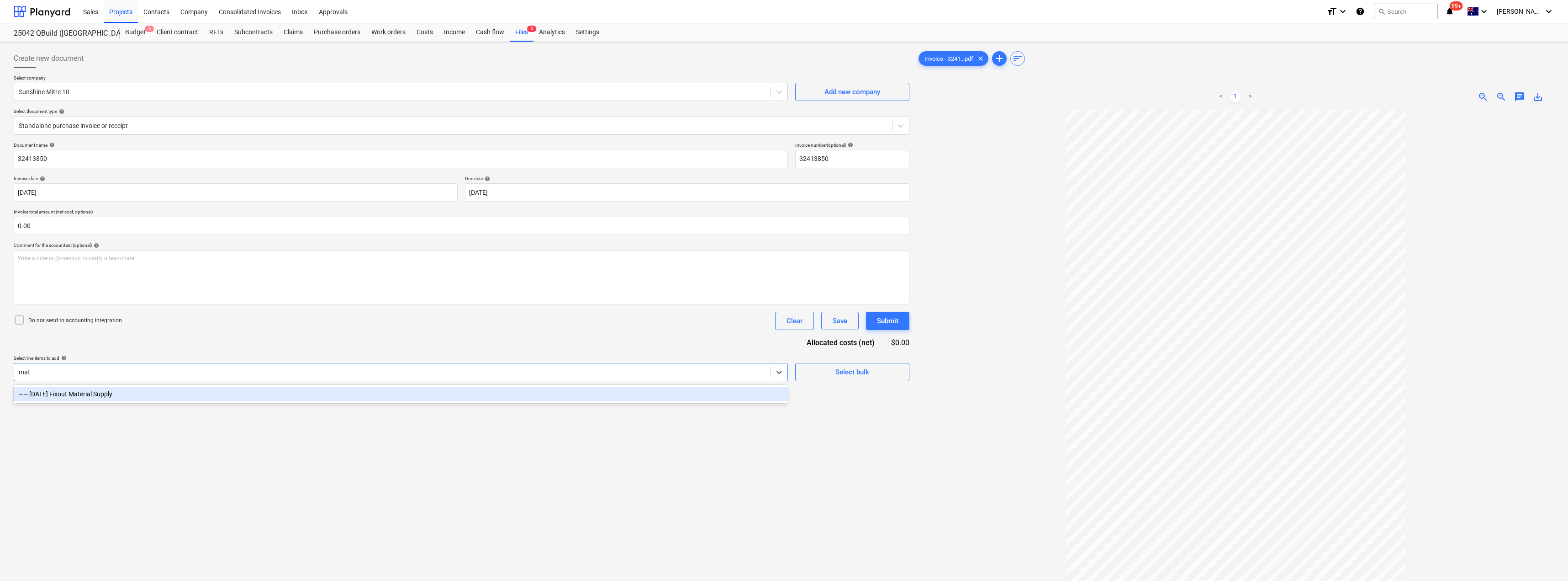
type input "mat"
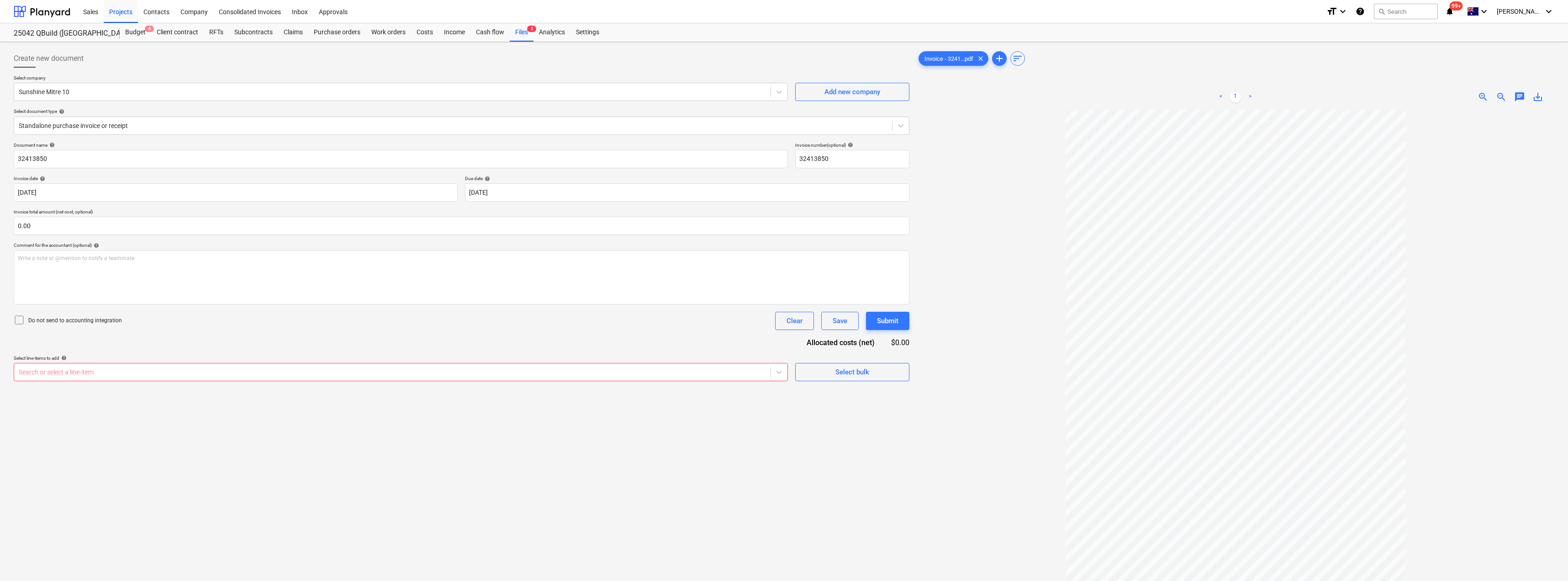
click at [190, 316] on div "Create new document Select company Sunshine Mitre 10 Add new company Select doc…" at bounding box center [461, 357] width 903 height 622
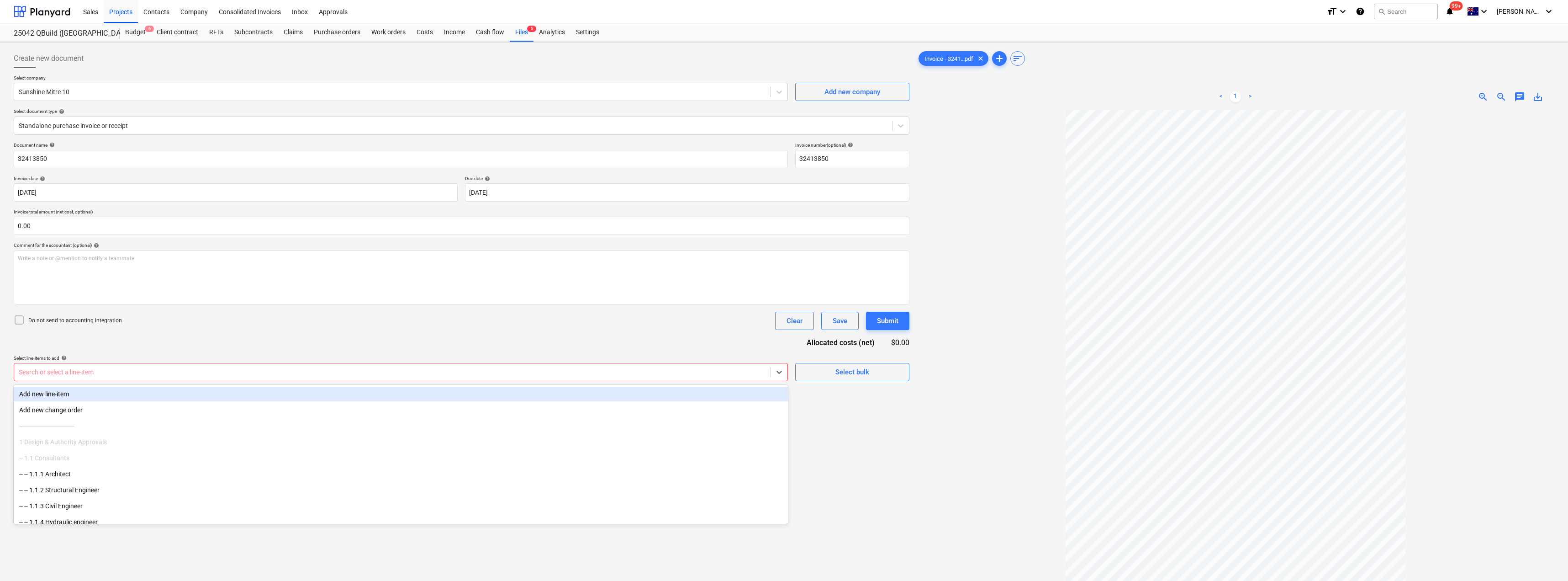
click at [192, 316] on div at bounding box center [393, 371] width 747 height 9
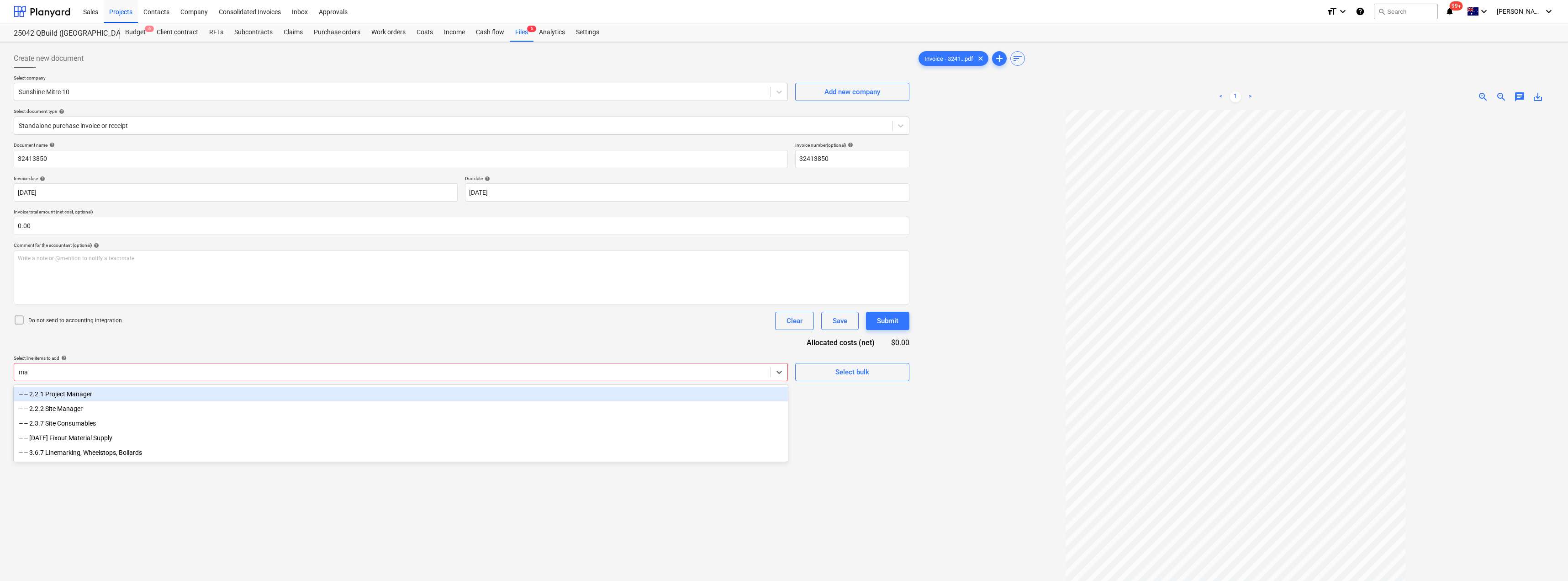
type input "mat"
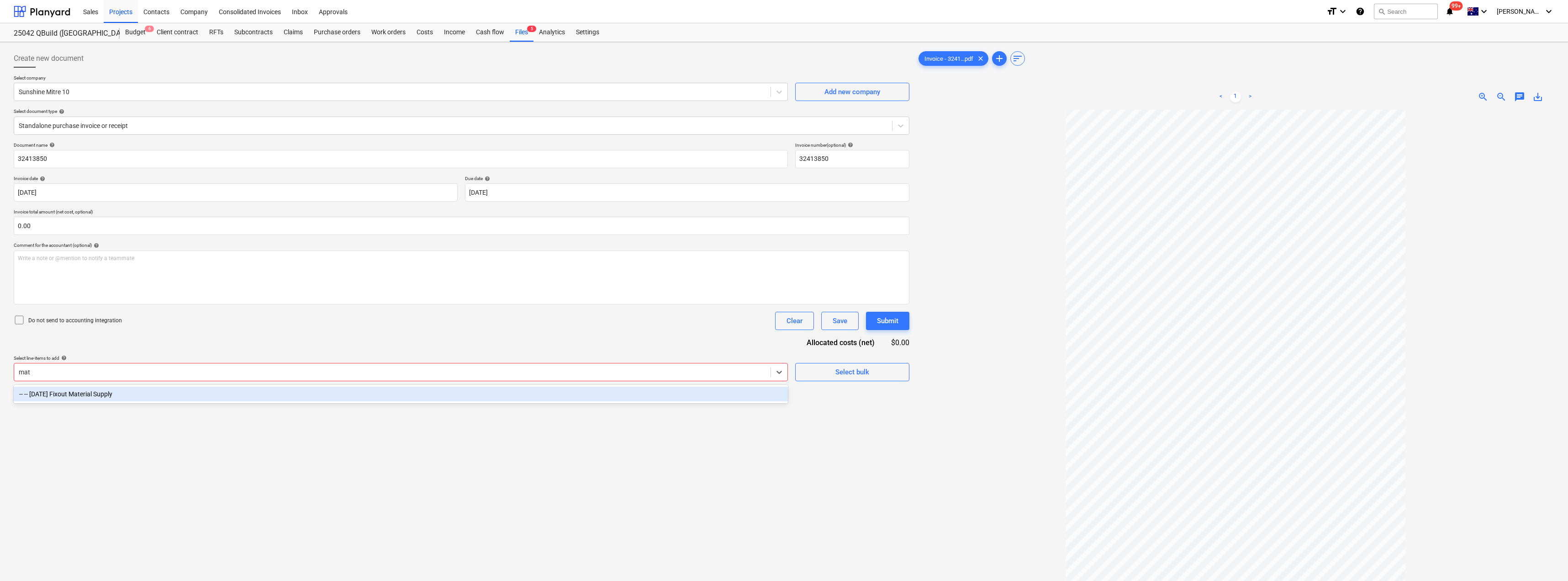
click at [180, 316] on div "-- -- [DATE] Fixout Material Supply" at bounding box center [400, 394] width 774 height 15
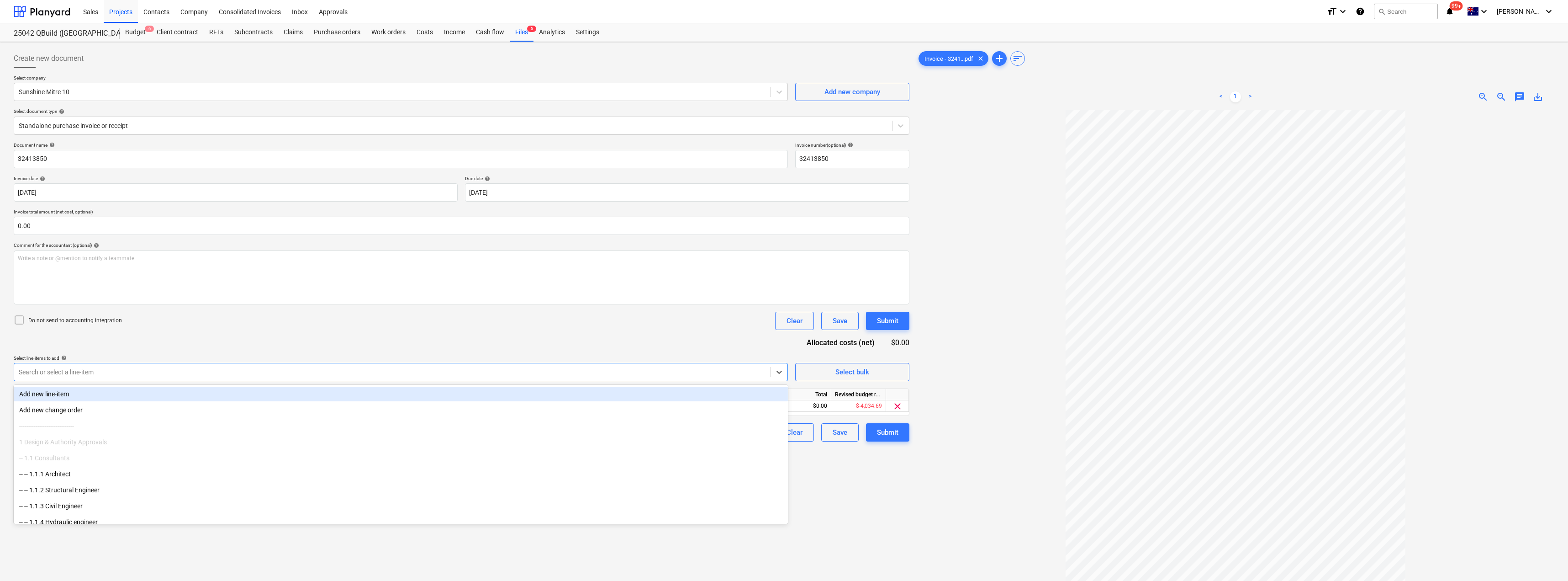
drag, startPoint x: 230, startPoint y: 339, endPoint x: 449, endPoint y: 382, distance: 223.2
click at [230, 316] on div "Document name help 32413850 Invoice number (optional) help 32413850 Invoice dat…" at bounding box center [461, 291] width 895 height 299
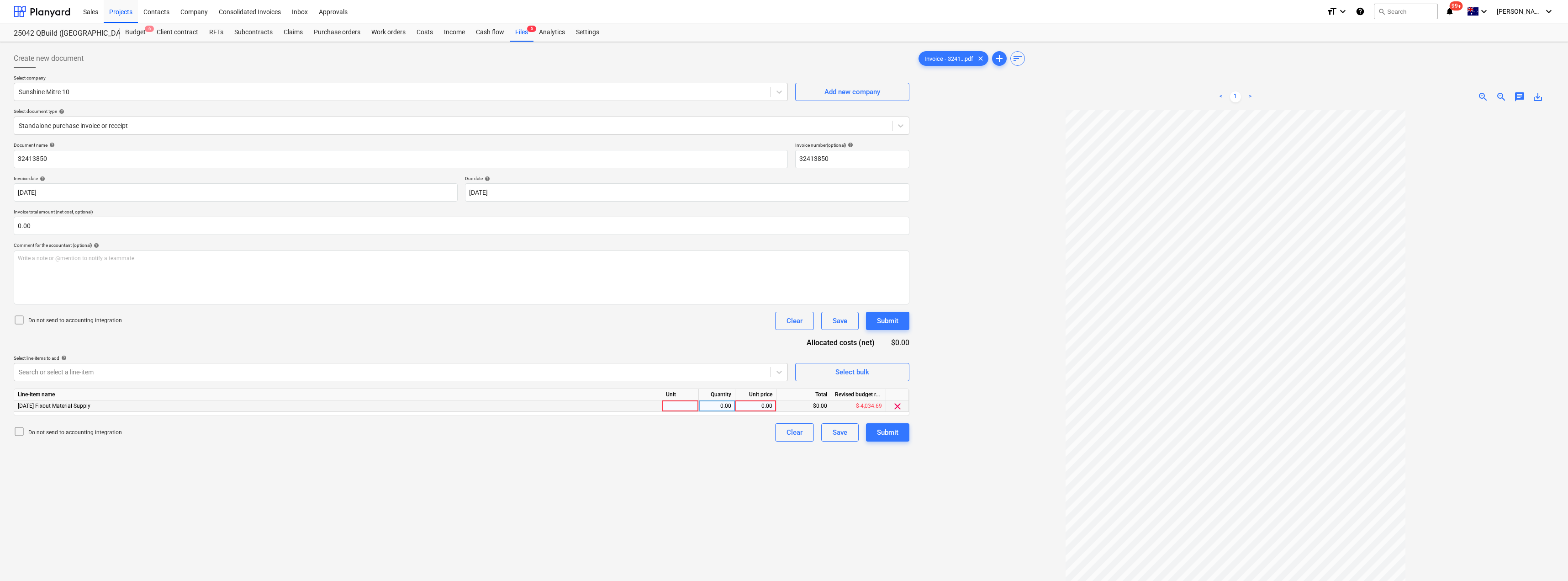
click at [682, 316] on div at bounding box center [680, 406] width 37 height 11
type input "Item"
type input "478.61"
click at [698, 316] on div "Submit" at bounding box center [888, 432] width 21 height 12
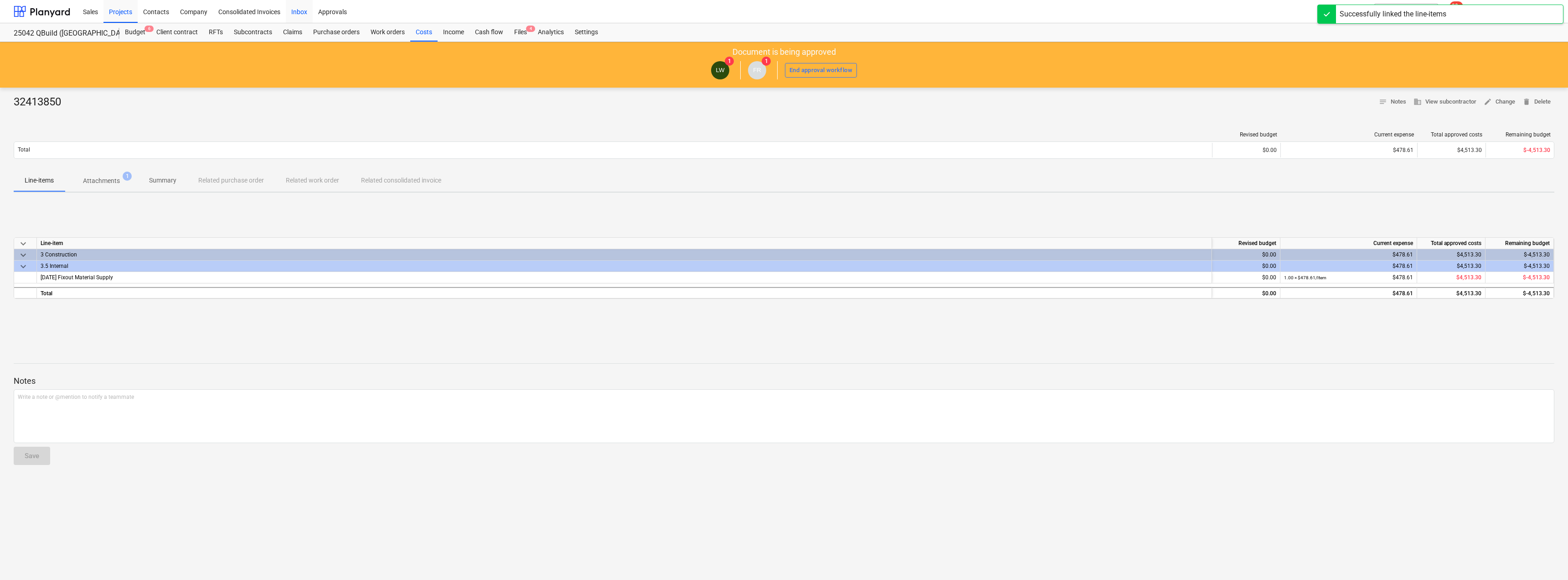
click at [291, 10] on div "Inbox" at bounding box center [298, 10] width 27 height 23
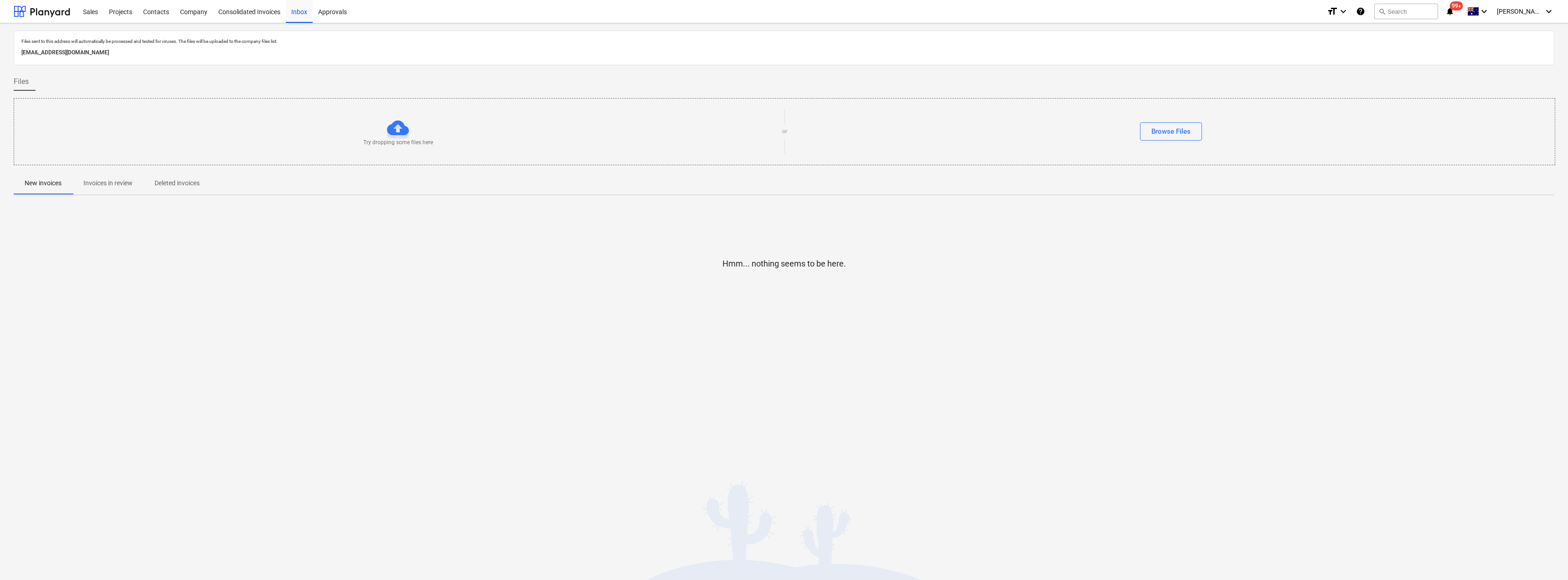
click at [117, 180] on p "Invoices in review" at bounding box center [107, 183] width 49 height 9
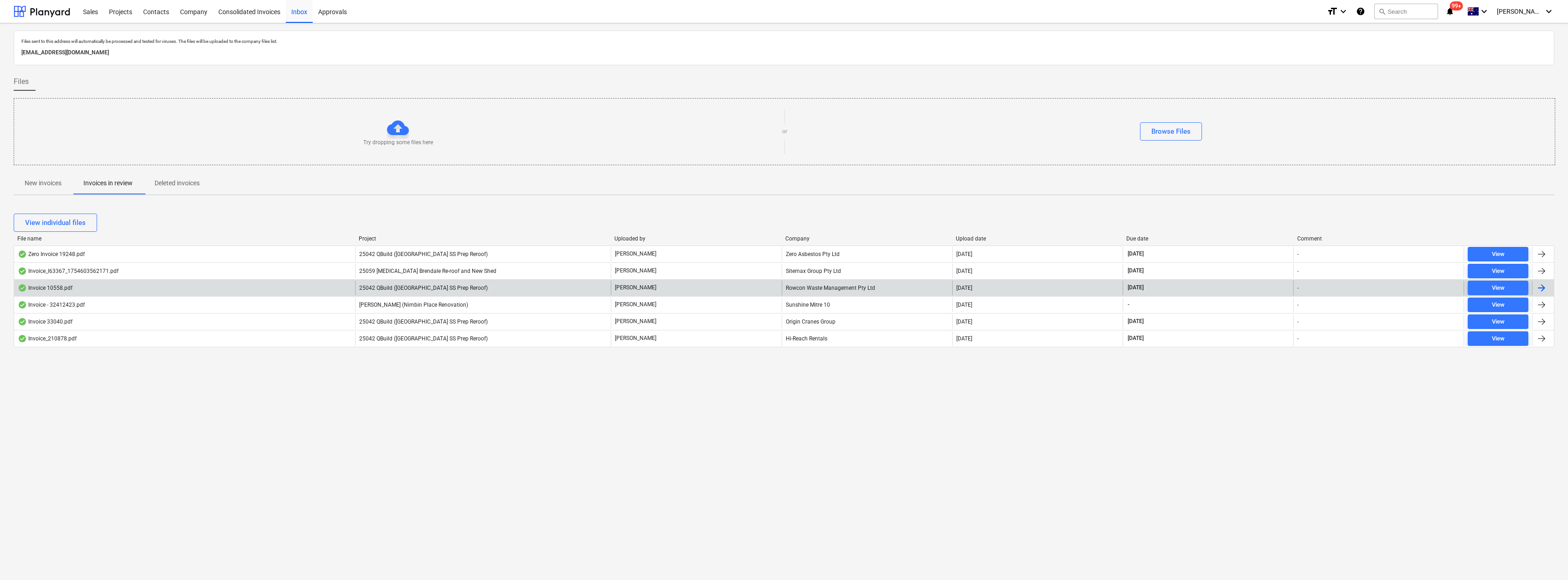
click at [469, 283] on div "25042 QBuild ([GEOGRAPHIC_DATA] SS Prep Reroof)" at bounding box center [483, 287] width 255 height 15
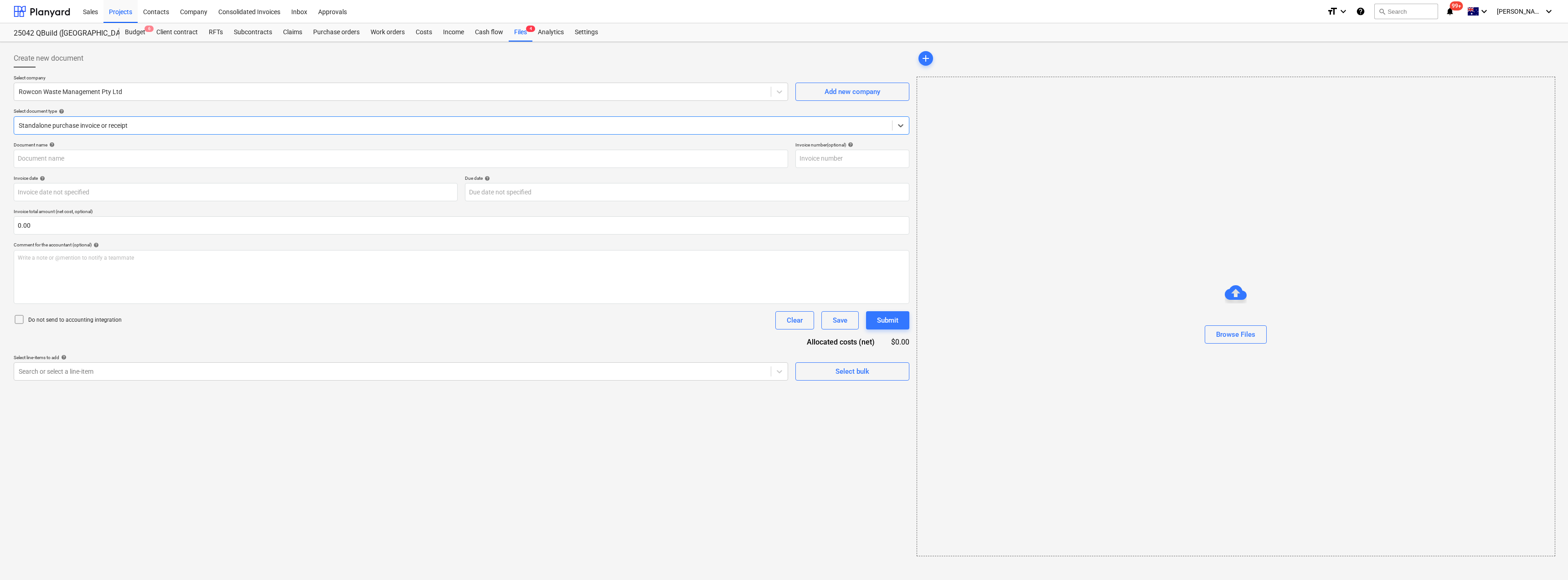
type input "10558"
type input "[DATE]"
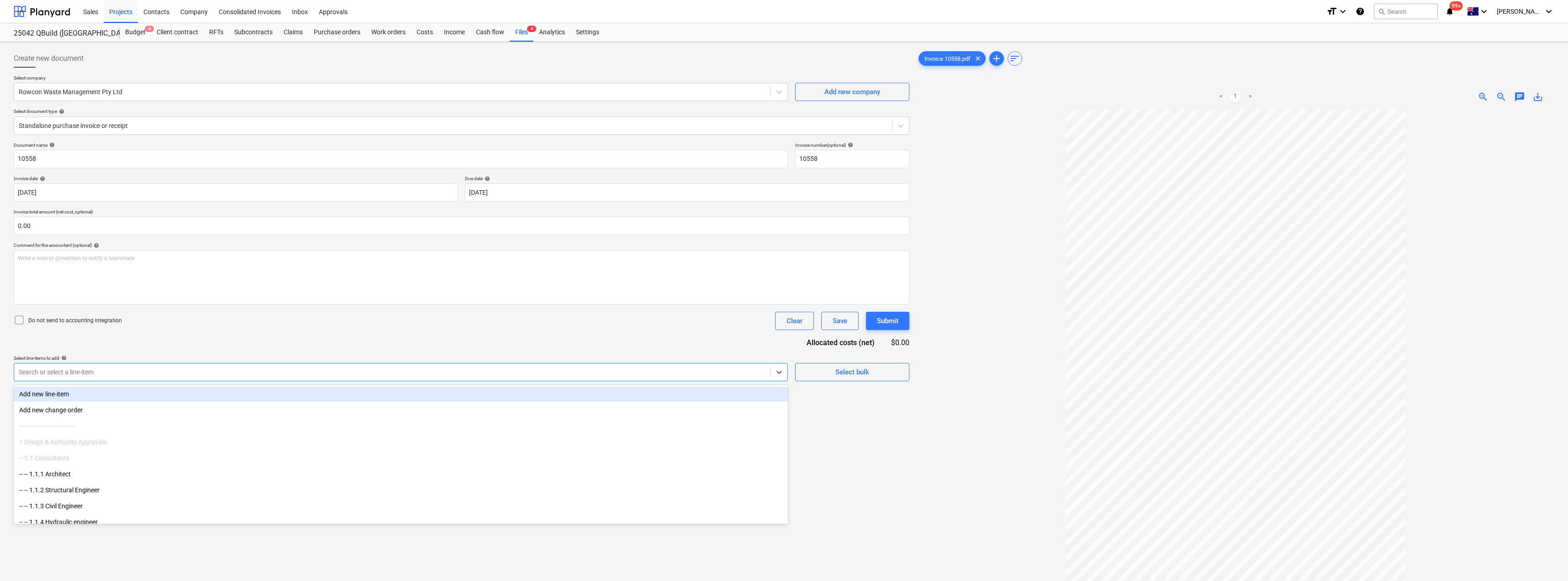
click at [111, 316] on div at bounding box center [393, 371] width 747 height 9
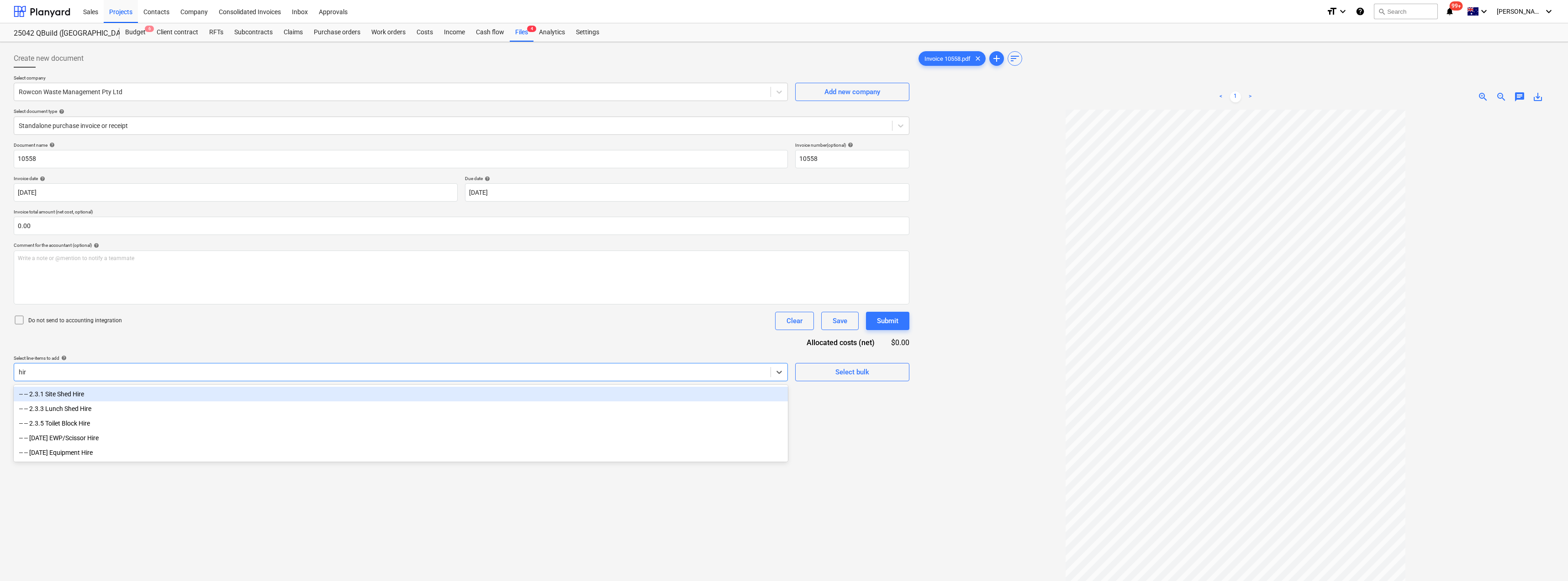
type input "hire"
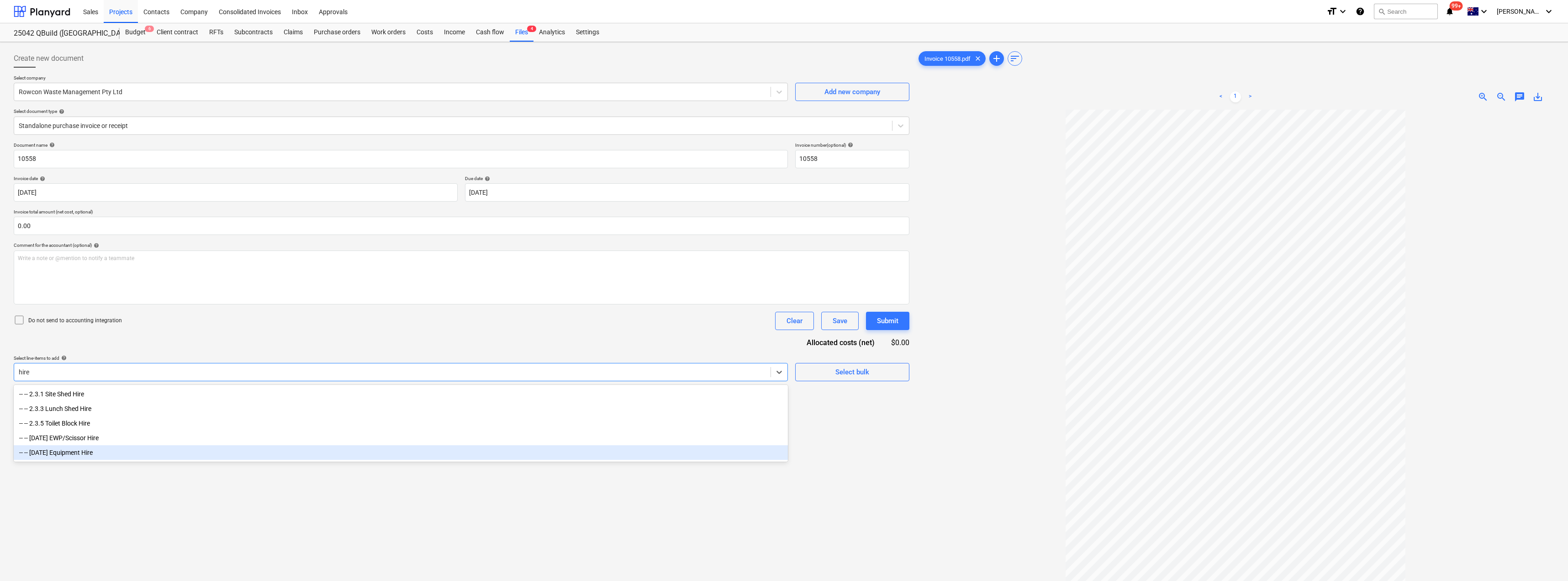
click at [64, 316] on div "-- -- [DATE] Equipment Hire" at bounding box center [400, 452] width 774 height 15
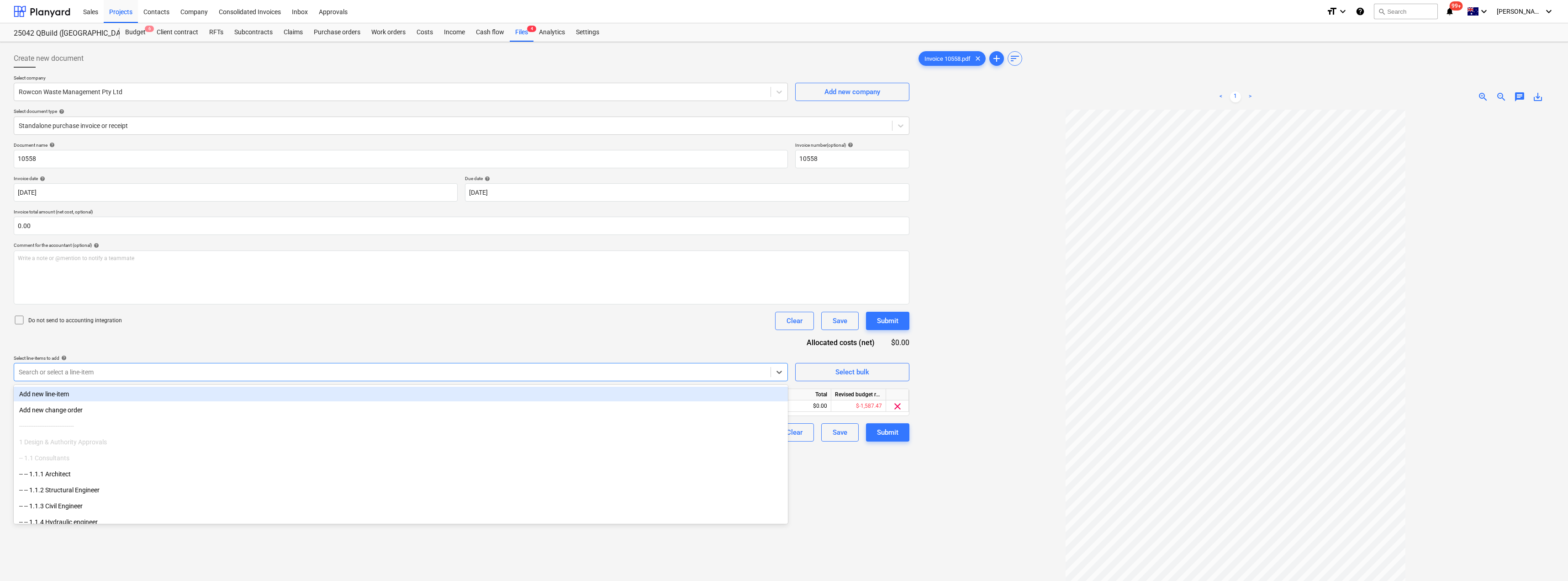
click at [183, 316] on div "Document name help 10558 Invoice number (optional) help 10558 Invoice date help…" at bounding box center [461, 291] width 895 height 299
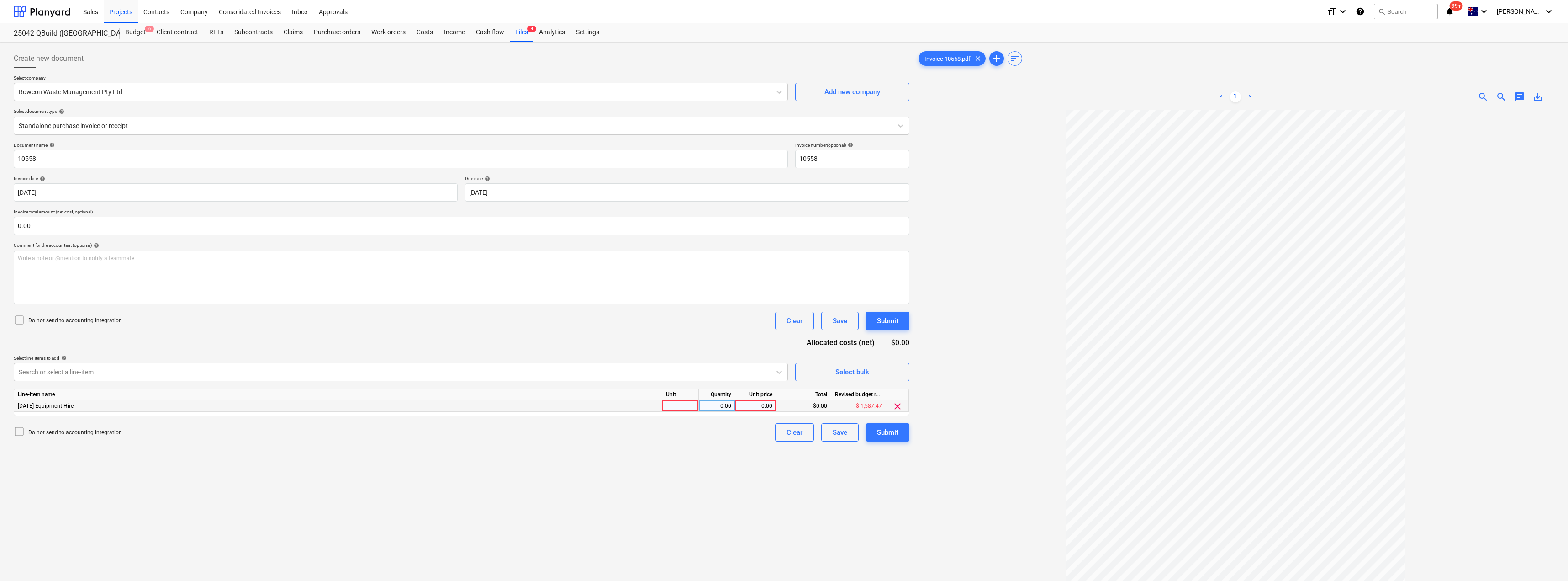
click at [686, 316] on div at bounding box center [680, 406] width 37 height 11
type input "Item"
type input "1538"
click at [698, 316] on div "Submit" at bounding box center [888, 432] width 21 height 12
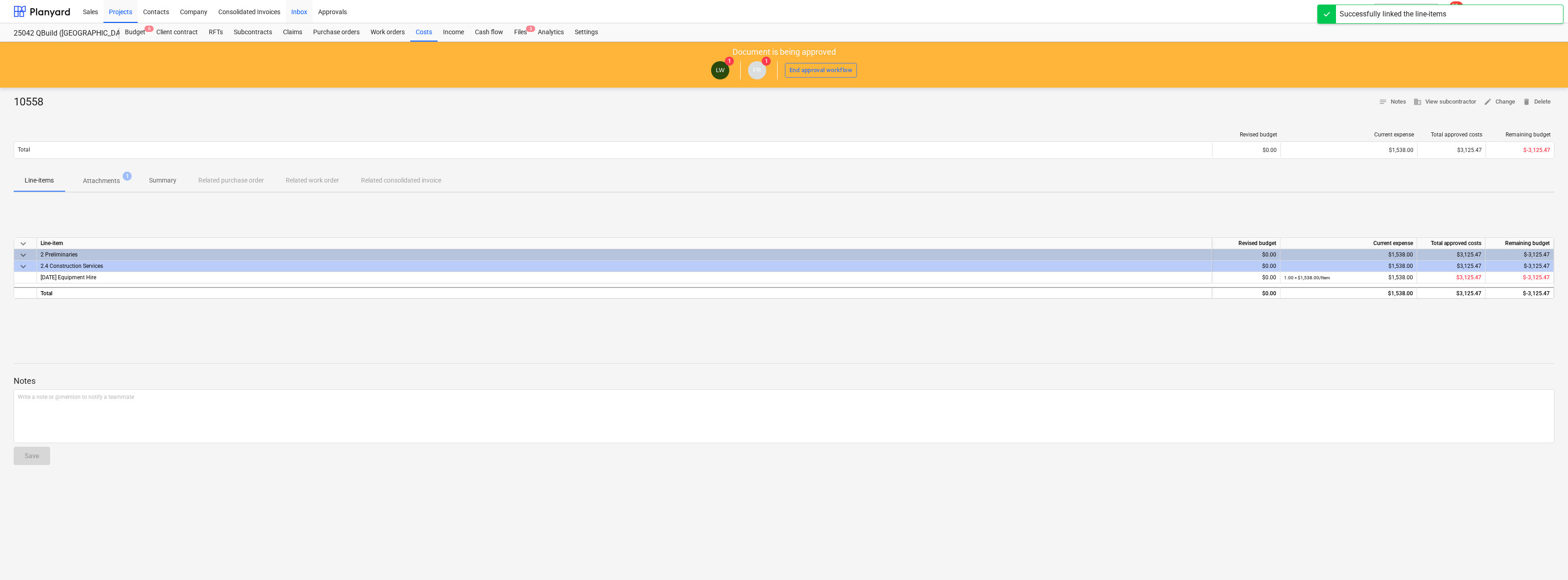
click at [300, 13] on div "Inbox" at bounding box center [298, 10] width 27 height 23
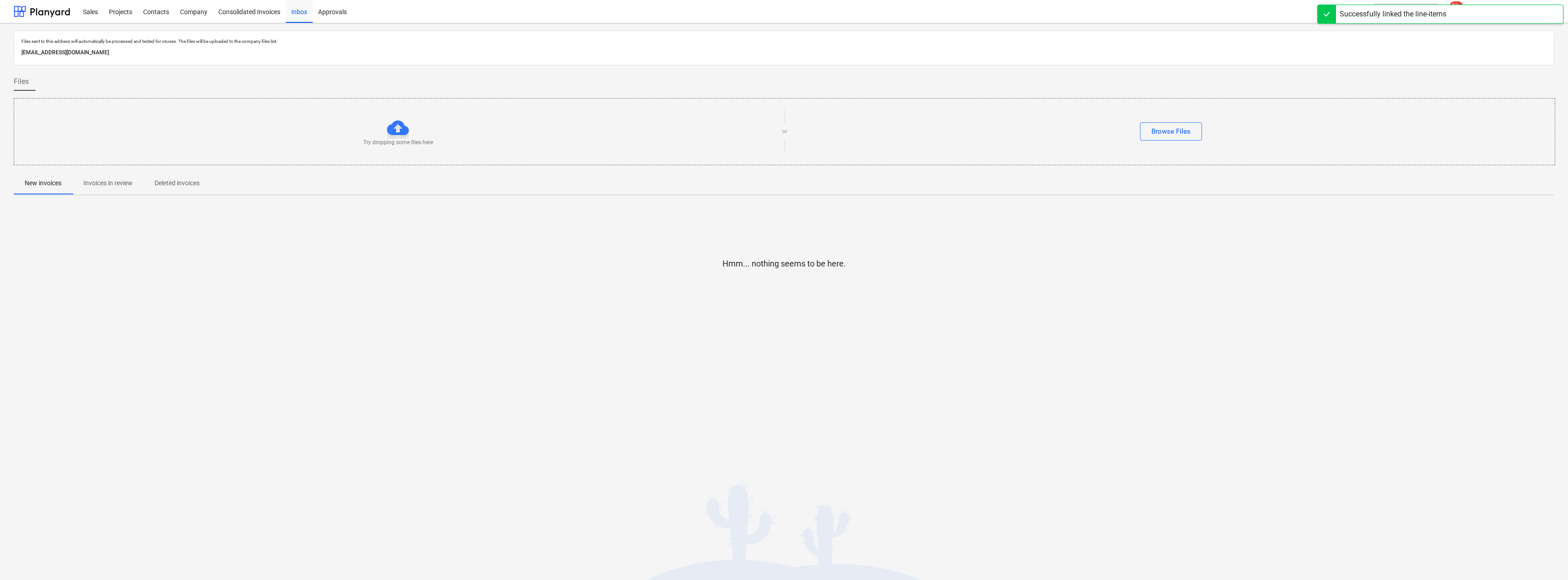
click at [99, 180] on p "Invoices in review" at bounding box center [107, 183] width 49 height 9
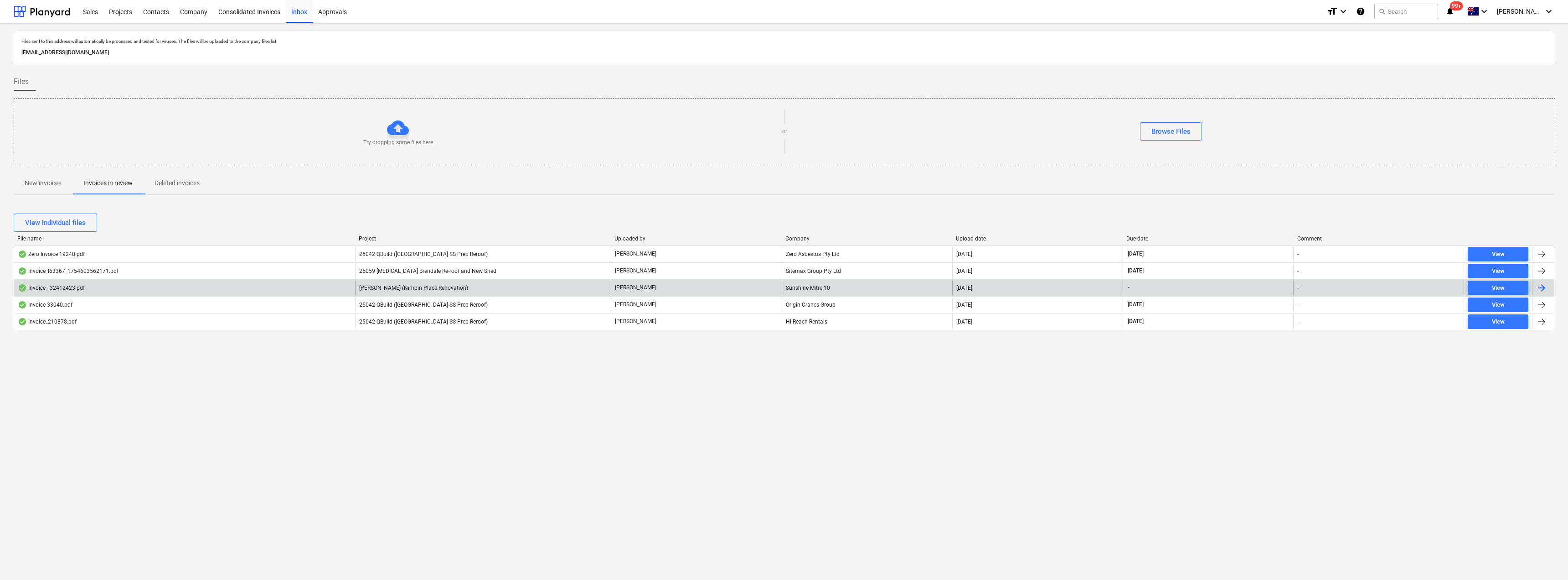
click at [696, 287] on div "Sunshine Mitre 10" at bounding box center [867, 287] width 171 height 15
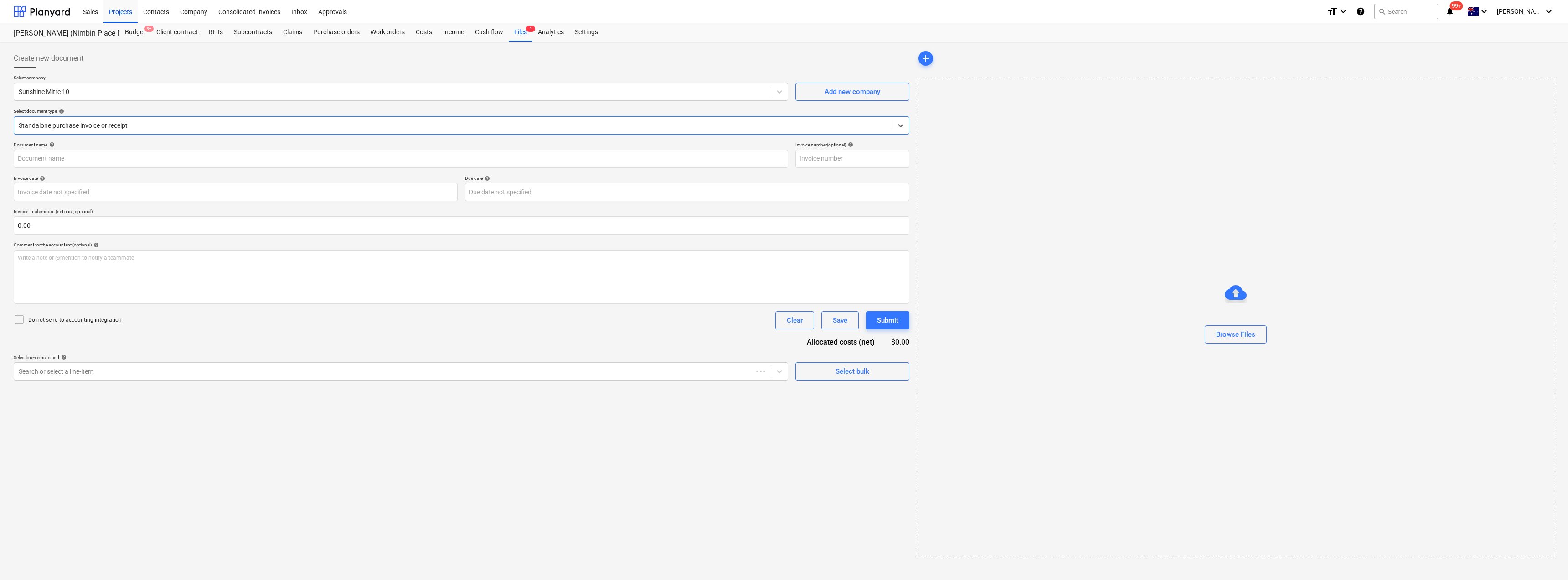
type input "32412423"
type input "[DATE]"
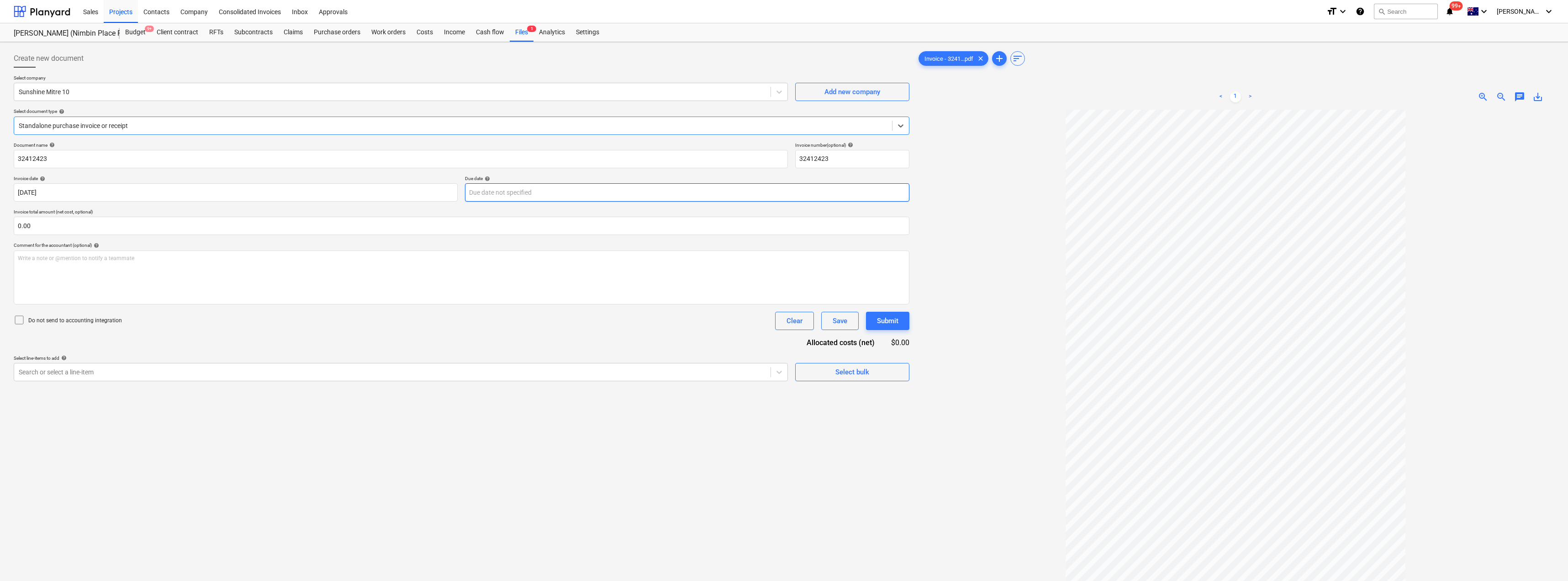
click at [484, 194] on body "Sales Projects Contacts Company Consolidated Invoices Inbox Approvals format_si…" at bounding box center [784, 290] width 1568 height 581
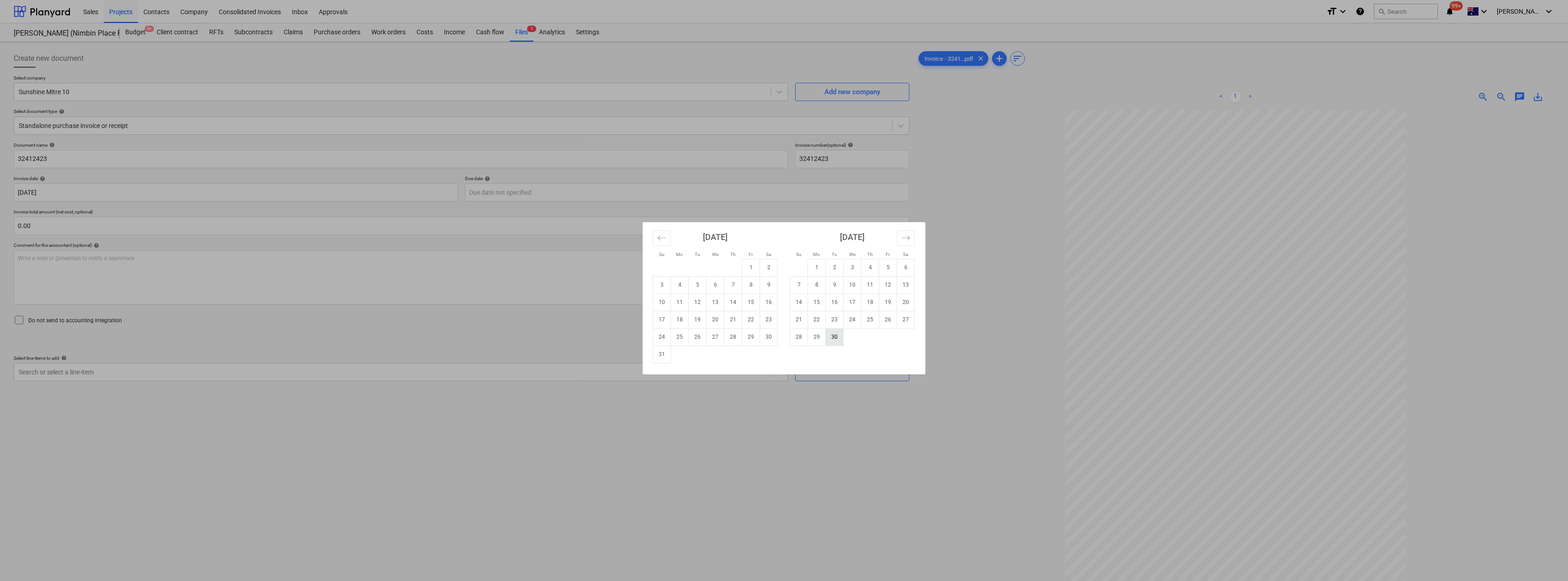
click at [698, 316] on td "30" at bounding box center [834, 337] width 18 height 17
type input "[DATE]"
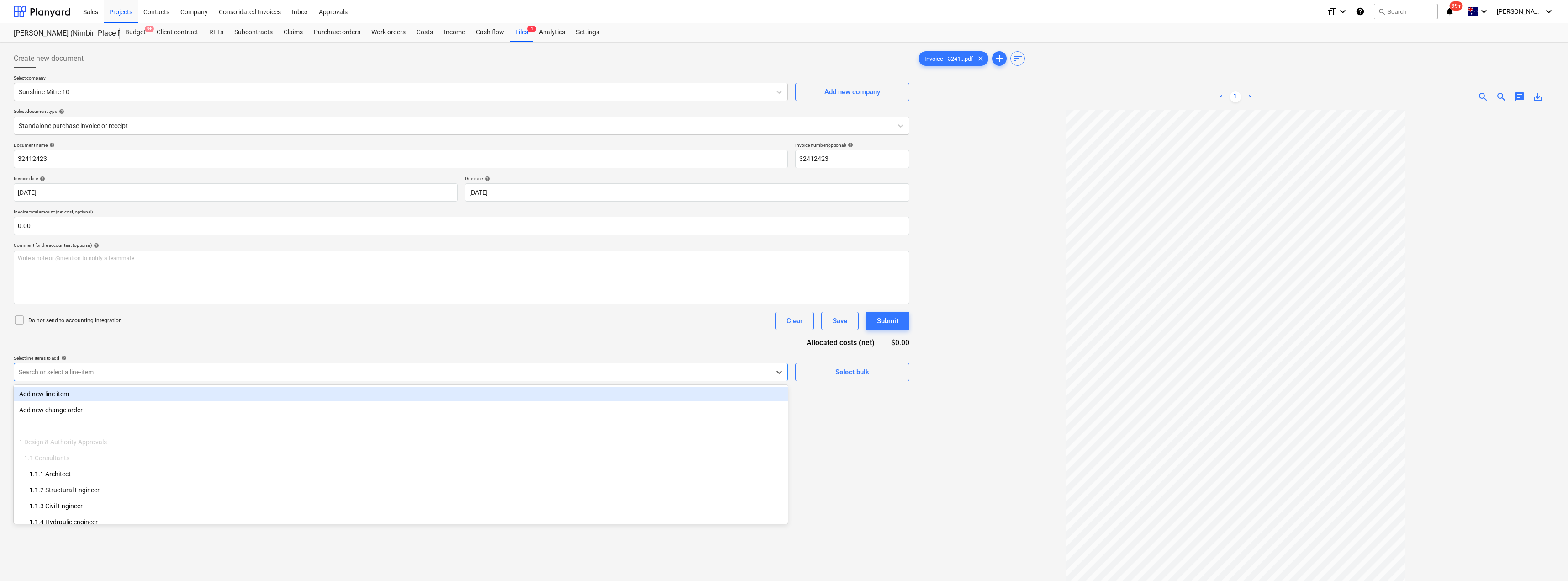
click at [157, 316] on div "Search or select a line-item" at bounding box center [392, 371] width 756 height 13
type input "mat"
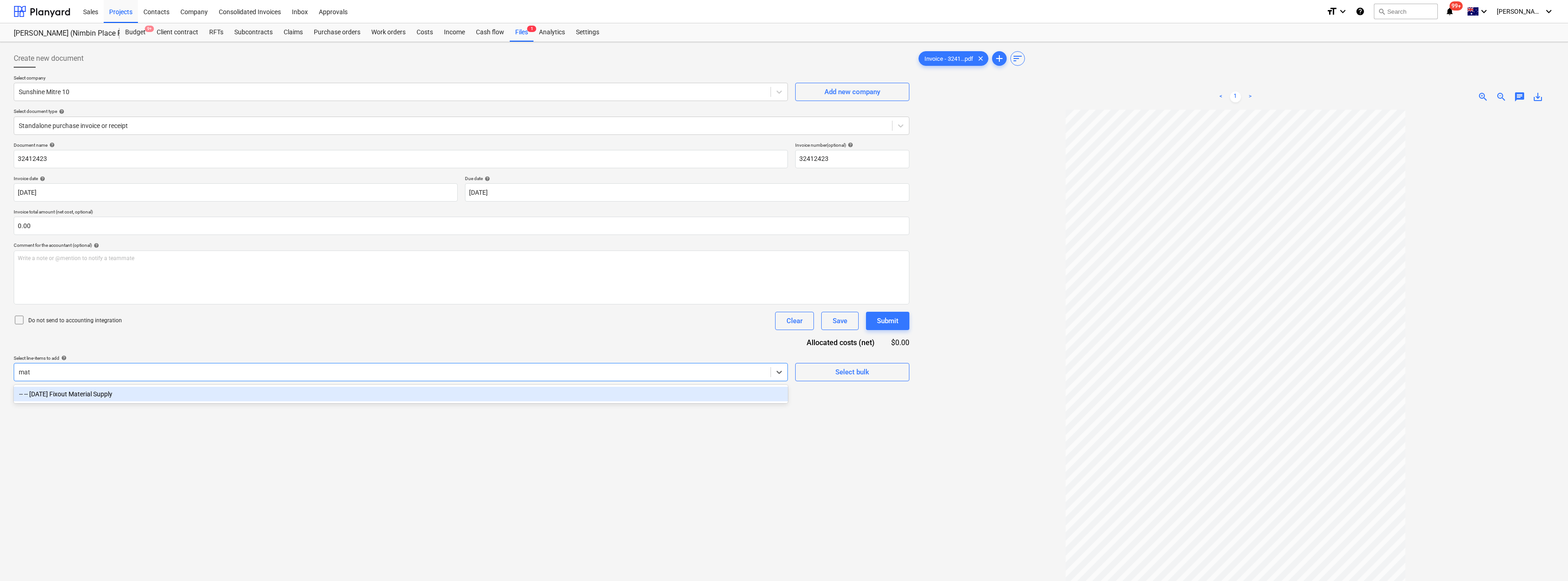
click at [203, 316] on div "-- -- [DATE] Fixout Material Supply" at bounding box center [400, 394] width 774 height 15
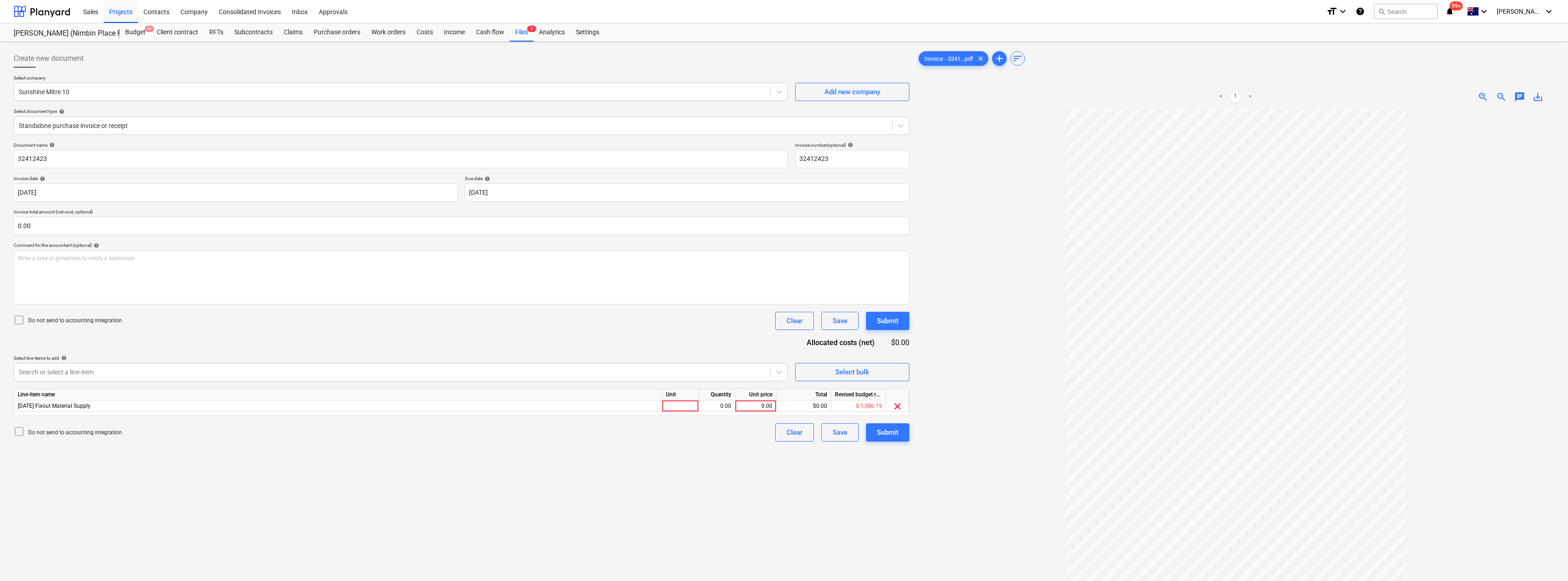
click at [228, 316] on div "Document name help 32412423 Invoice number (optional) help 32412423 Invoice dat…" at bounding box center [461, 291] width 895 height 299
click at [680, 316] on div at bounding box center [680, 406] width 37 height 11
type input "Item"
type input "147.16"
click at [698, 316] on button "Submit" at bounding box center [888, 431] width 43 height 18
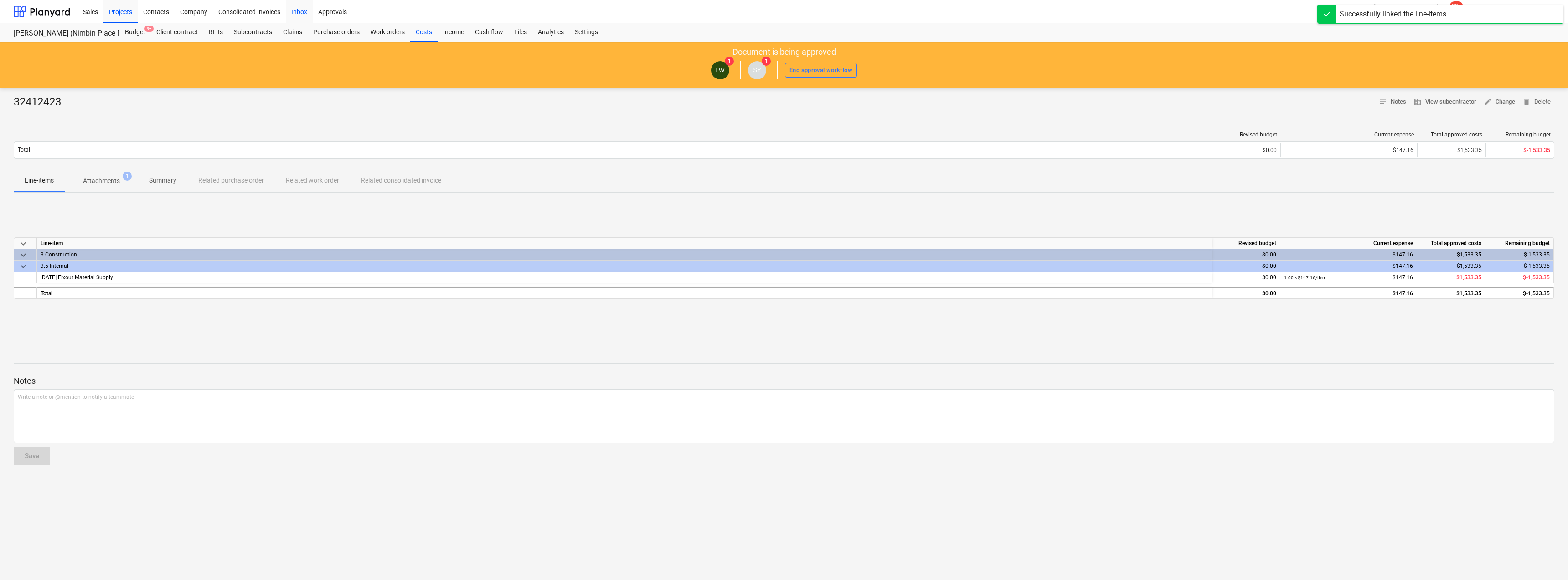
click at [303, 11] on div "Inbox" at bounding box center [298, 10] width 27 height 23
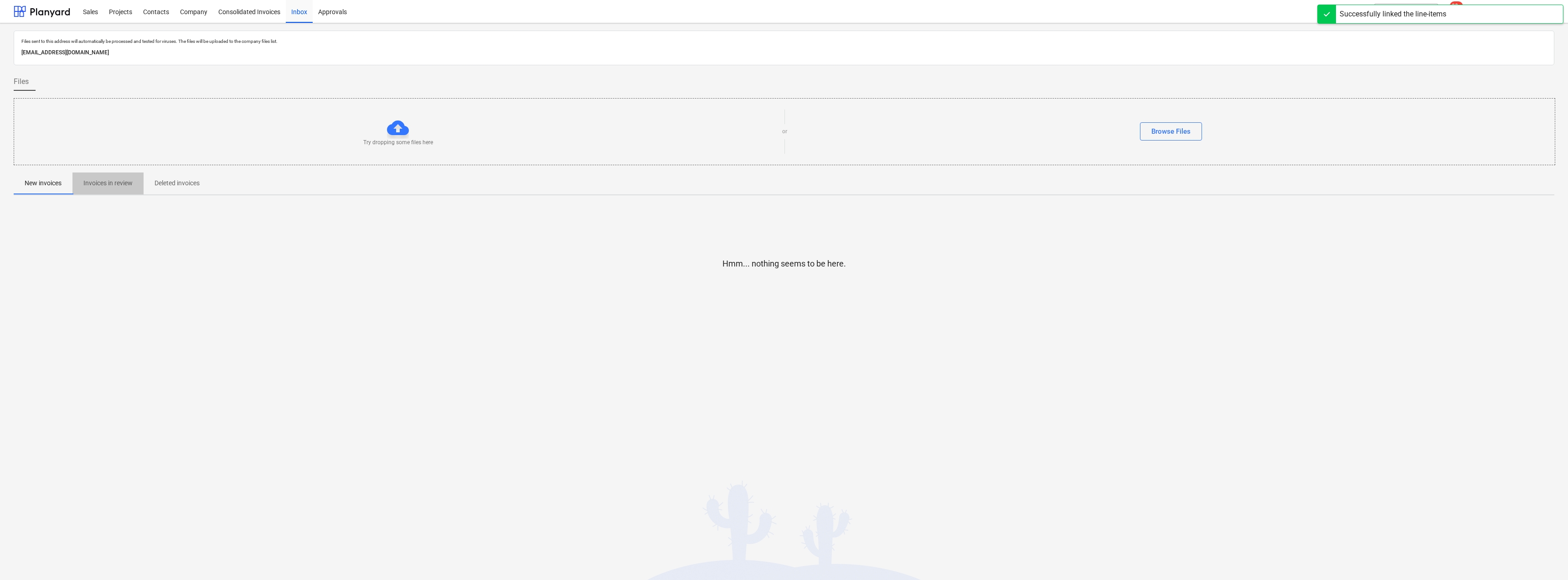
click at [114, 178] on p "Invoices in review" at bounding box center [107, 183] width 49 height 9
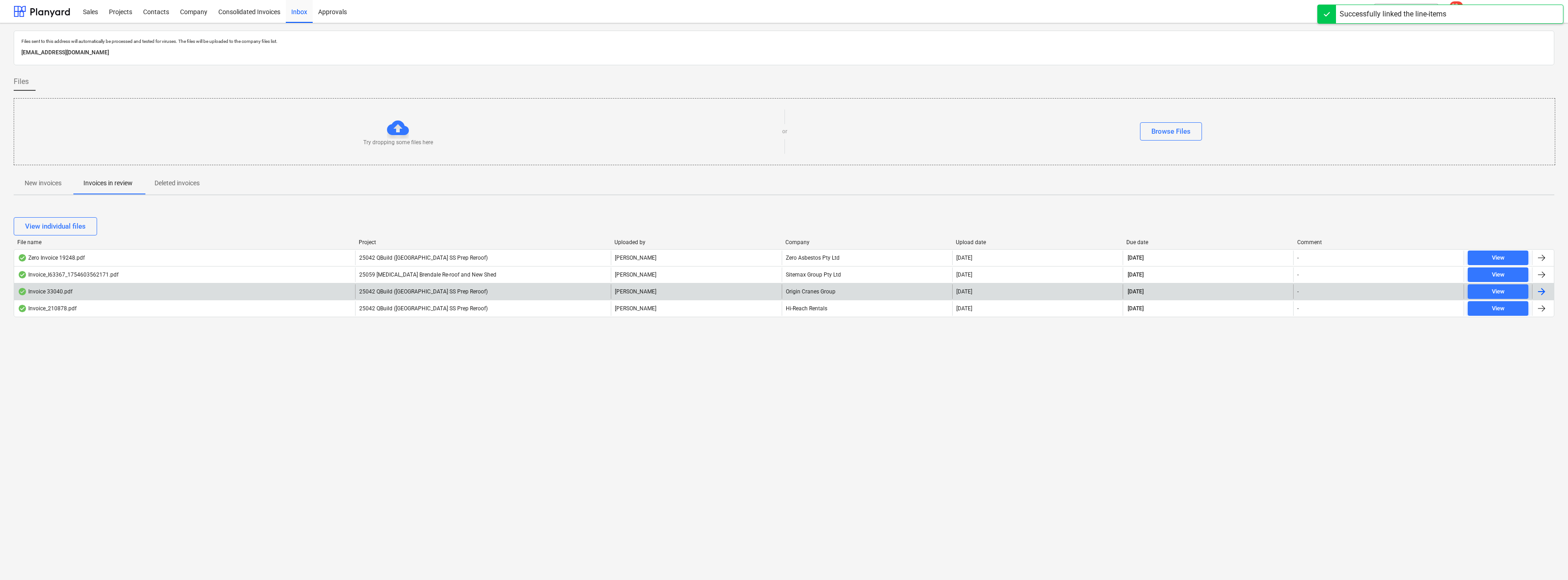
click at [395, 293] on span "25042 QBuild ([GEOGRAPHIC_DATA] SS Prep Reroof)" at bounding box center [424, 291] width 129 height 6
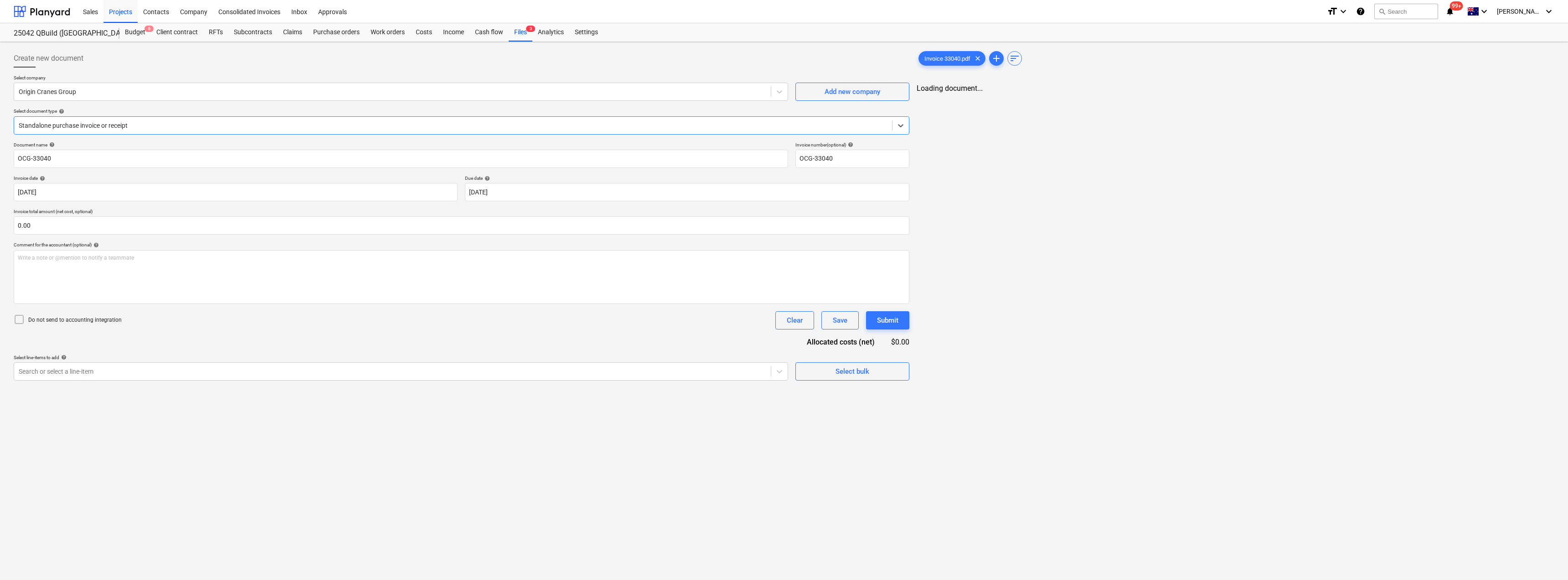
type input "OCG-33040"
type input "[DATE]"
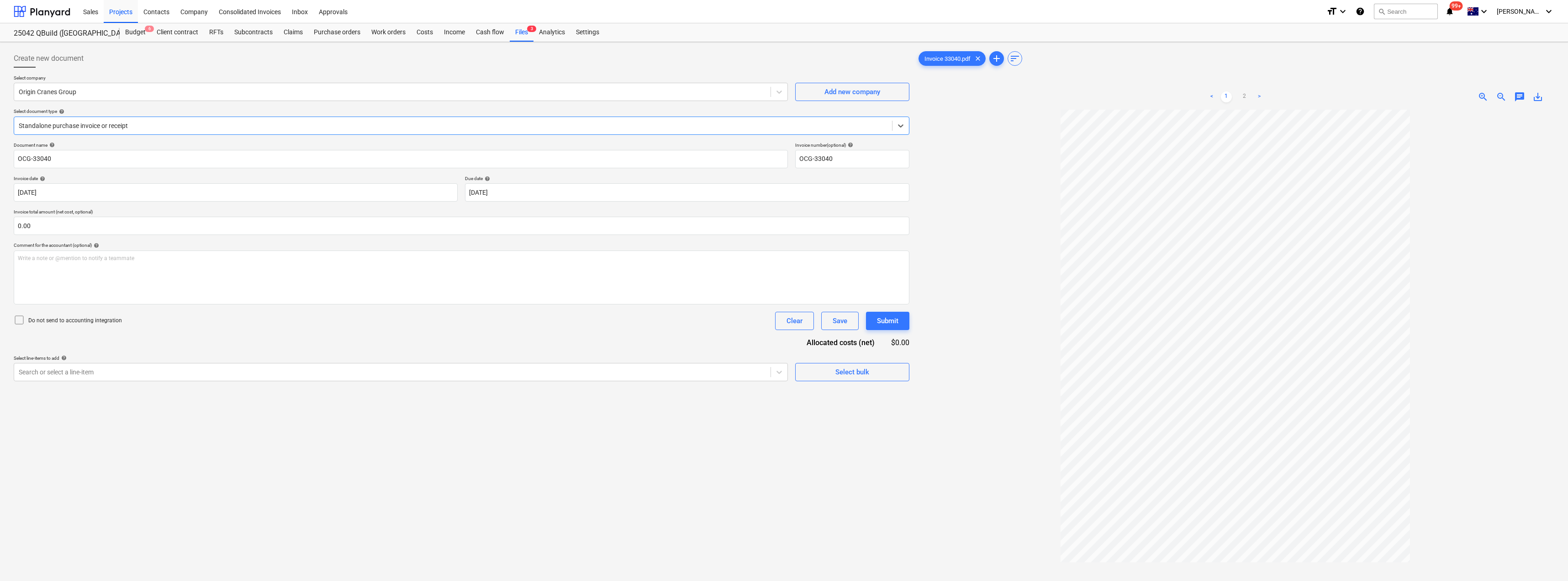
click at [101, 125] on div at bounding box center [453, 125] width 869 height 9
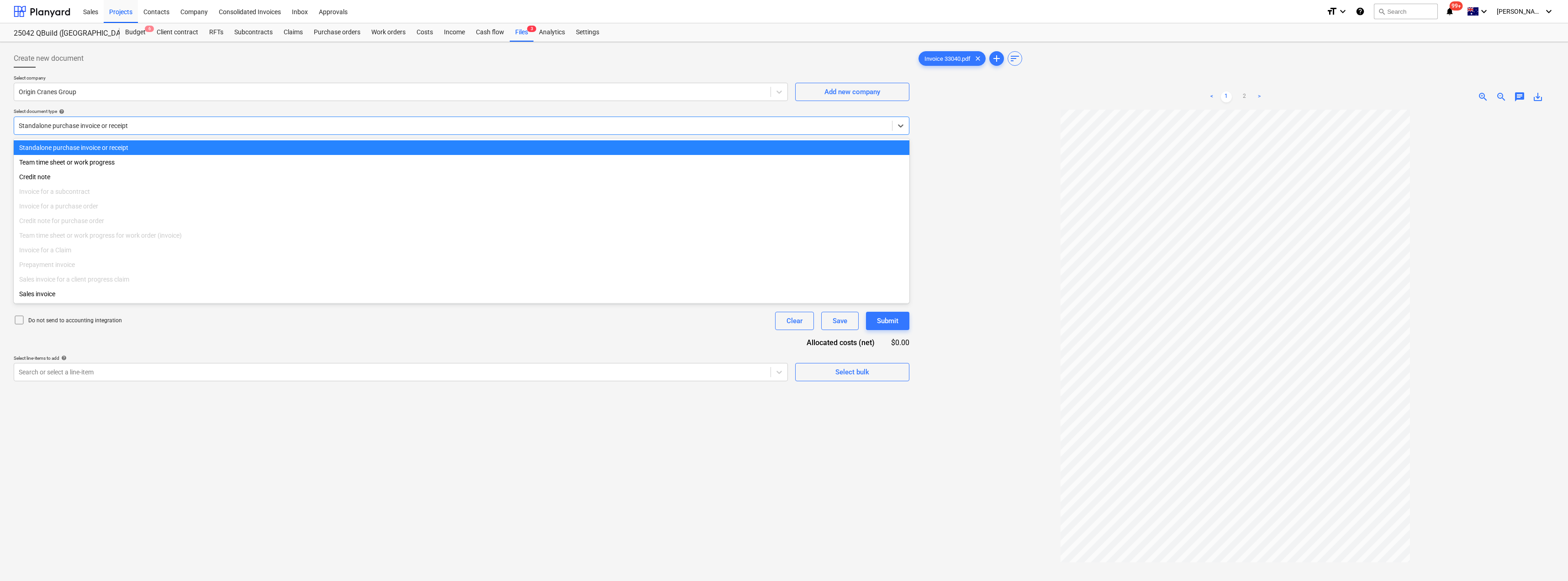
click at [101, 125] on div at bounding box center [453, 125] width 869 height 9
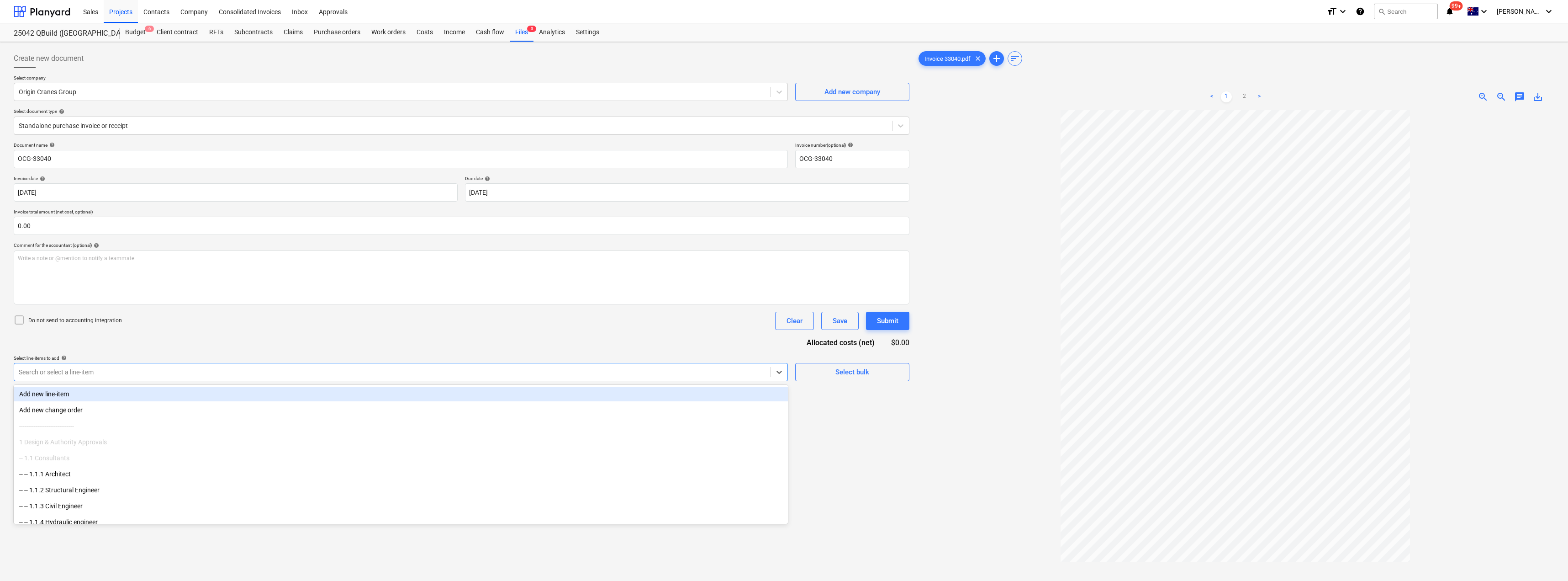
click at [203, 316] on div at bounding box center [393, 371] width 747 height 9
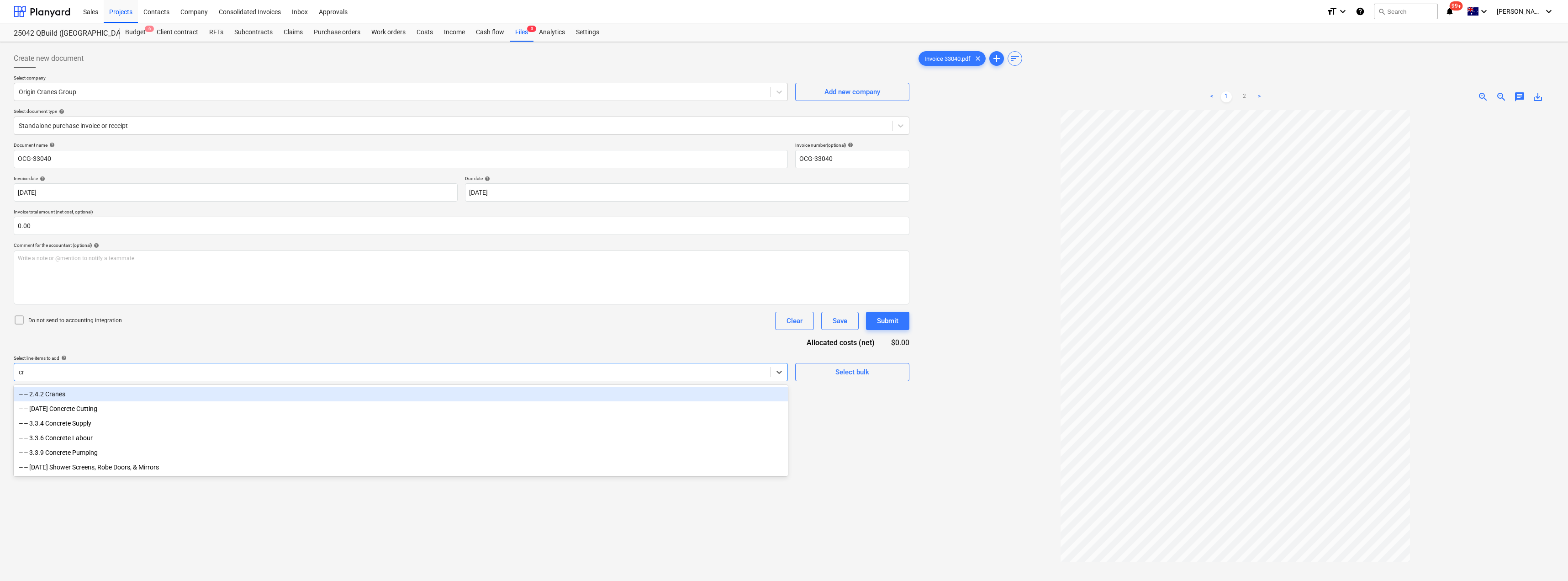
type input "cra"
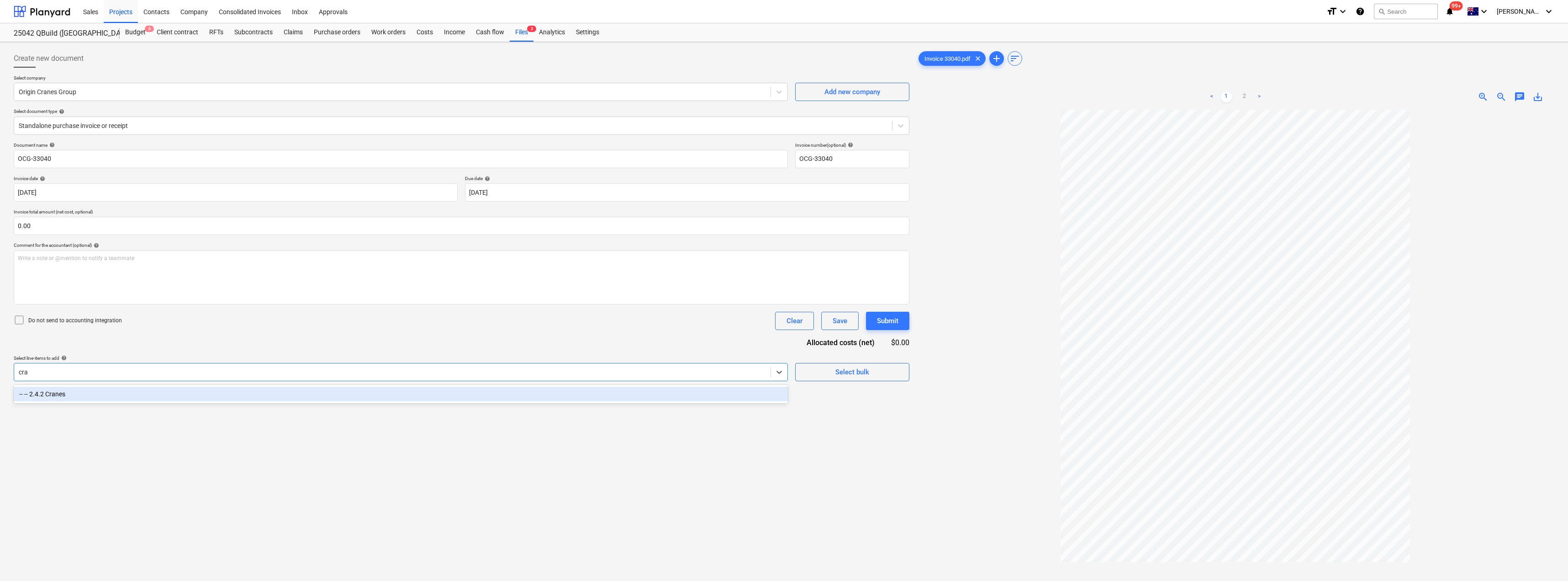
click at [195, 316] on div "-- -- 2.4.2 Cranes" at bounding box center [400, 394] width 774 height 15
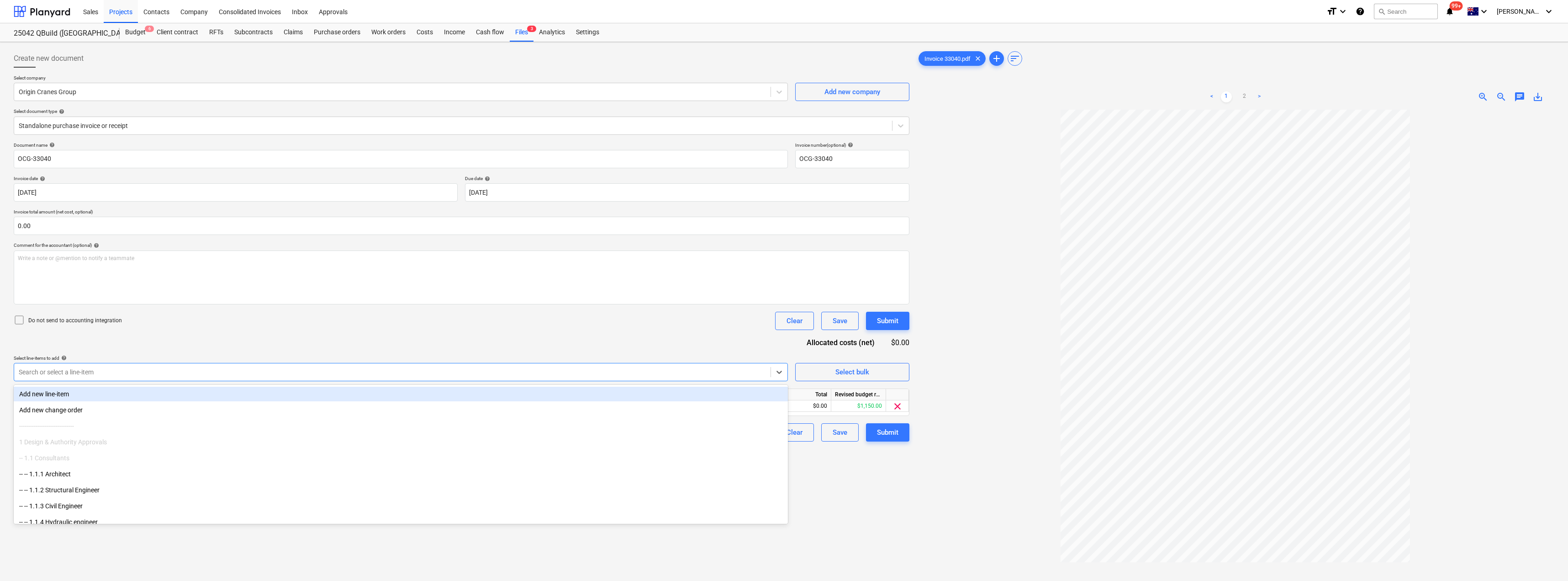
click at [218, 316] on div "Document name help OCG-33040 Invoice number (optional) help OCG-33040 Invoice d…" at bounding box center [461, 291] width 895 height 299
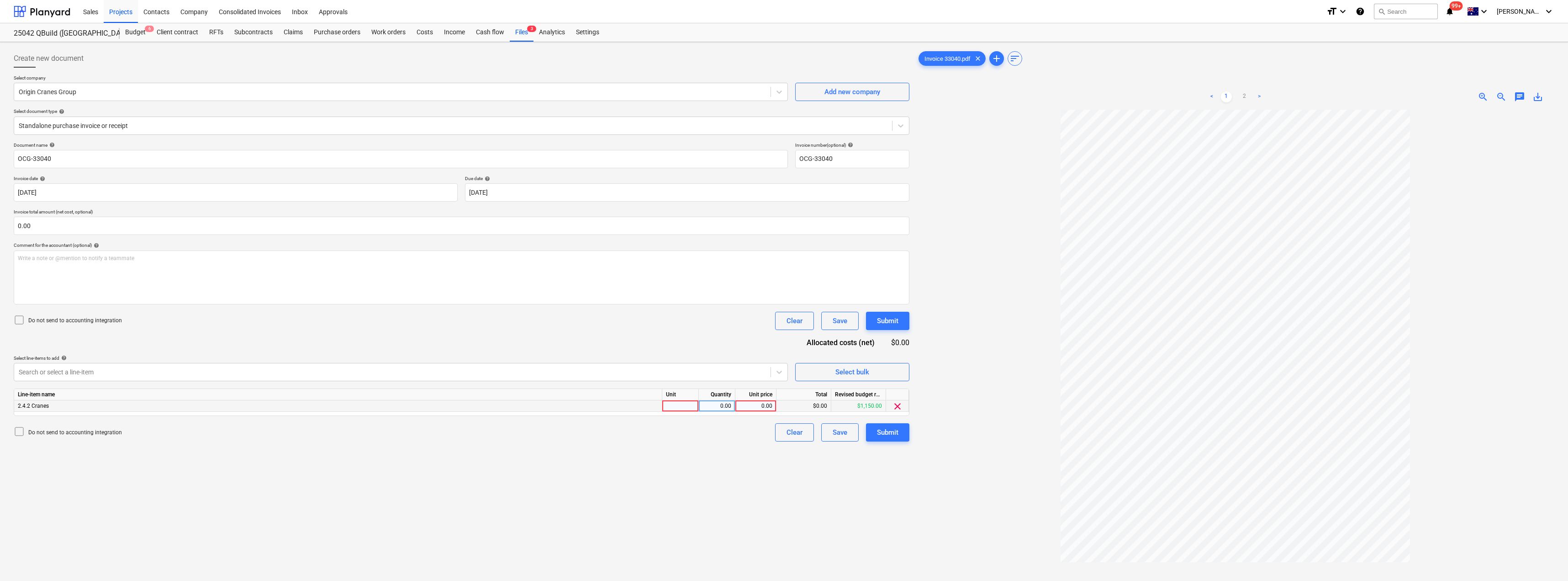
click at [668, 316] on div at bounding box center [680, 406] width 37 height 11
type input "Item"
type input "3702.50"
click at [698, 316] on div "Submit" at bounding box center [888, 432] width 21 height 12
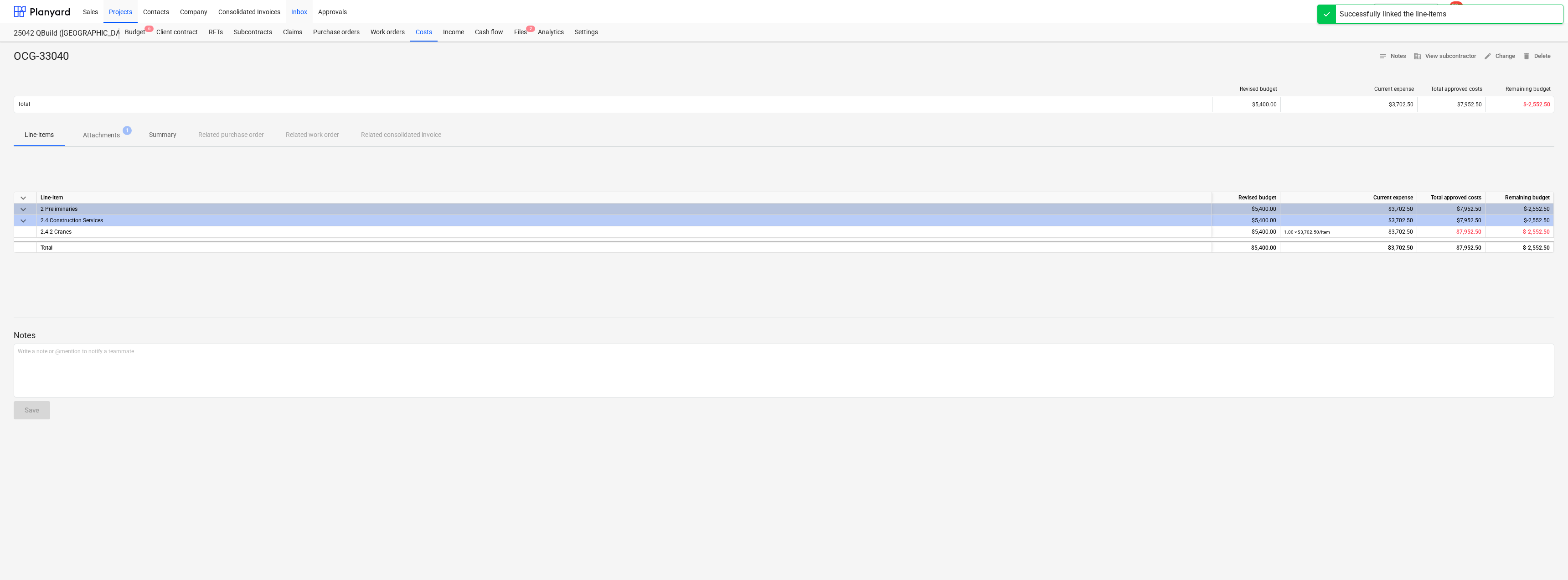
click at [299, 15] on div "Inbox" at bounding box center [298, 10] width 27 height 23
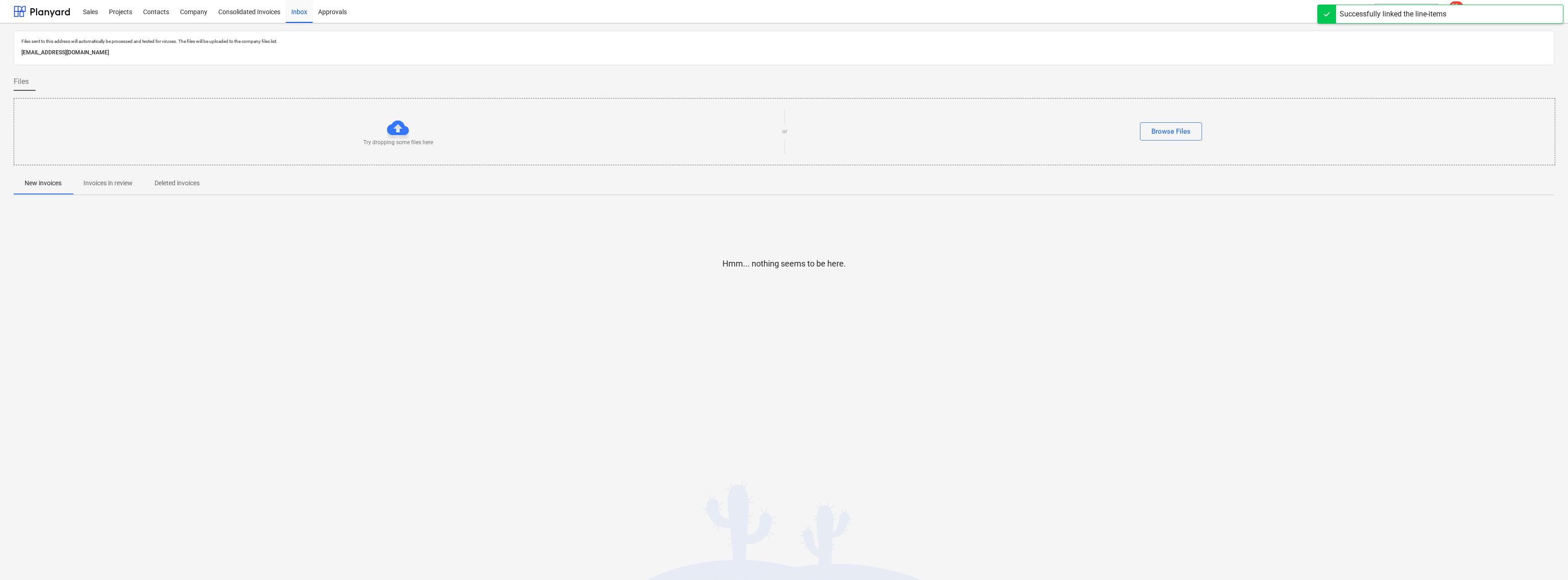
click at [126, 184] on p "Invoices in review" at bounding box center [107, 183] width 49 height 9
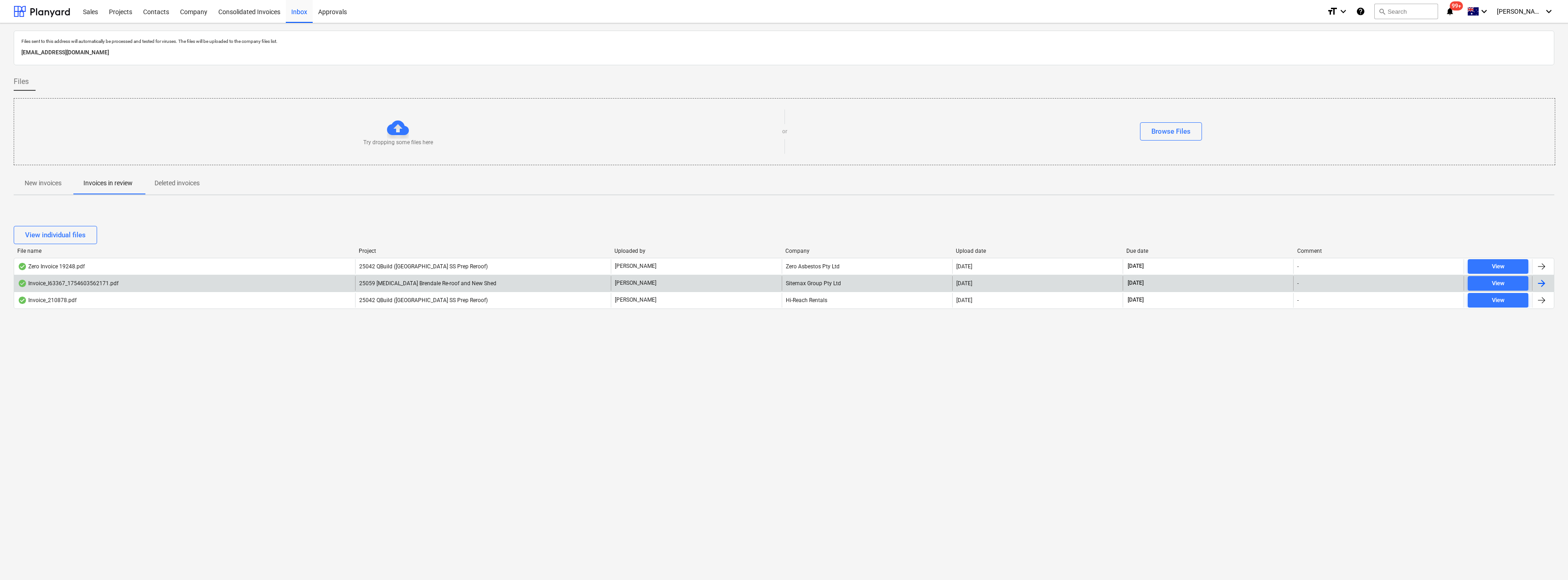
click at [696, 282] on div "Sitemax Group Pty Ltd" at bounding box center [867, 283] width 171 height 15
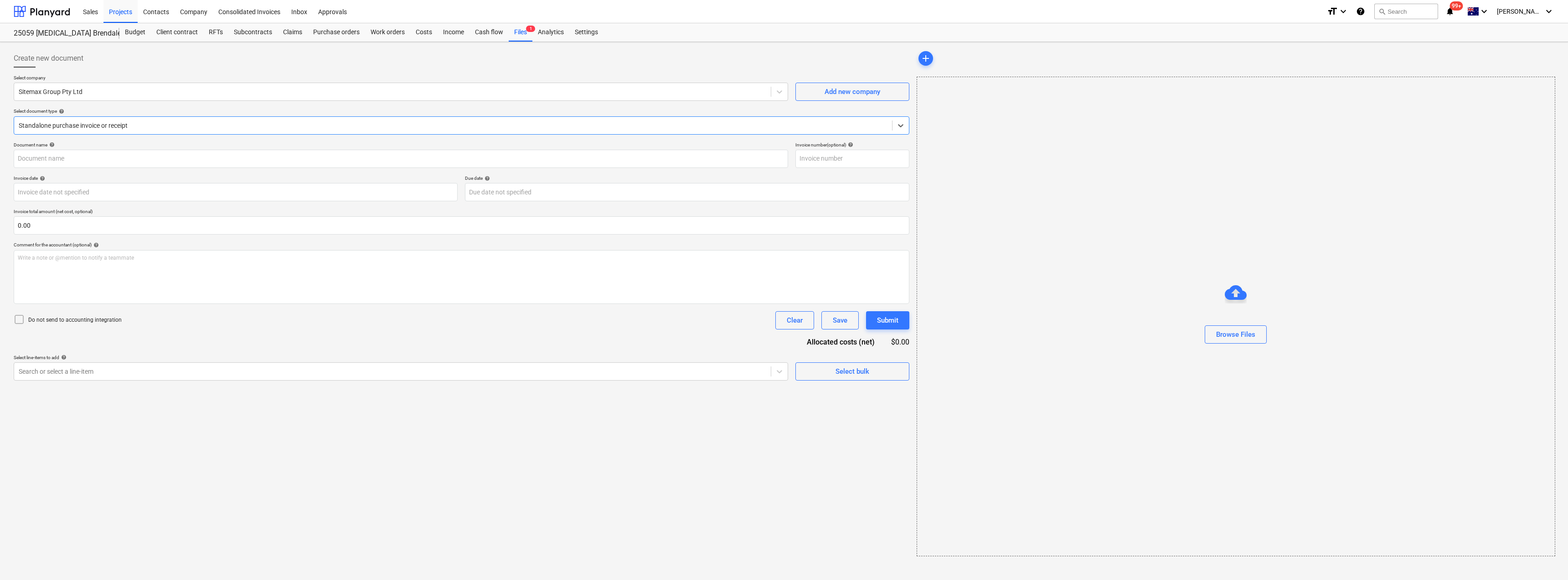
type input "163367"
type input "[DATE]"
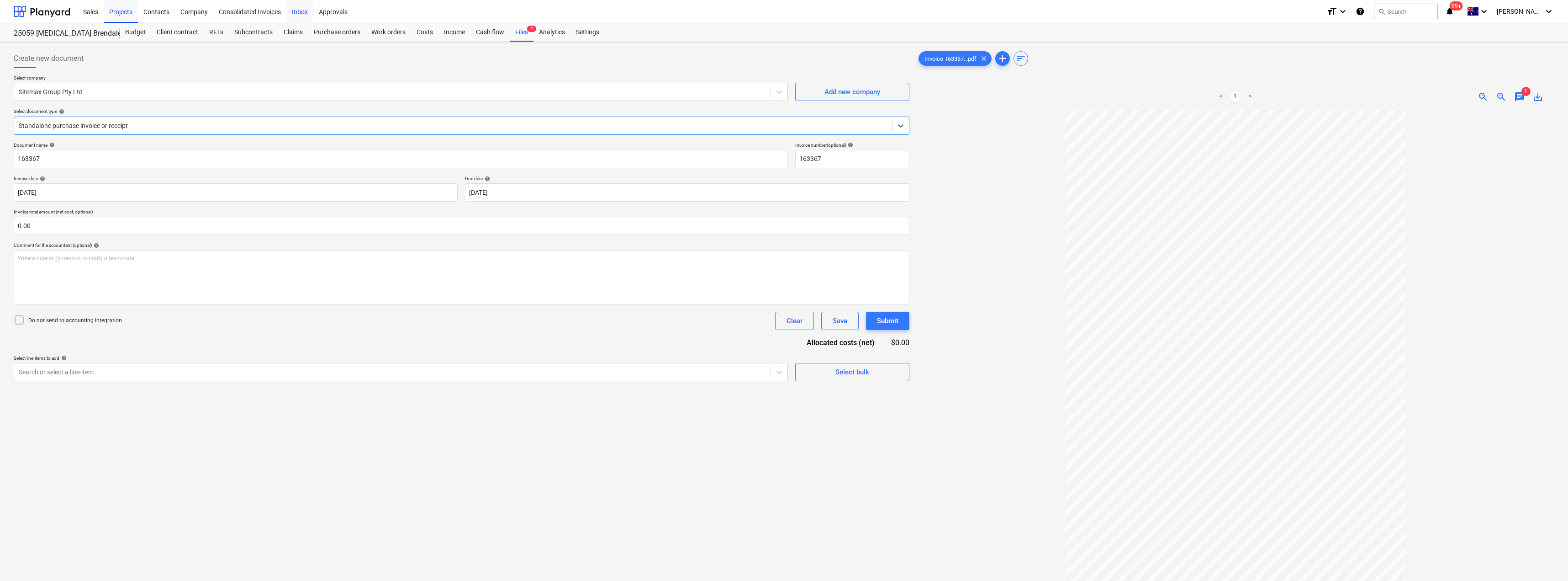
click at [294, 9] on div "Inbox" at bounding box center [299, 10] width 27 height 23
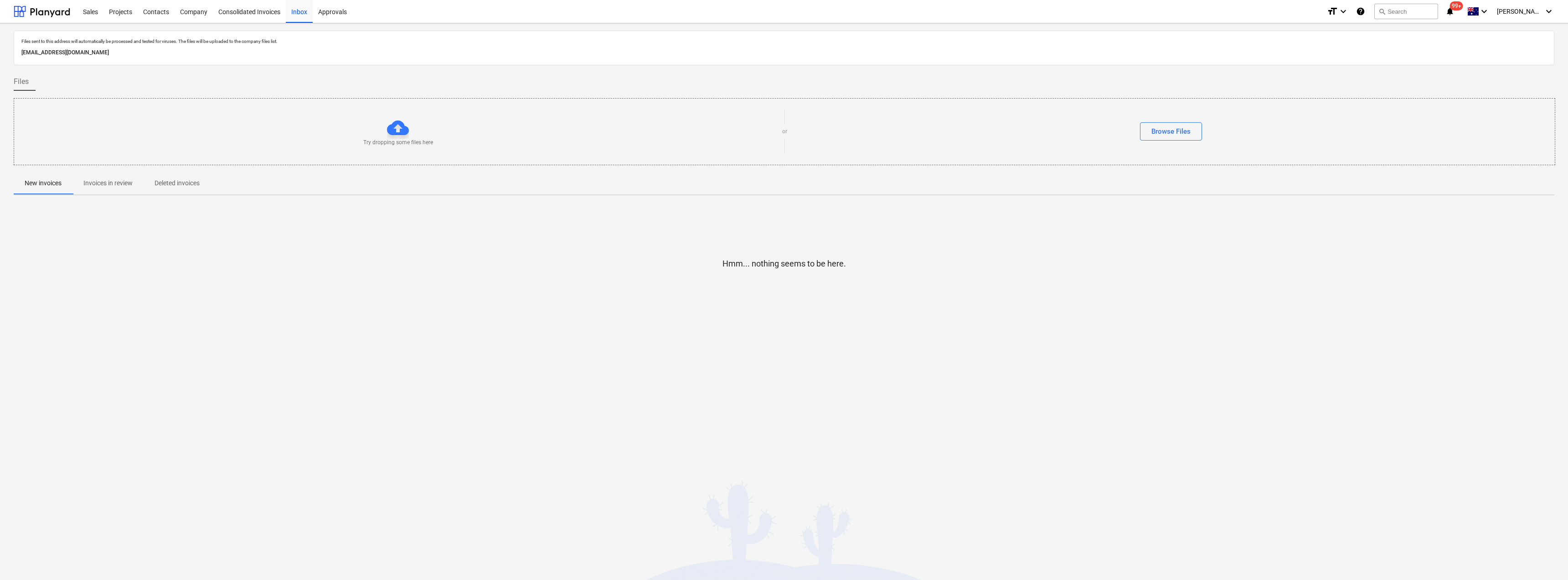
click at [131, 184] on p "Invoices in review" at bounding box center [107, 183] width 49 height 9
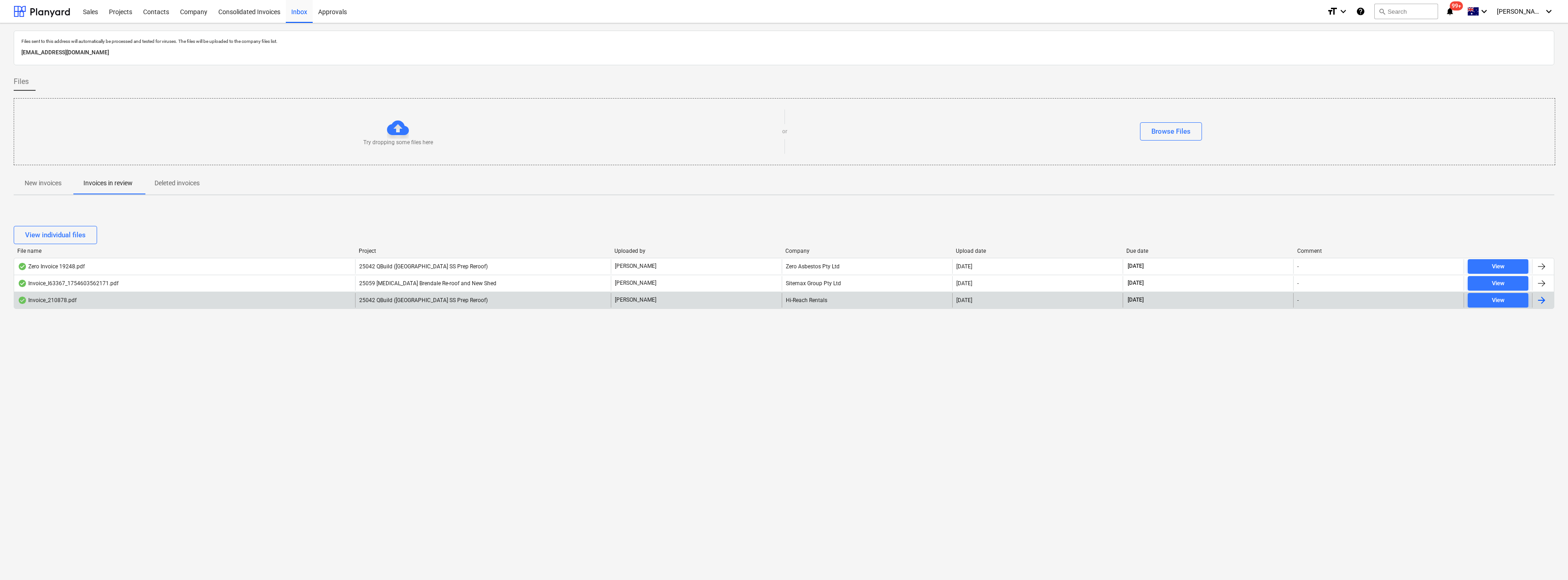
click at [696, 297] on div "Hi-Reach Rentals" at bounding box center [867, 299] width 171 height 15
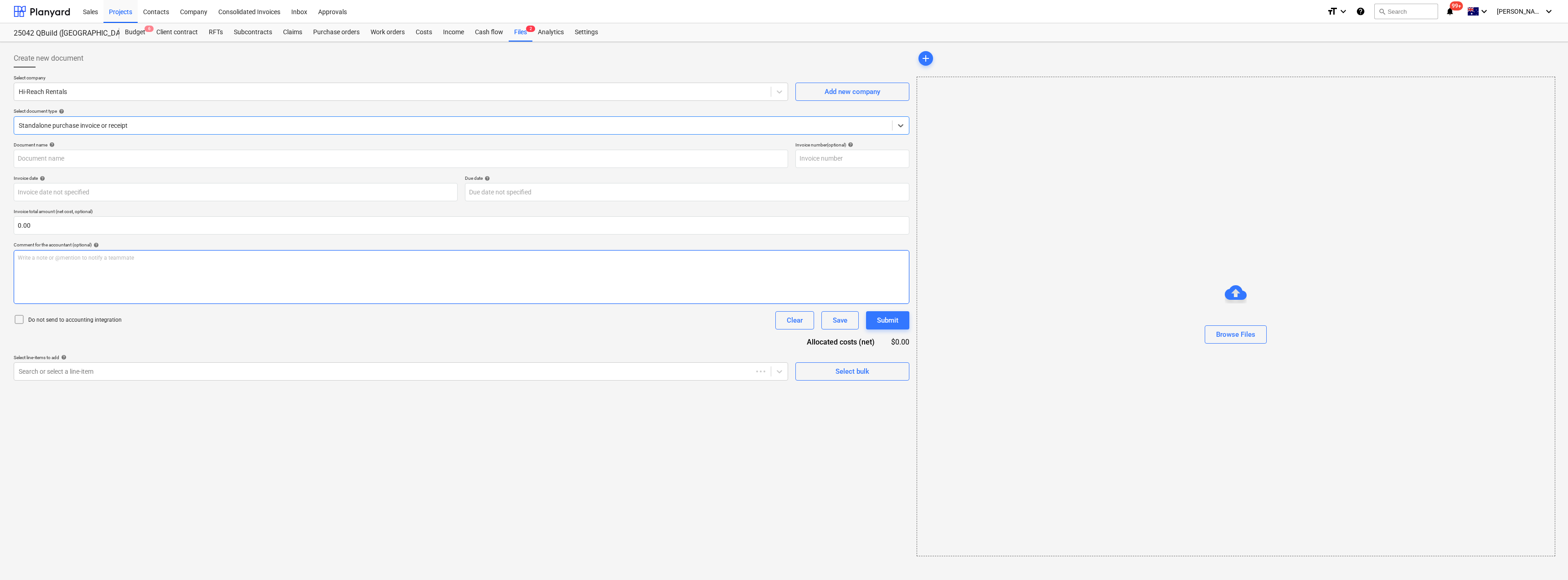
type input "210878"
type input "[DATE]"
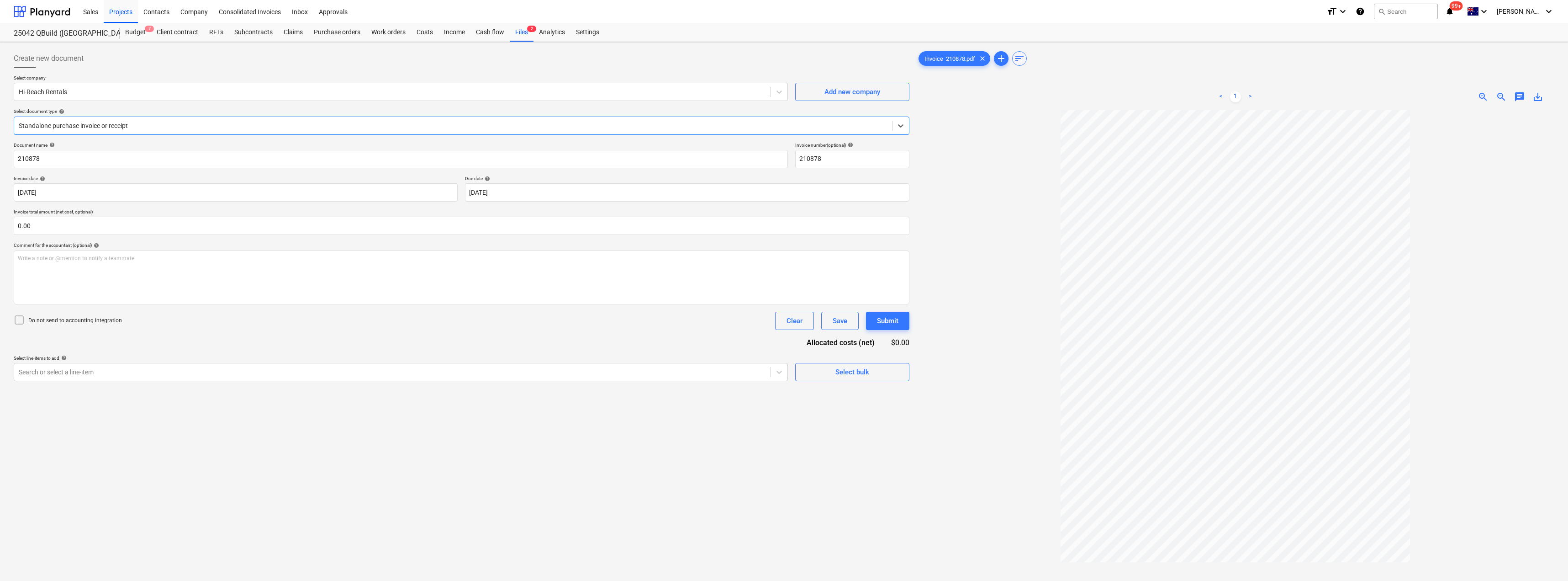
click at [119, 128] on div at bounding box center [453, 125] width 869 height 9
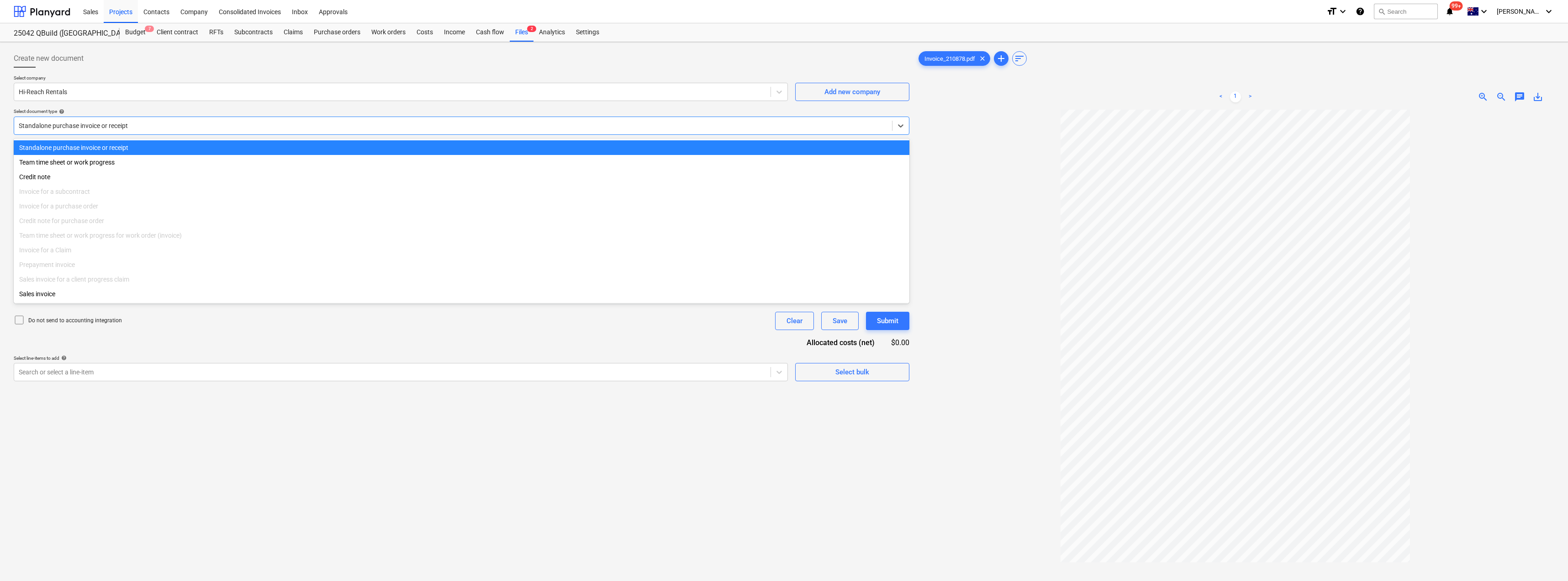
click at [119, 128] on div at bounding box center [453, 125] width 869 height 9
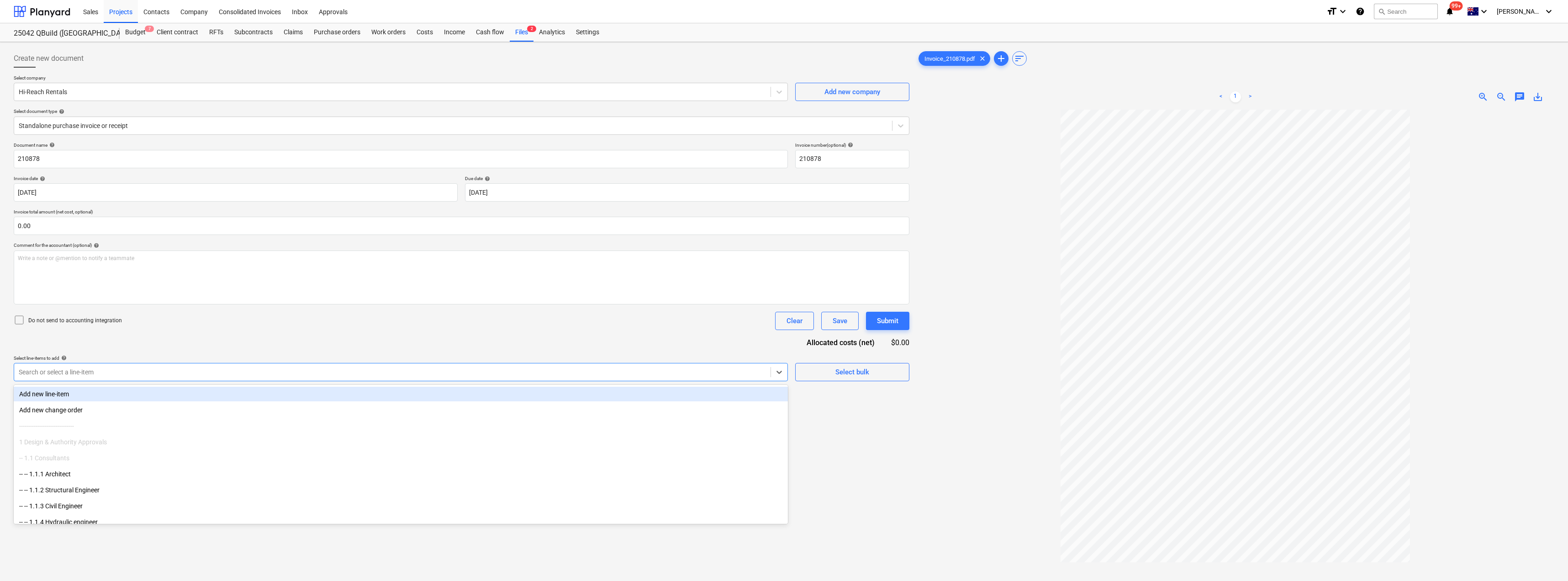
click at [110, 316] on div at bounding box center [393, 371] width 747 height 9
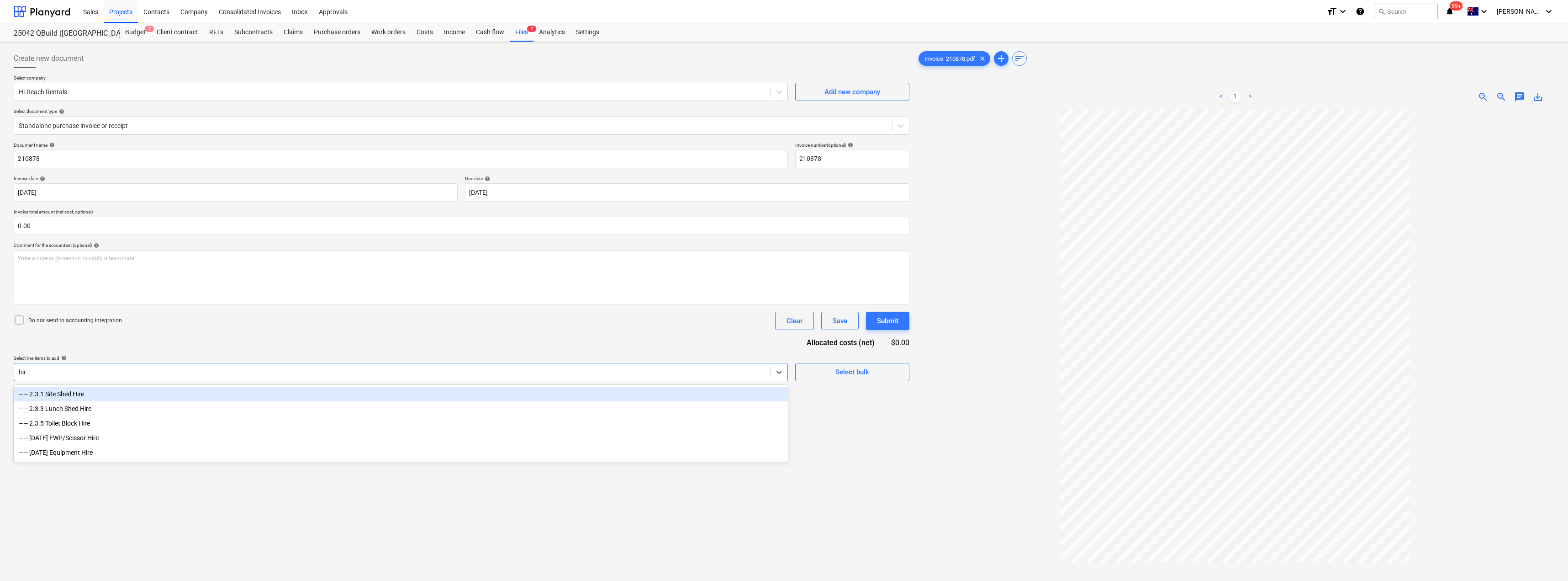
type input "hire"
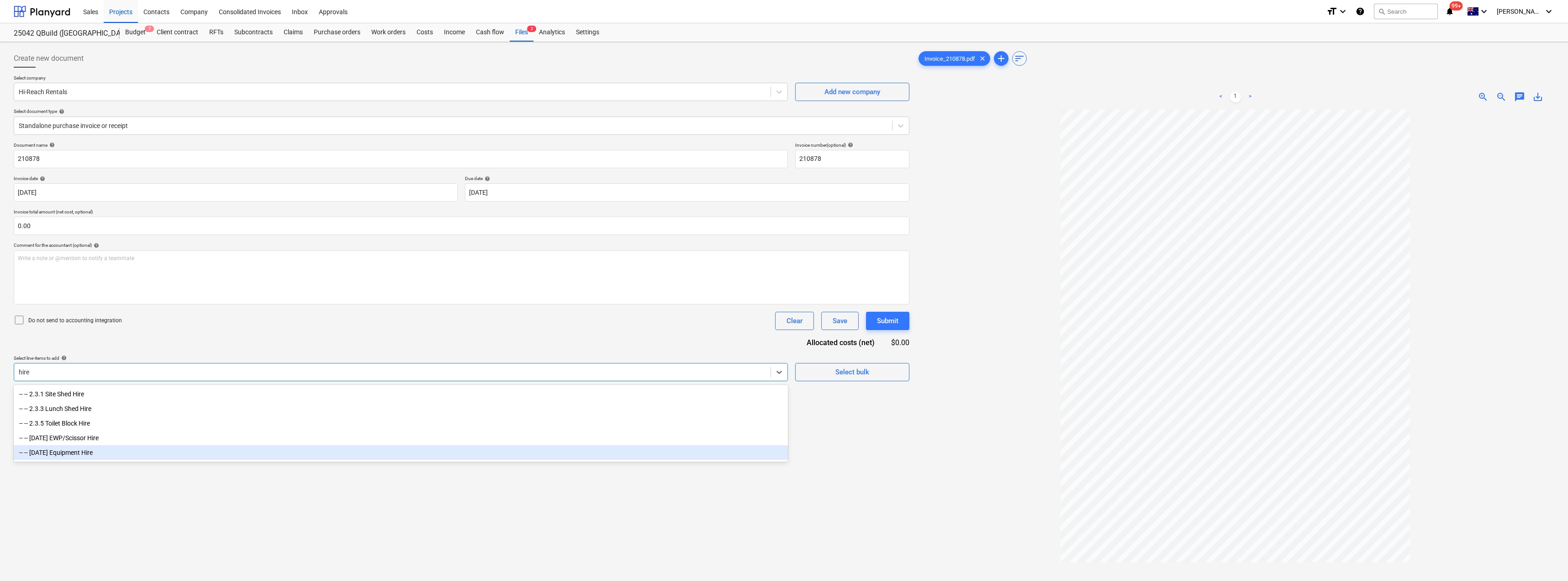
click at [98, 316] on div "-- -- [DATE] Equipment Hire" at bounding box center [400, 452] width 774 height 15
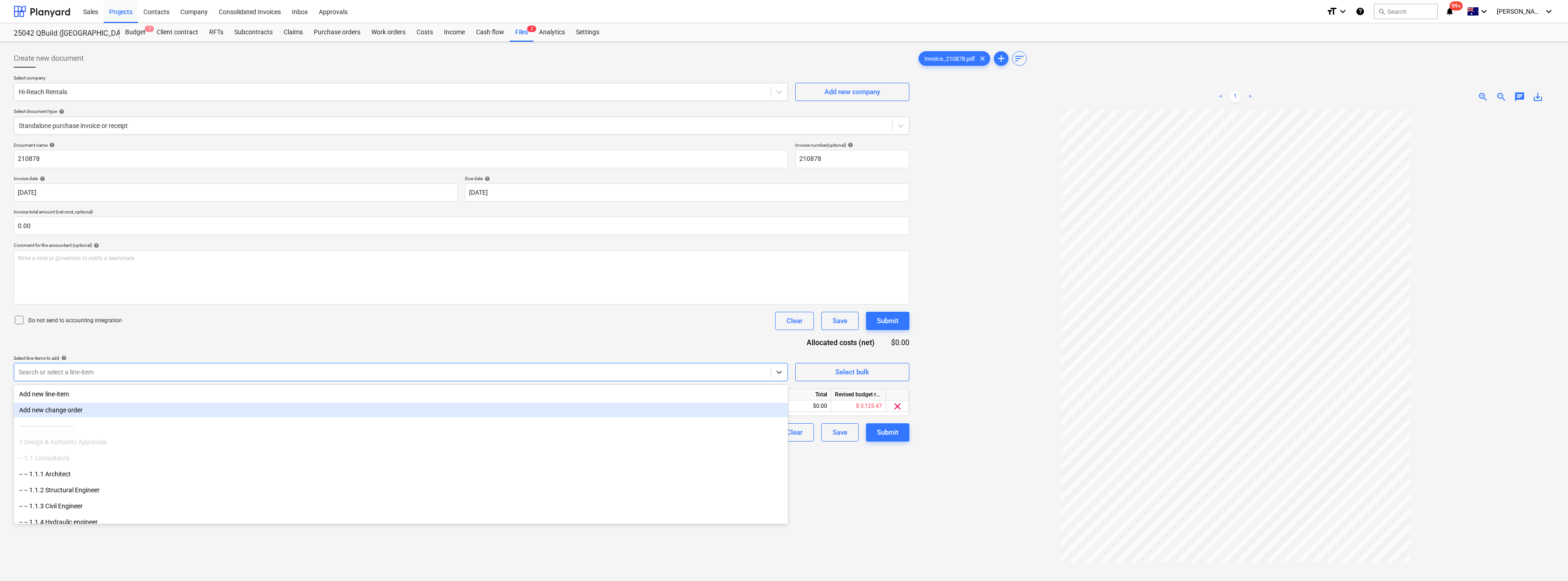
click at [198, 316] on div "Do not send to accounting integration Clear Save Submit" at bounding box center [461, 321] width 895 height 18
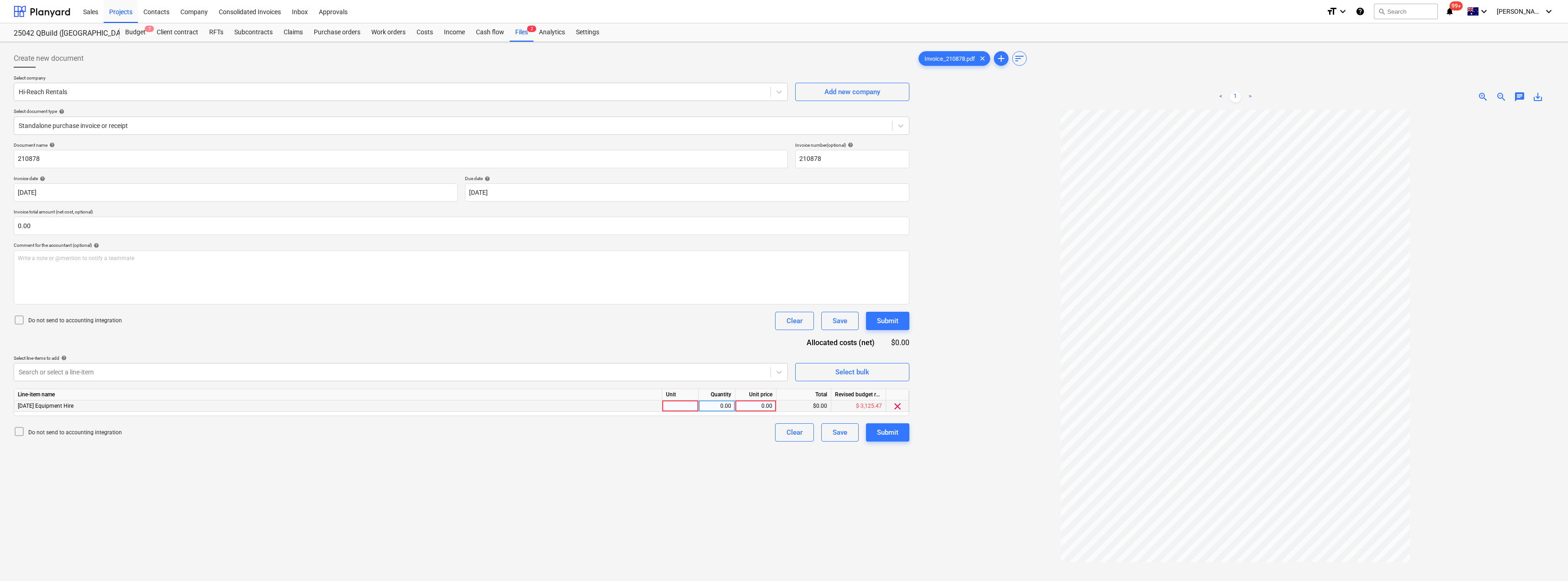
click at [676, 316] on div at bounding box center [680, 406] width 37 height 11
type input "Item"
type input "1154"
click at [698, 316] on div "Submit" at bounding box center [888, 432] width 21 height 12
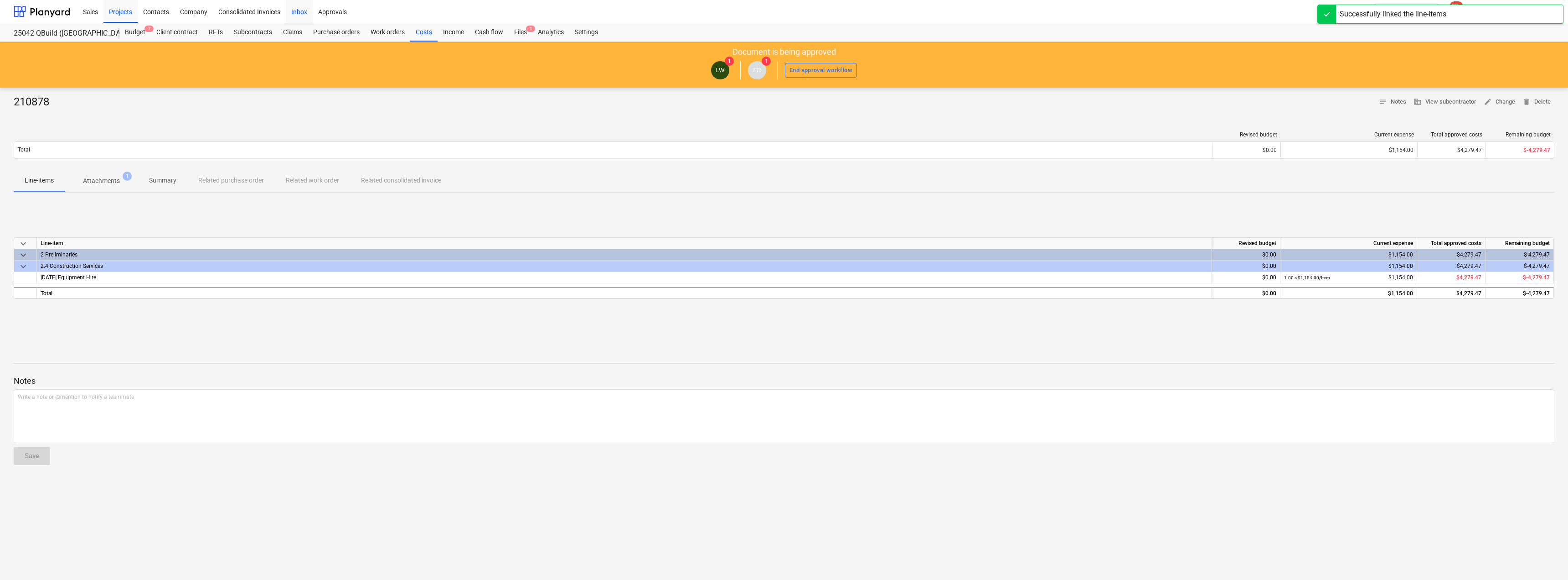
click at [291, 11] on div "Inbox" at bounding box center [298, 10] width 27 height 23
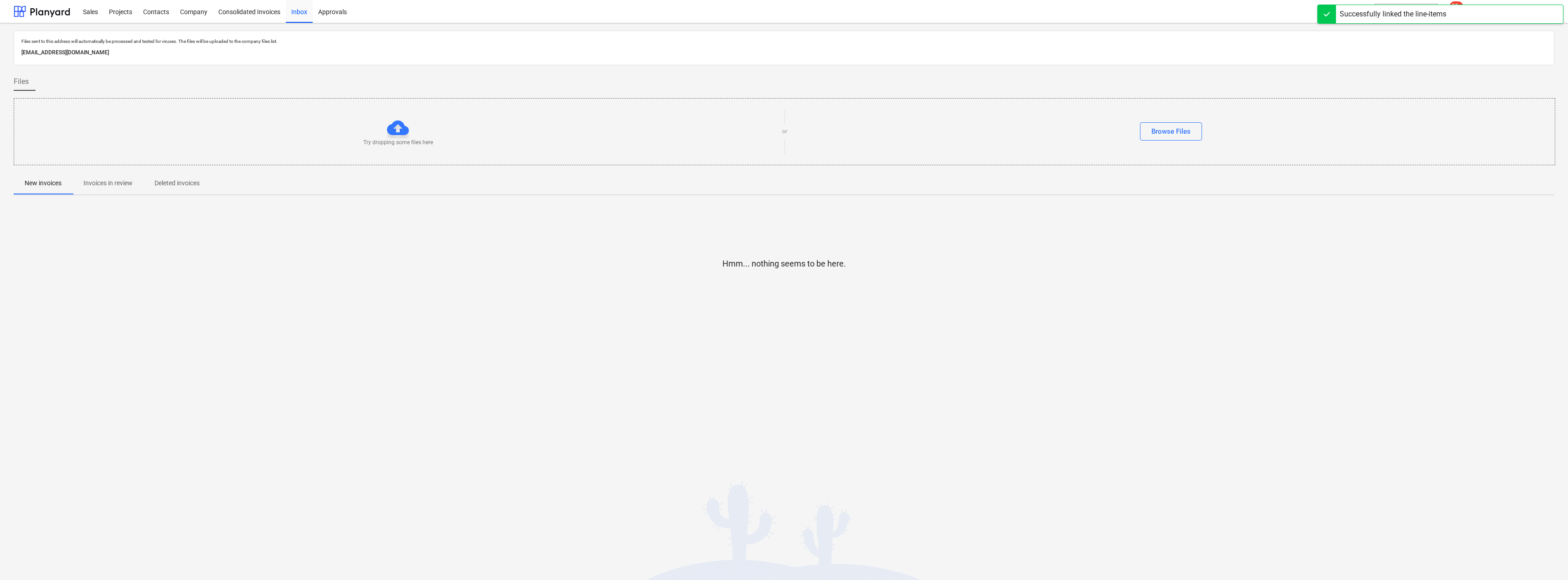
click at [115, 190] on span "Invoices in review" at bounding box center [108, 184] width 71 height 15
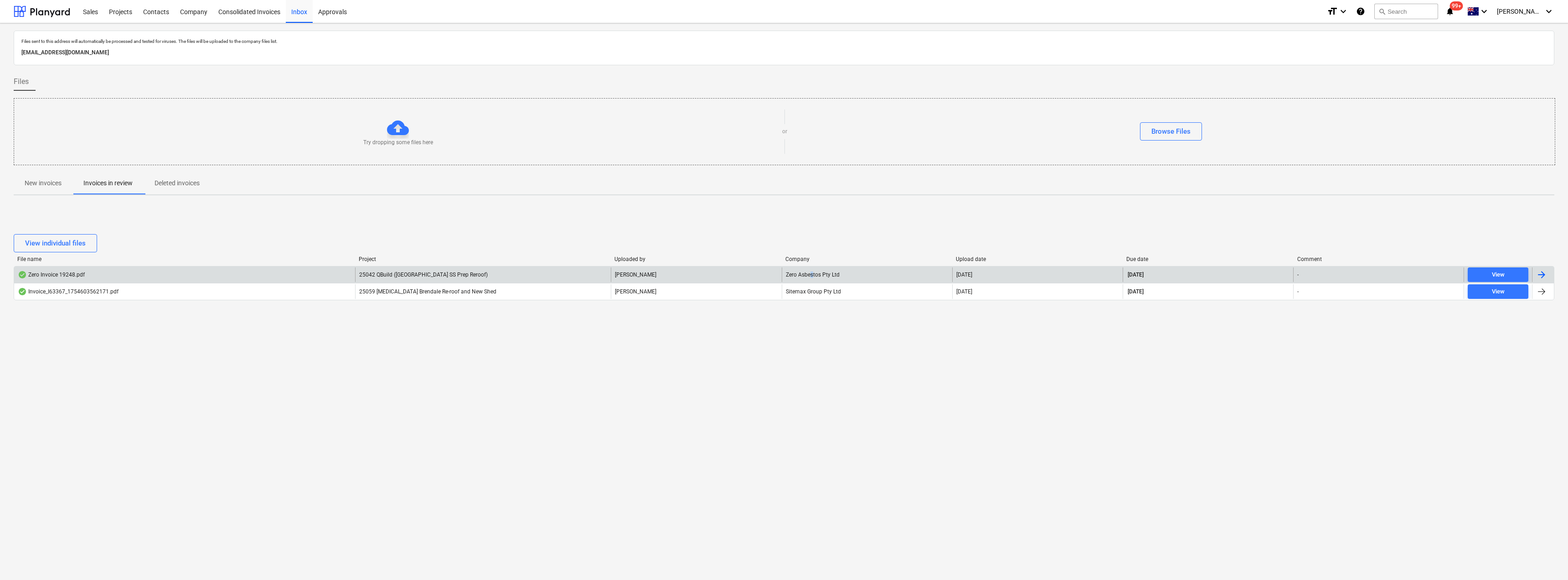
click at [696, 273] on div "Zero Asbestos Pty Ltd" at bounding box center [867, 274] width 171 height 15
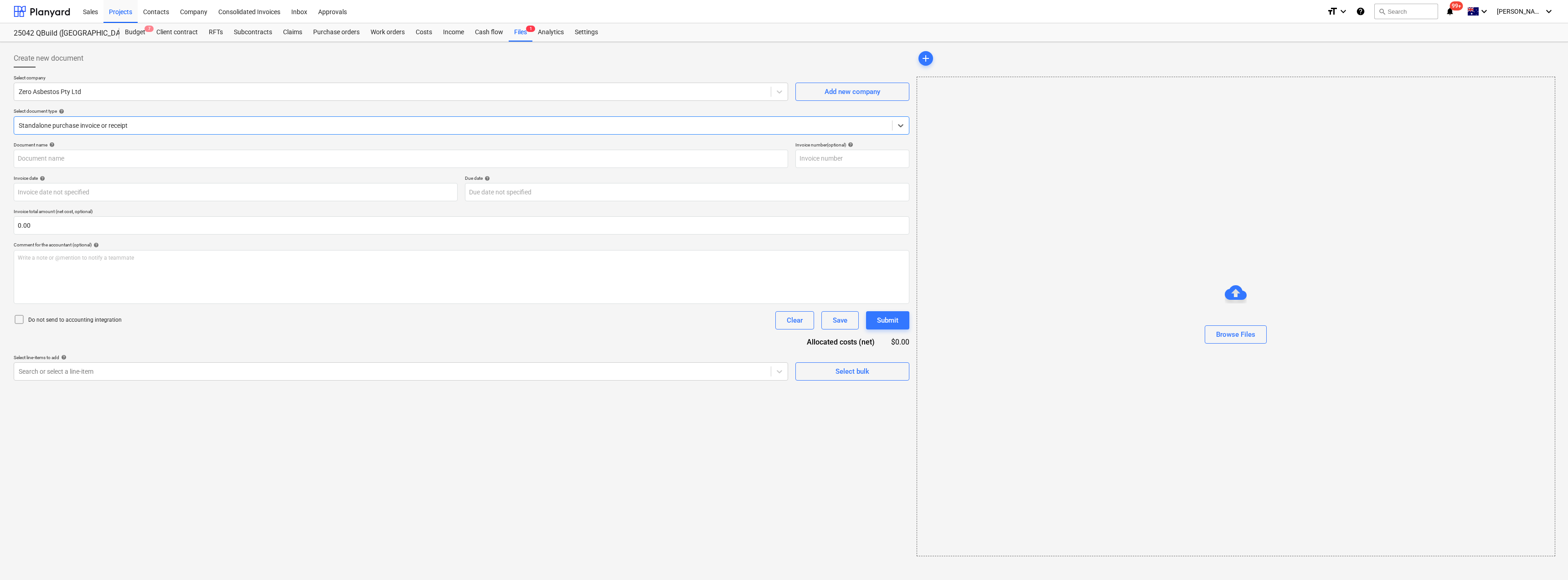
type input "19248"
type input "[DATE]"
